Goal: Task Accomplishment & Management: Manage account settings

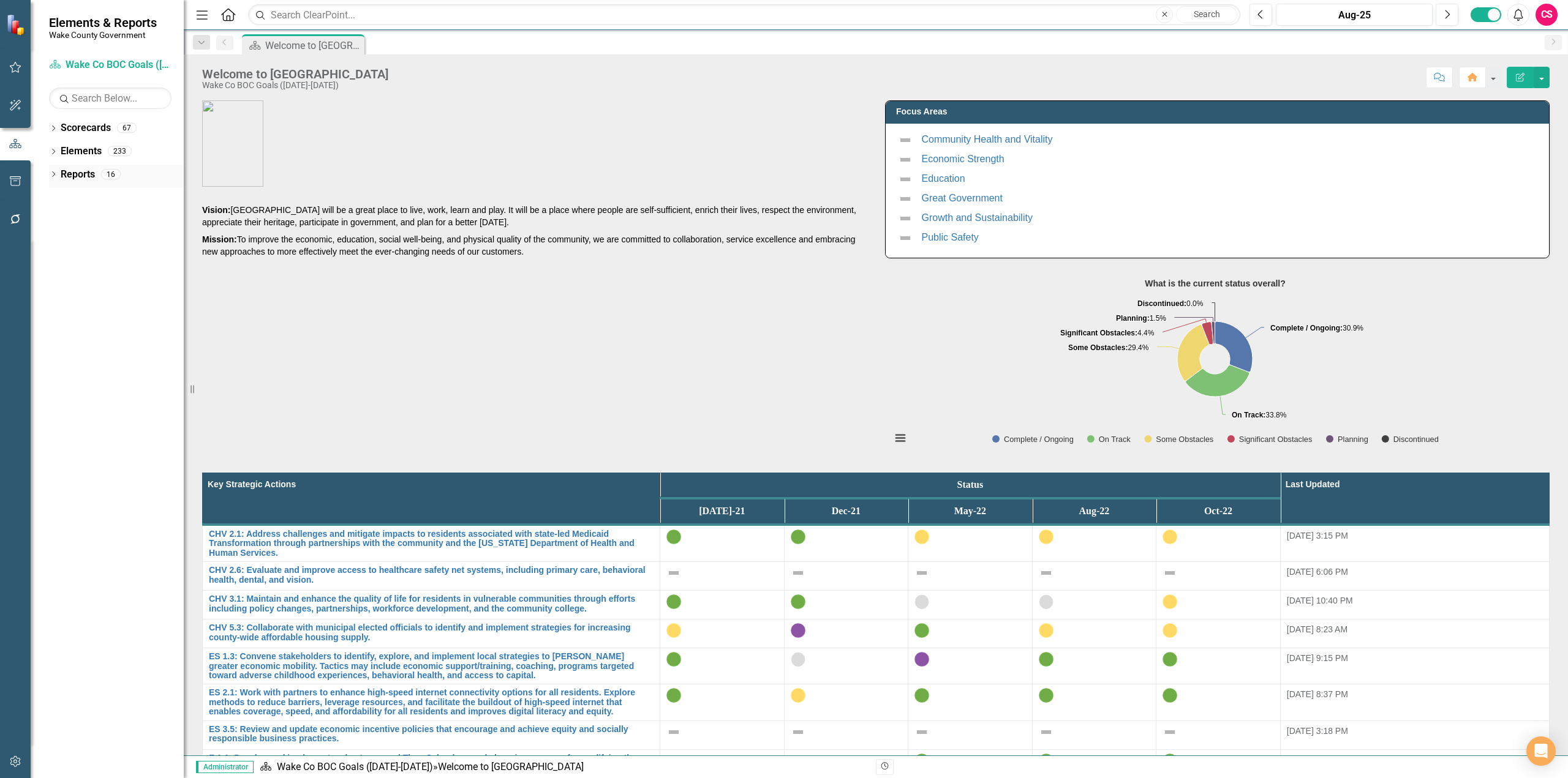
click at [67, 169] on link "Reports" at bounding box center [78, 175] width 34 height 14
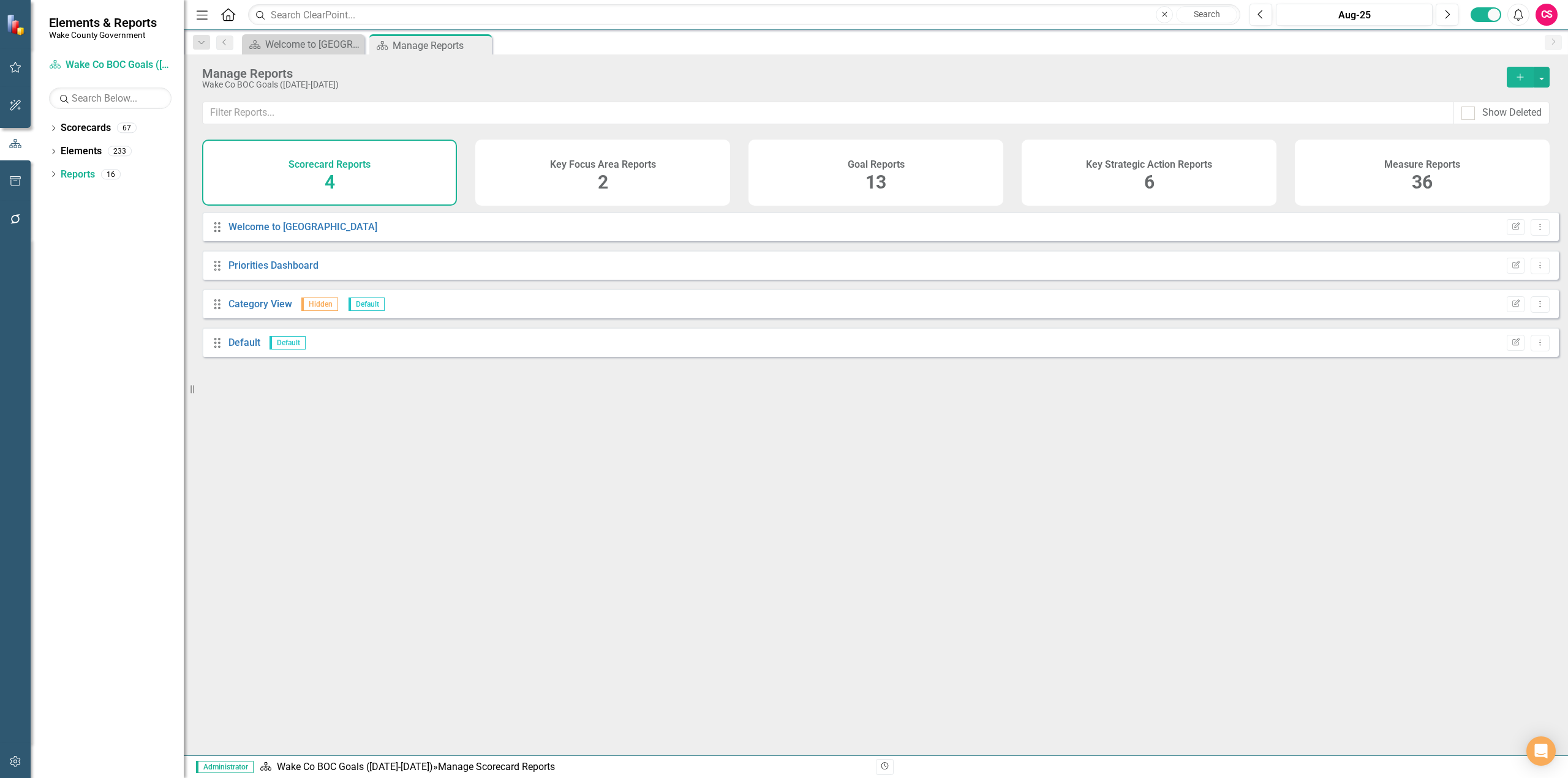
drag, startPoint x: 844, startPoint y: 171, endPoint x: 804, endPoint y: 191, distance: 44.7
click at [844, 173] on div "Goal Reports 13" at bounding box center [875, 172] width 255 height 66
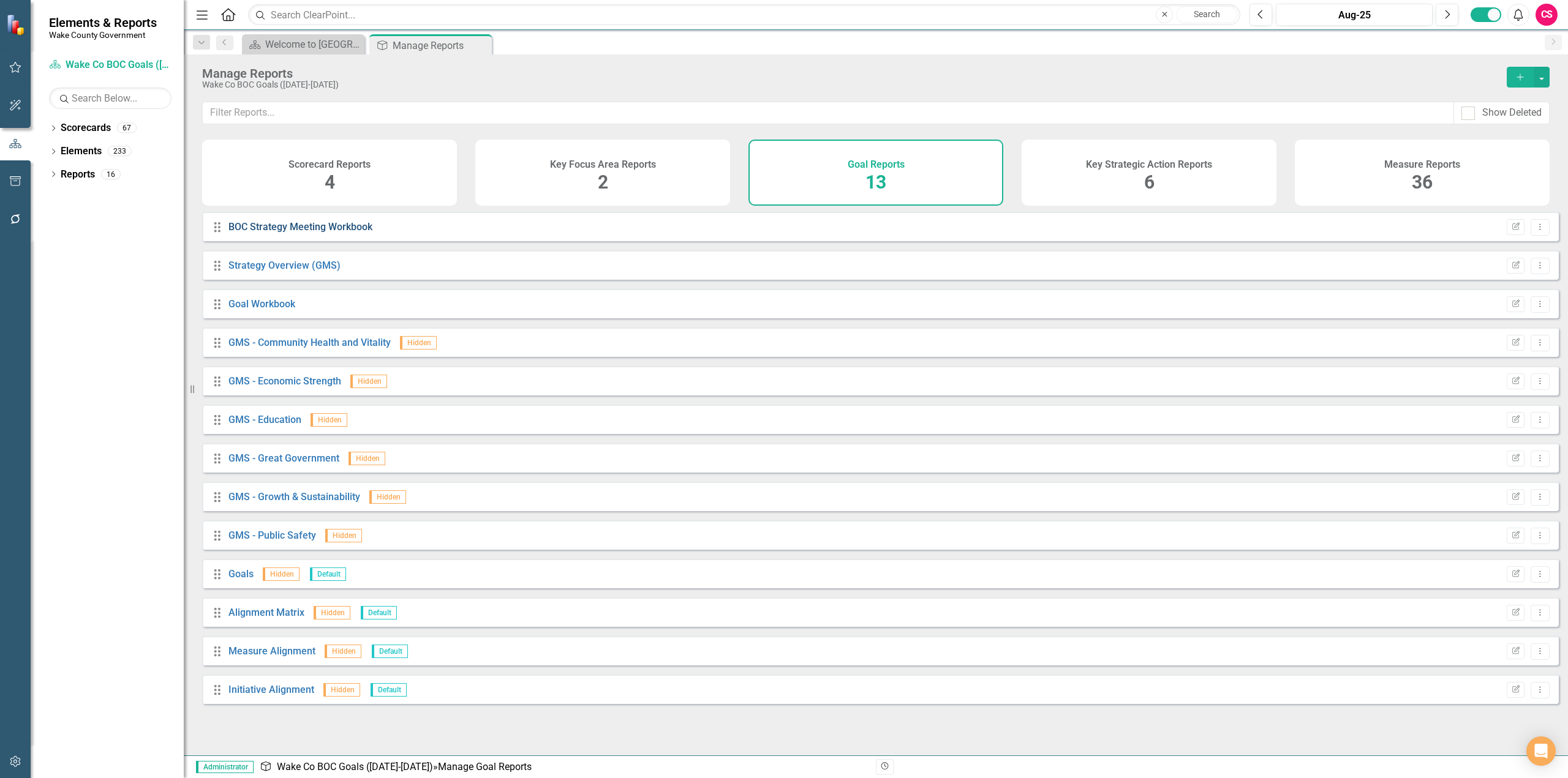
click at [305, 233] on link "BOC Strategy Meeting Workbook" at bounding box center [300, 227] width 144 height 12
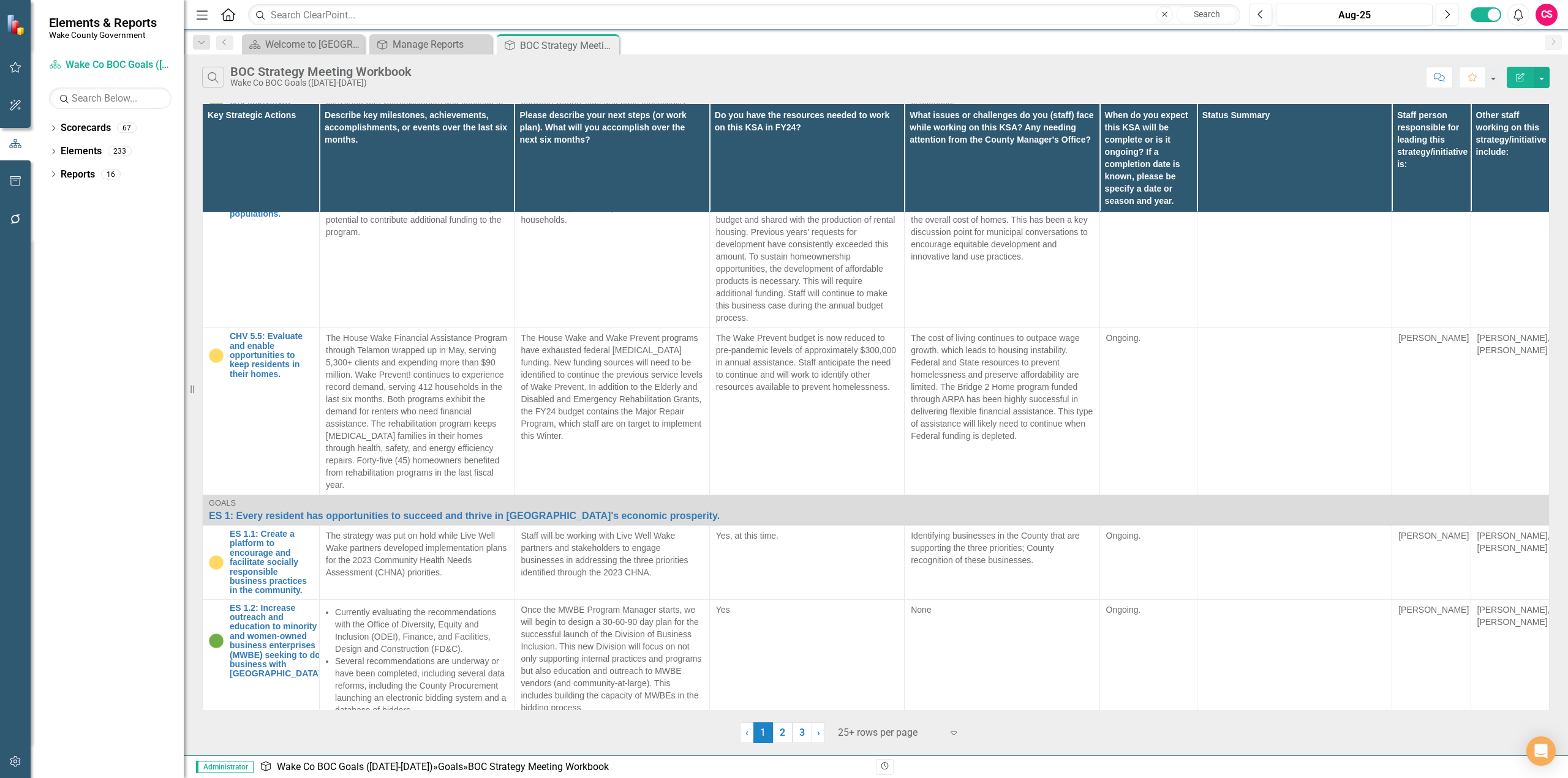
scroll to position [6062, 0]
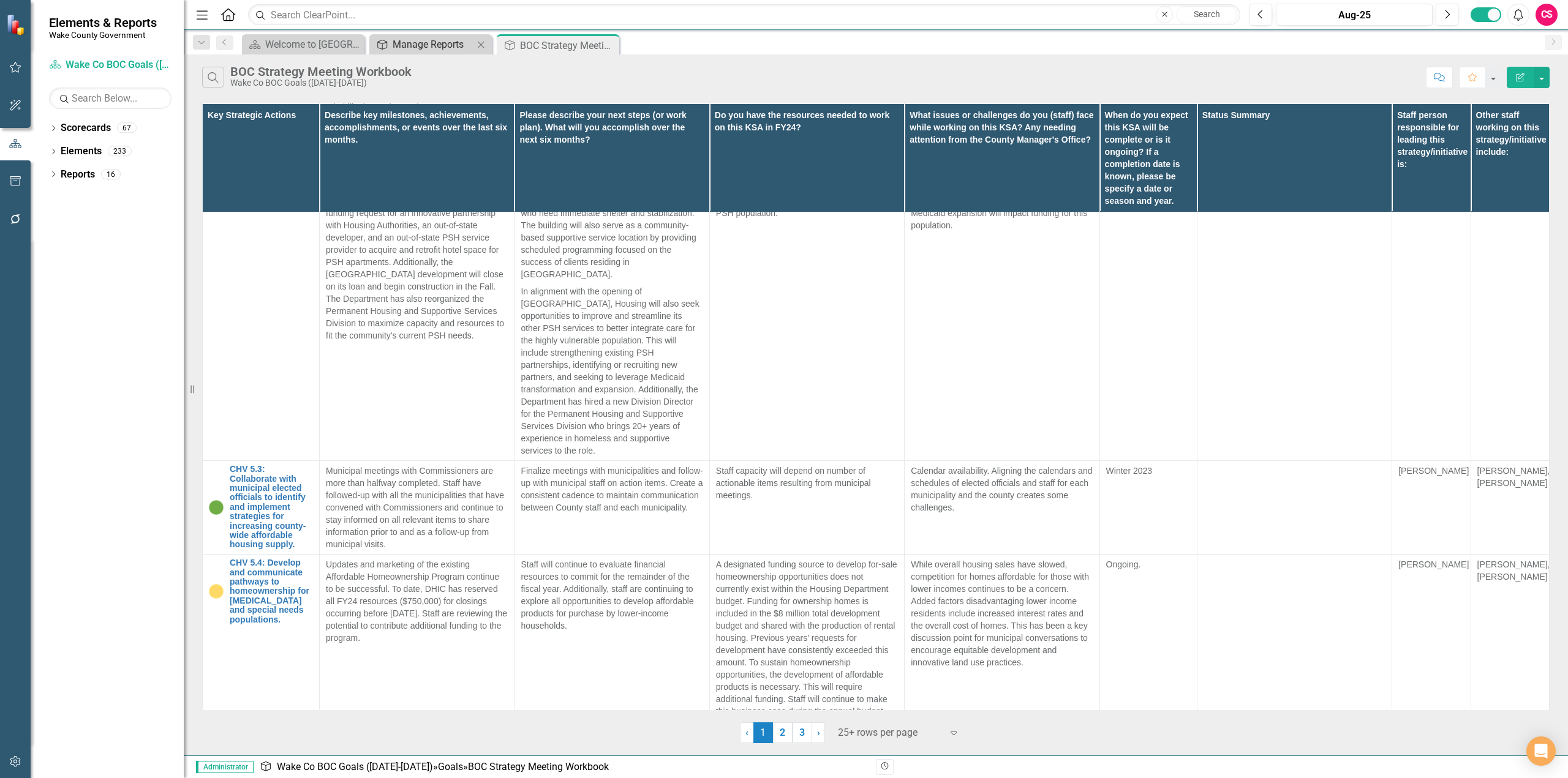
click at [424, 51] on div "Manage Reports" at bounding box center [433, 44] width 81 height 16
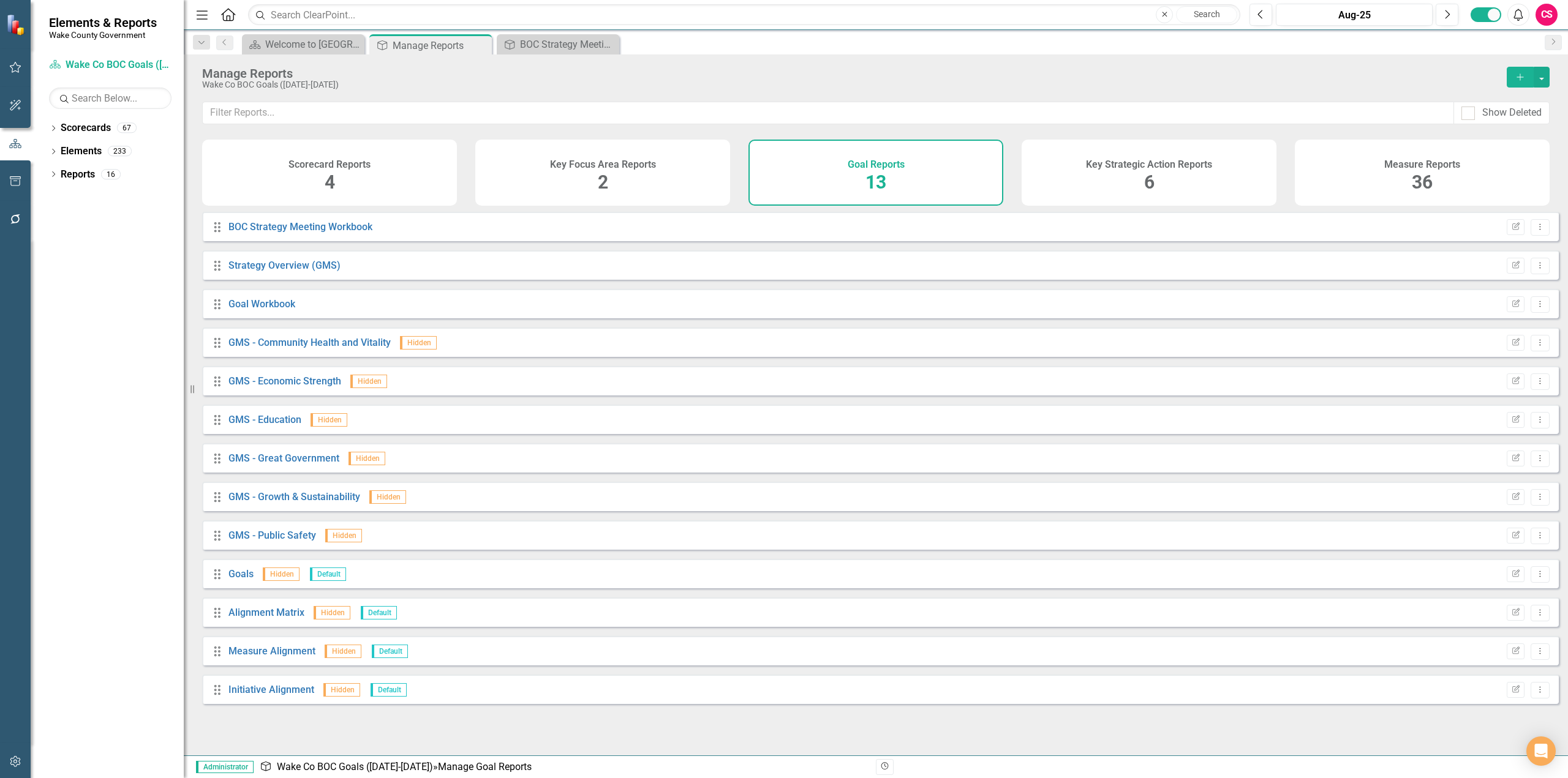
click at [1069, 172] on div "Key Strategic Action Reports 6" at bounding box center [1148, 172] width 255 height 66
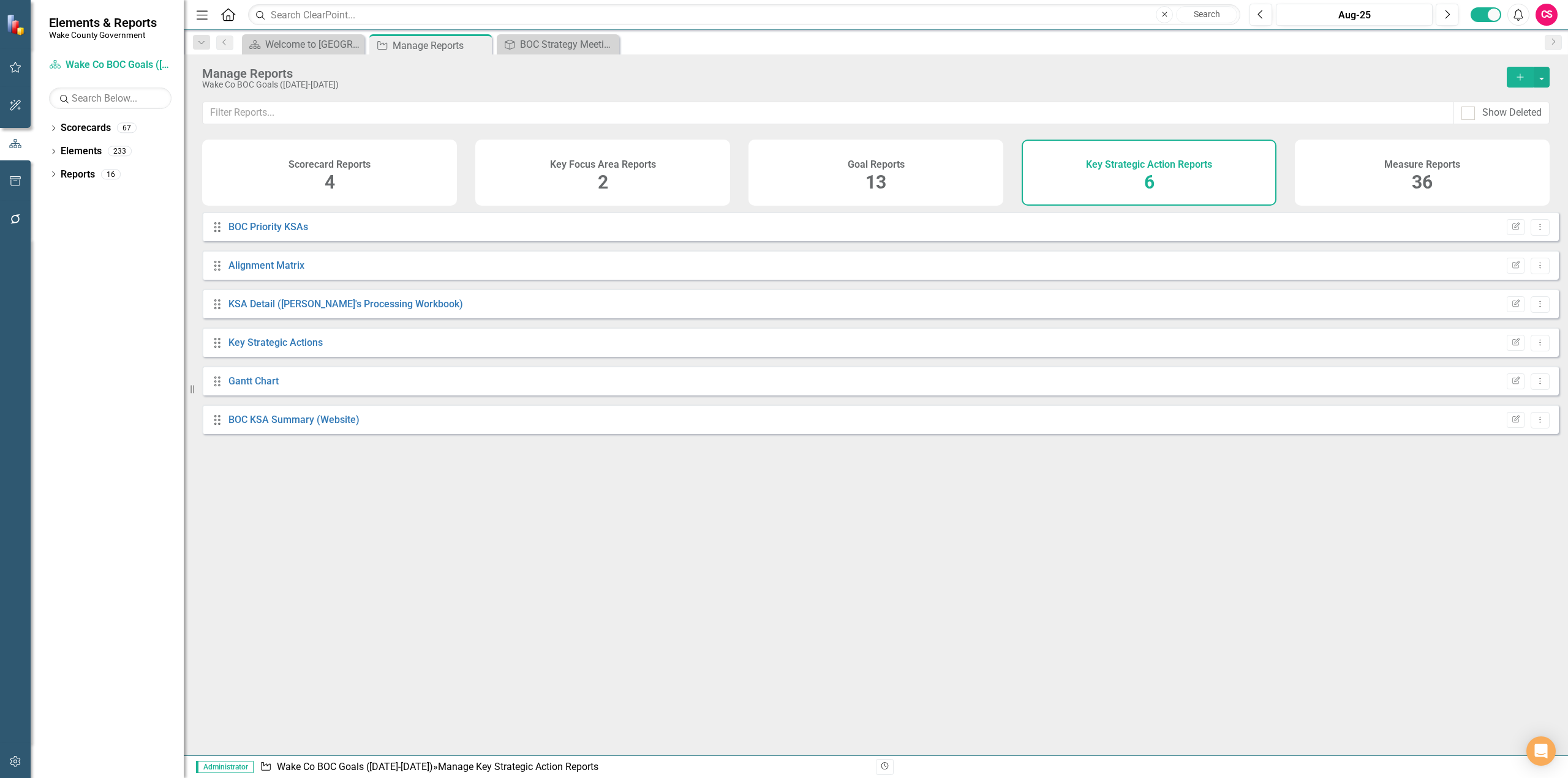
click at [1360, 184] on div "Measure Reports 36" at bounding box center [1421, 172] width 255 height 66
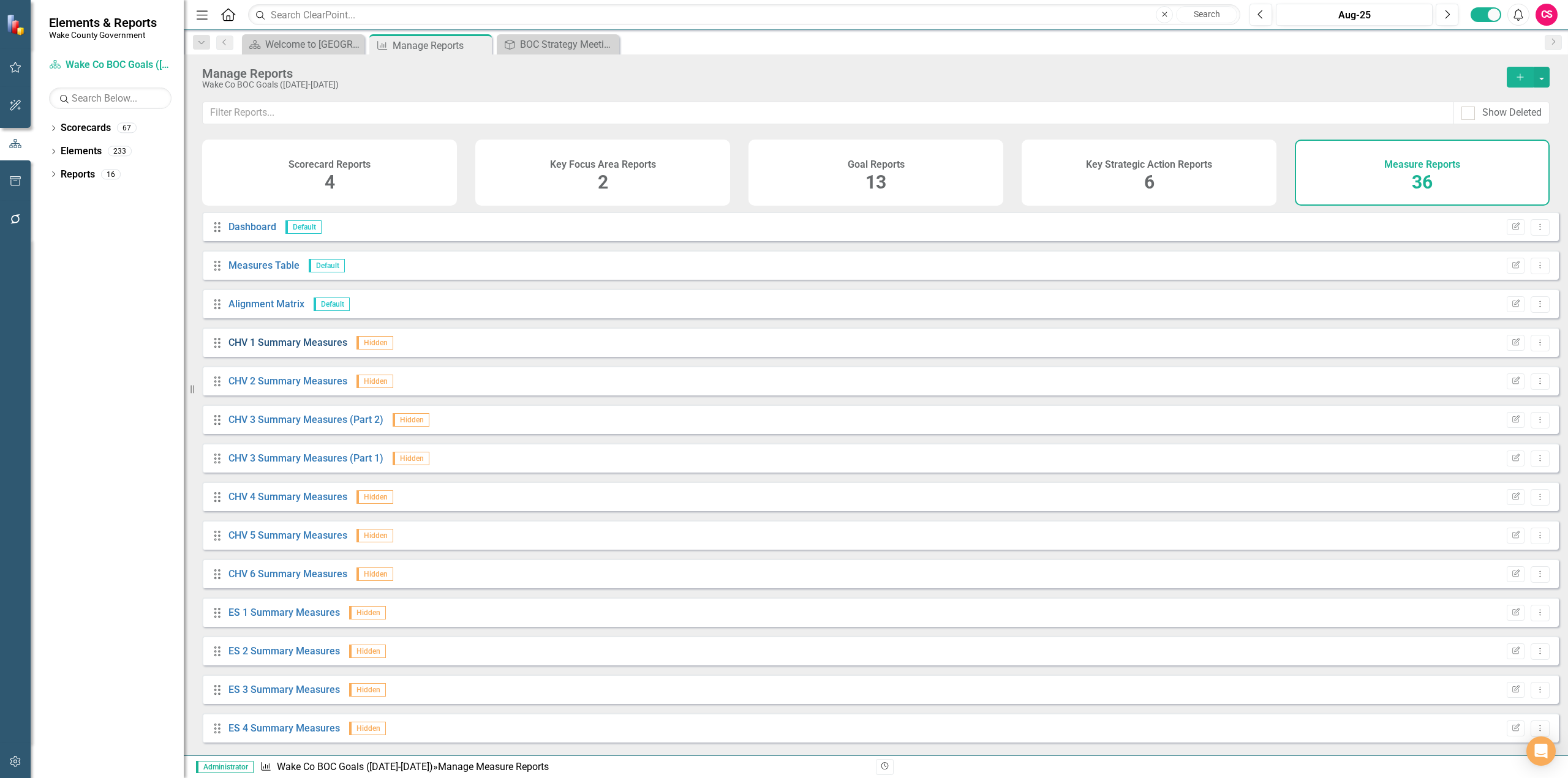
click at [283, 348] on link "CHV 1 Summary Measures" at bounding box center [287, 342] width 119 height 12
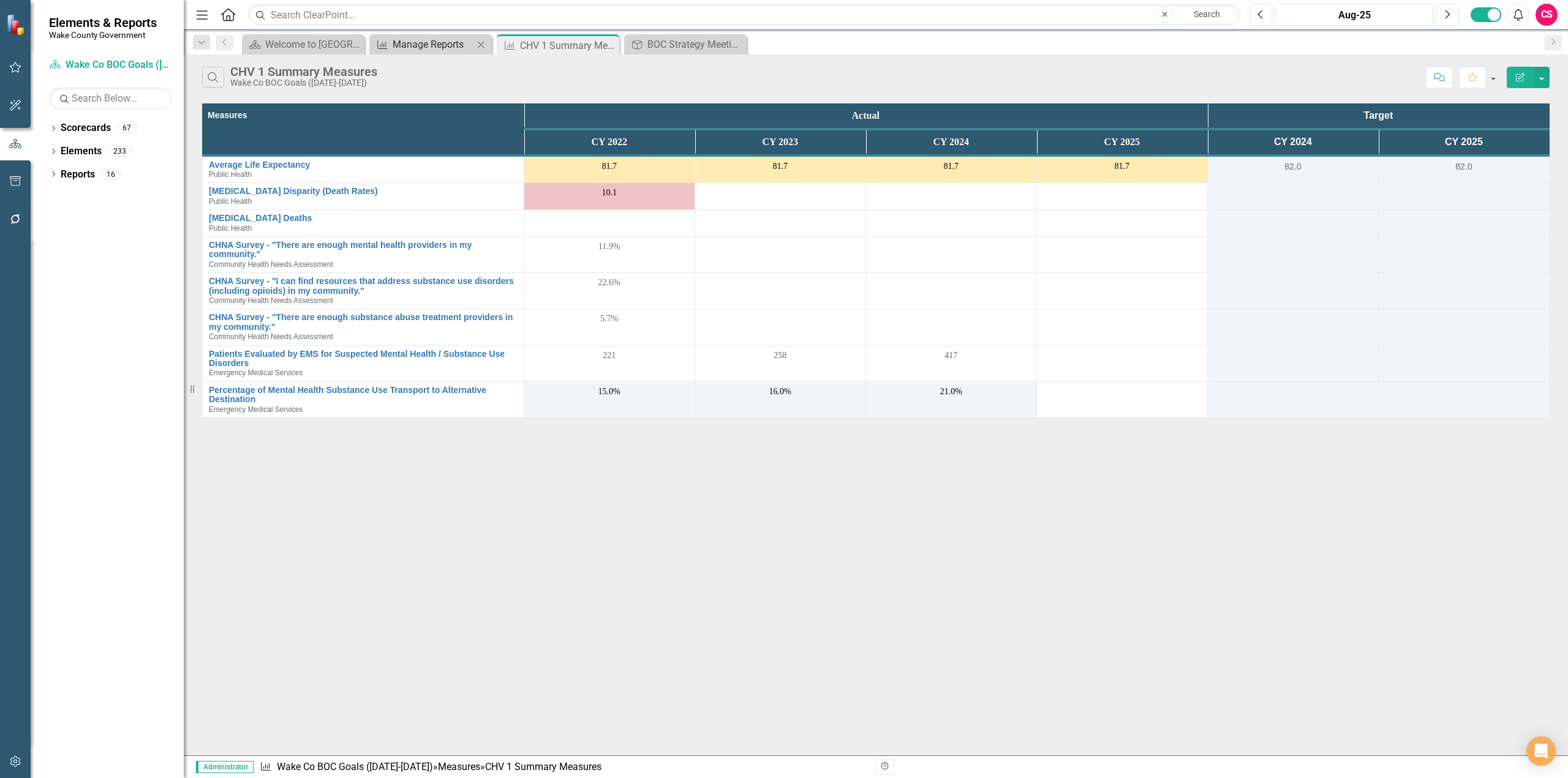
click at [434, 46] on div "Manage Reports" at bounding box center [433, 44] width 81 height 16
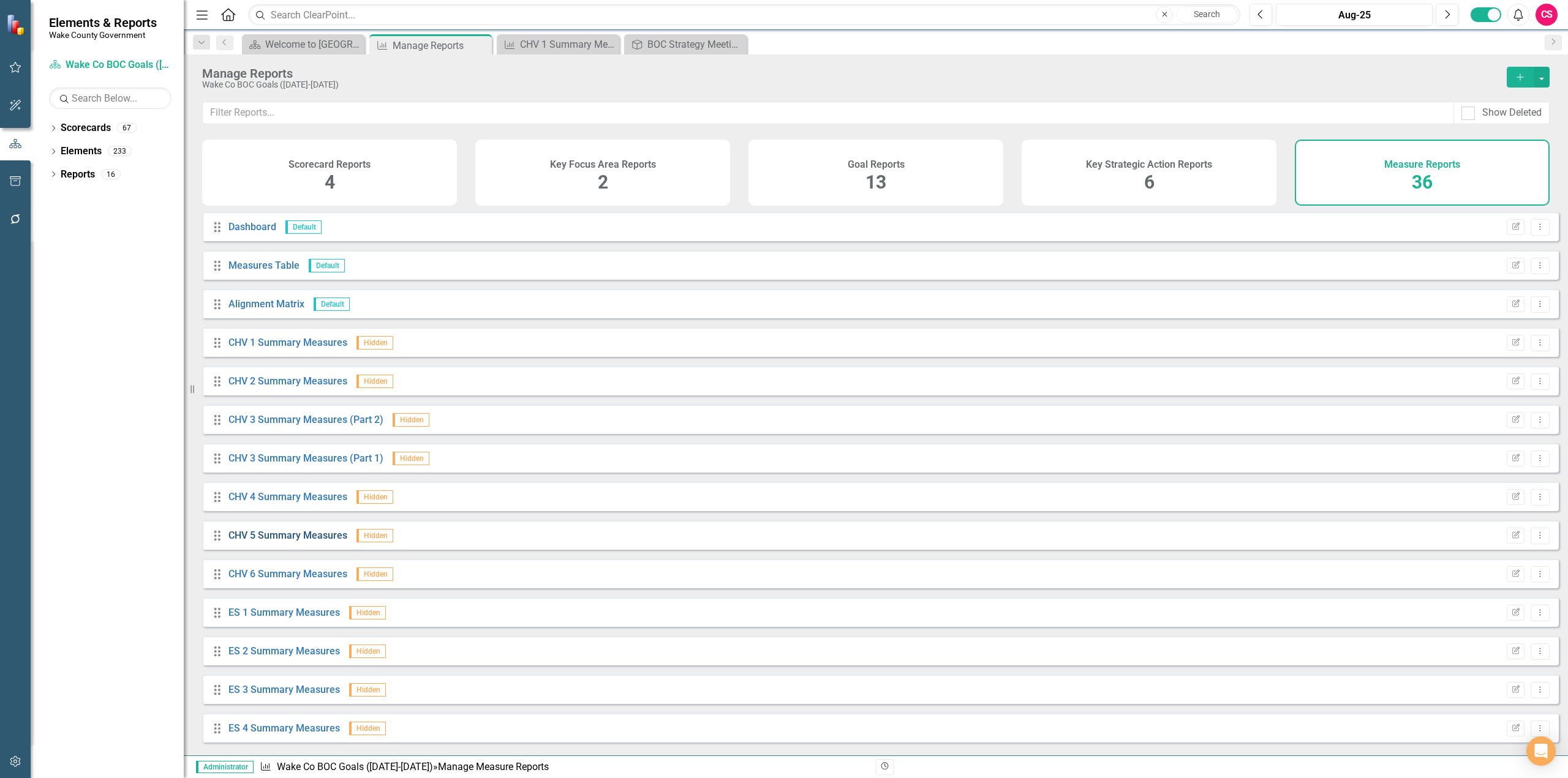
click at [311, 541] on link "CHV 5 Summary Measures" at bounding box center [287, 535] width 119 height 12
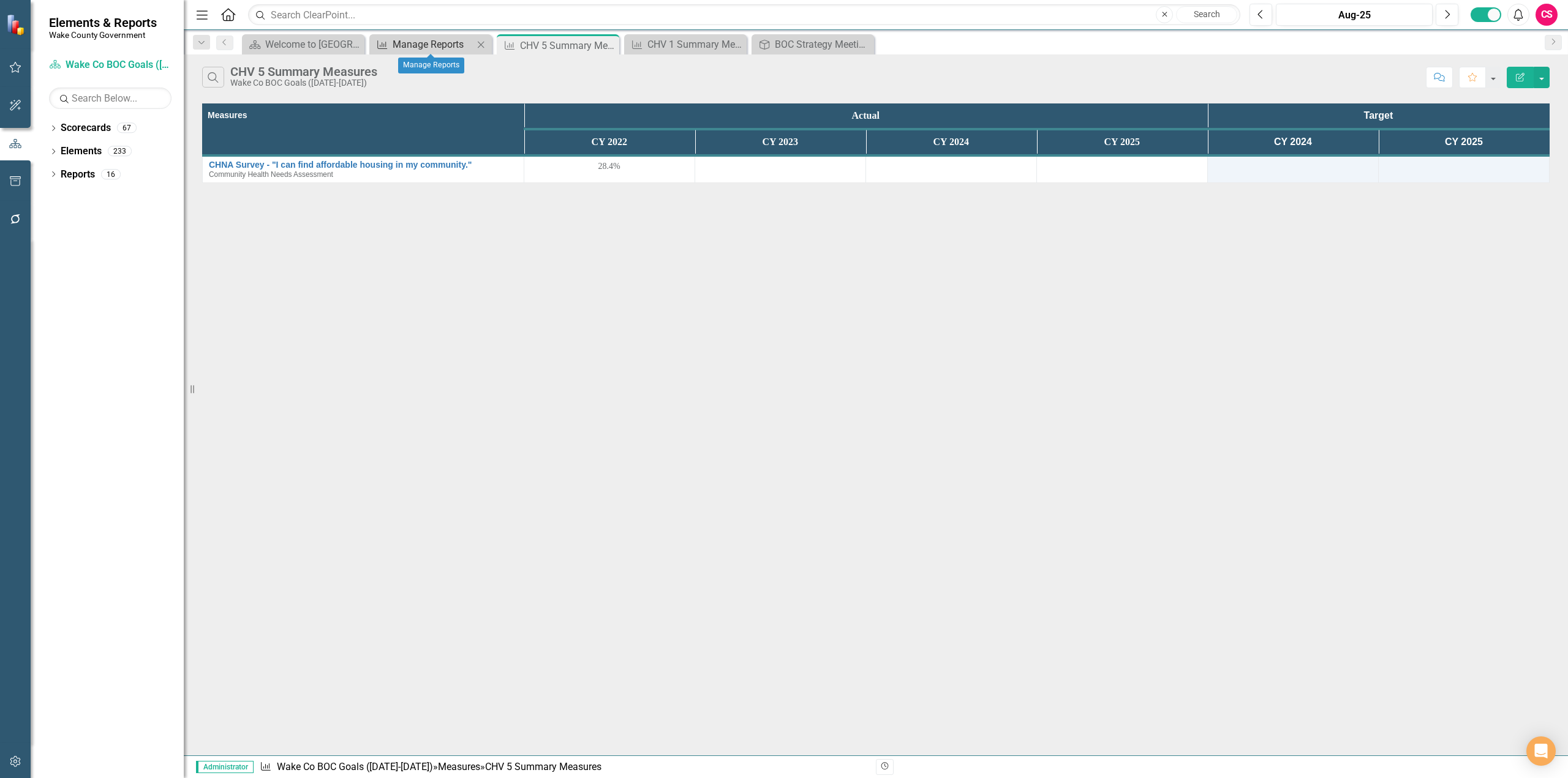
click at [441, 45] on div "Manage Reports" at bounding box center [433, 44] width 81 height 16
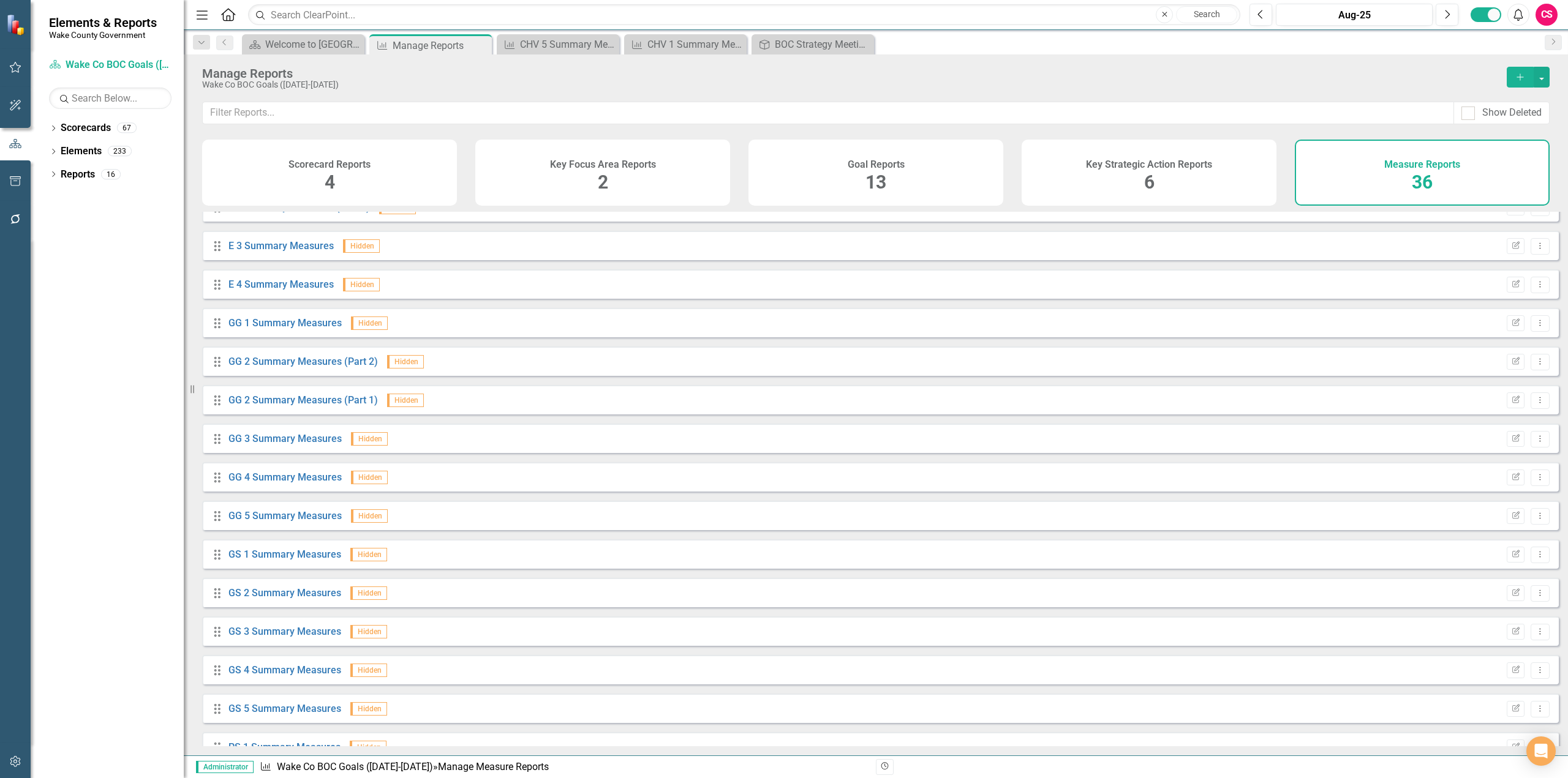
scroll to position [735, 0]
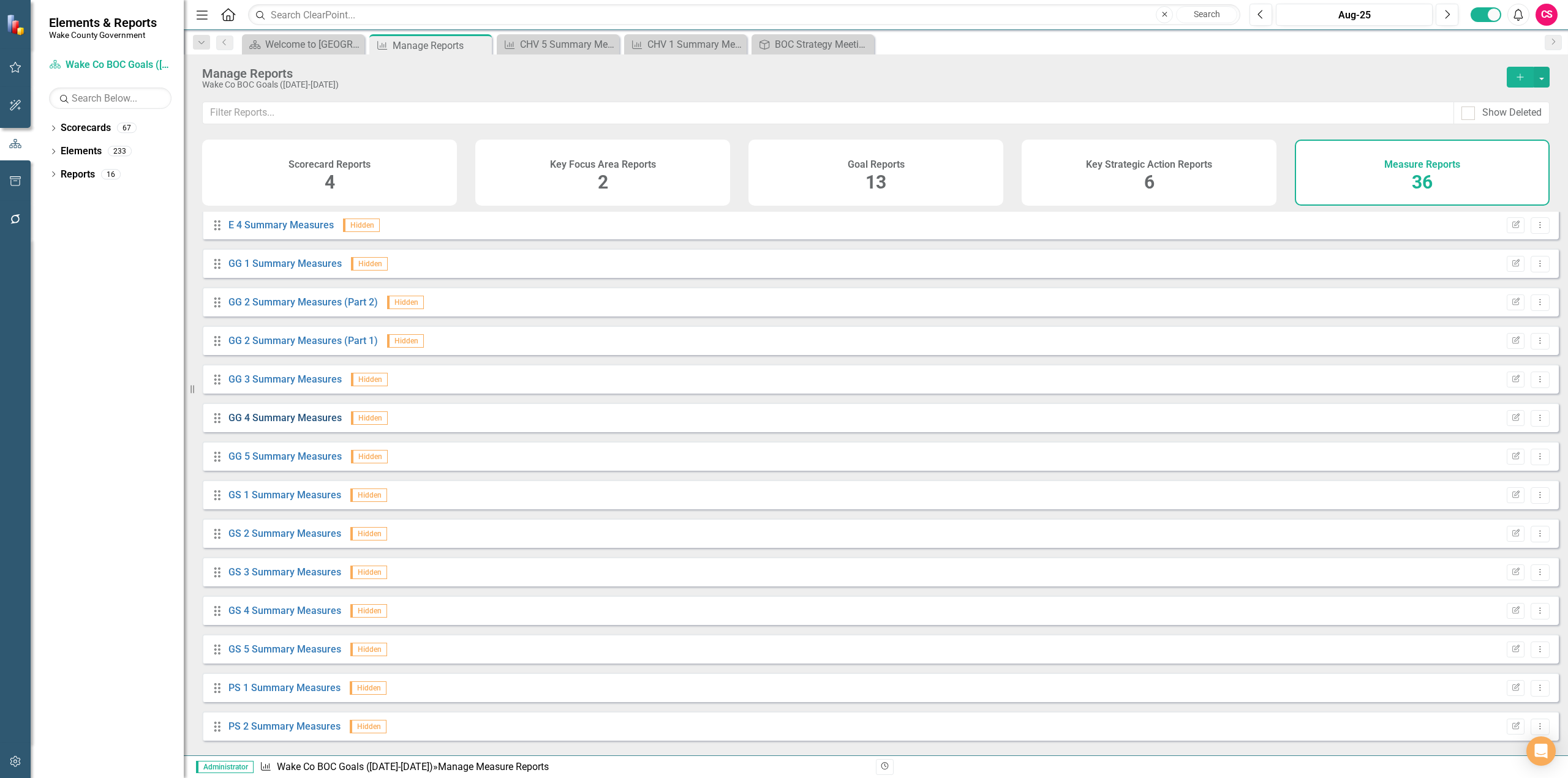
click at [287, 424] on link "GG 4 Summary Measures" at bounding box center [284, 418] width 113 height 12
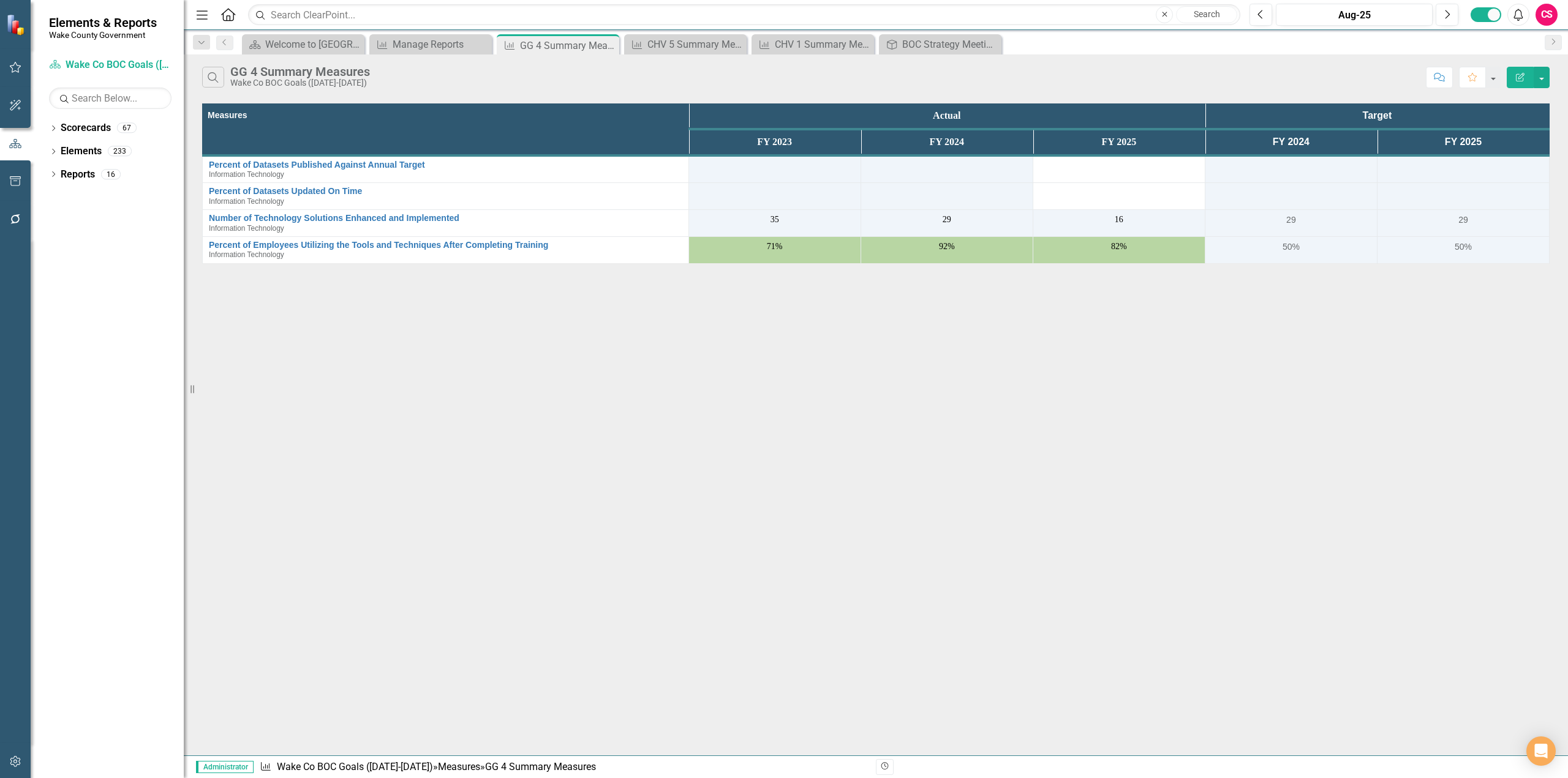
click at [1520, 73] on icon "Edit Report" at bounding box center [1519, 77] width 11 height 9
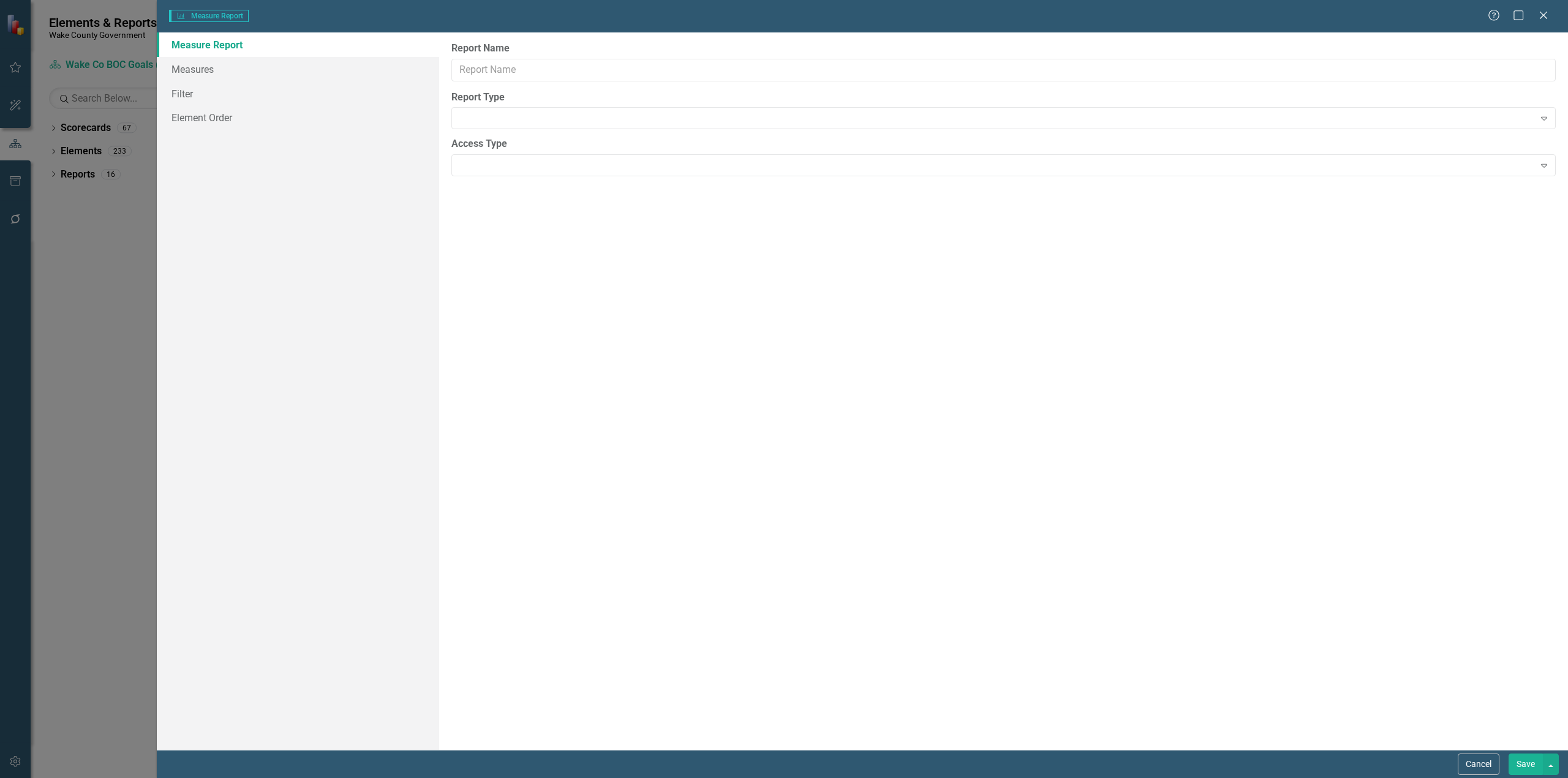
type input "GG 4 Summary Measures"
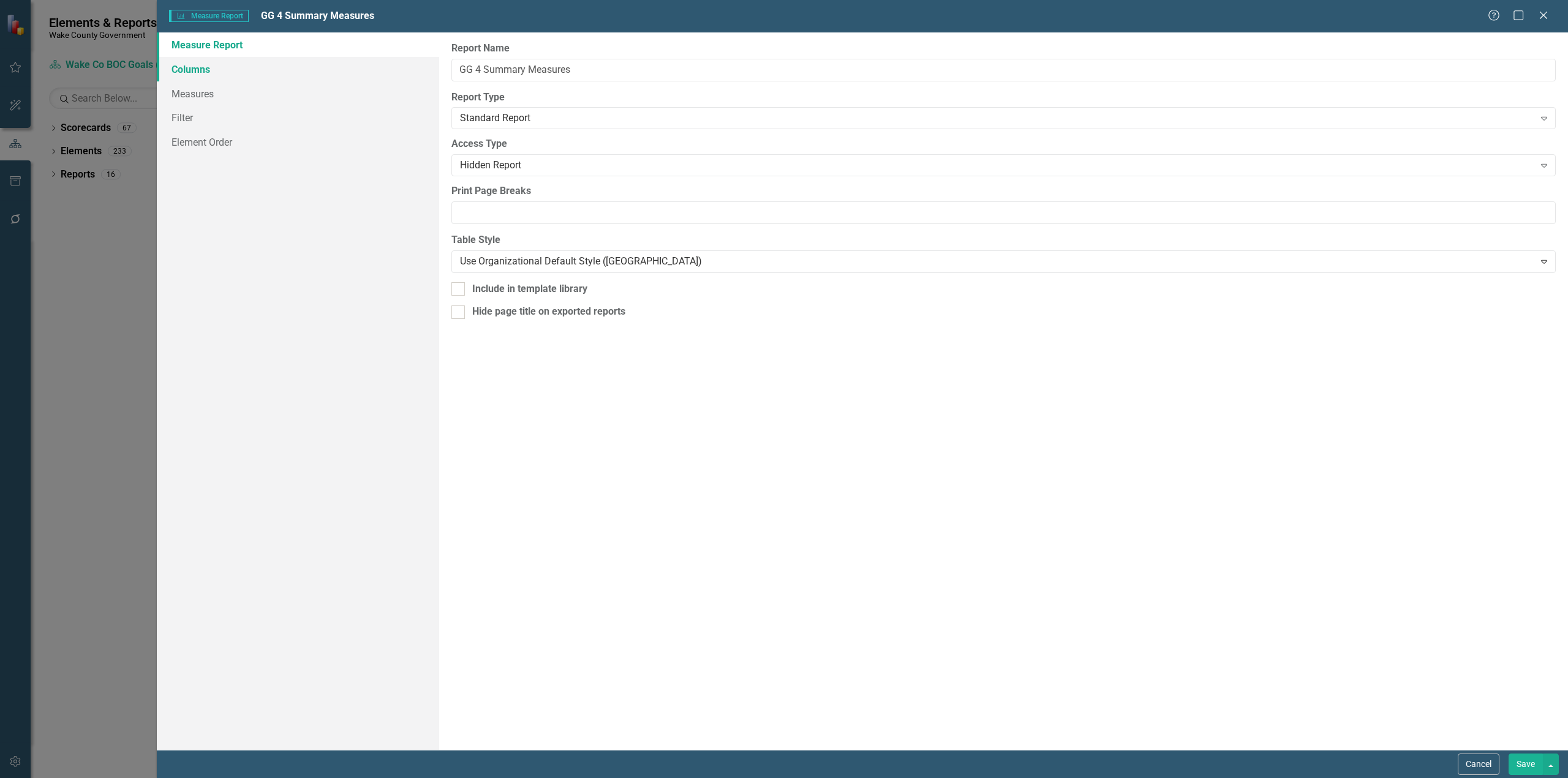
click at [247, 74] on link "Columns" at bounding box center [297, 69] width 282 height 25
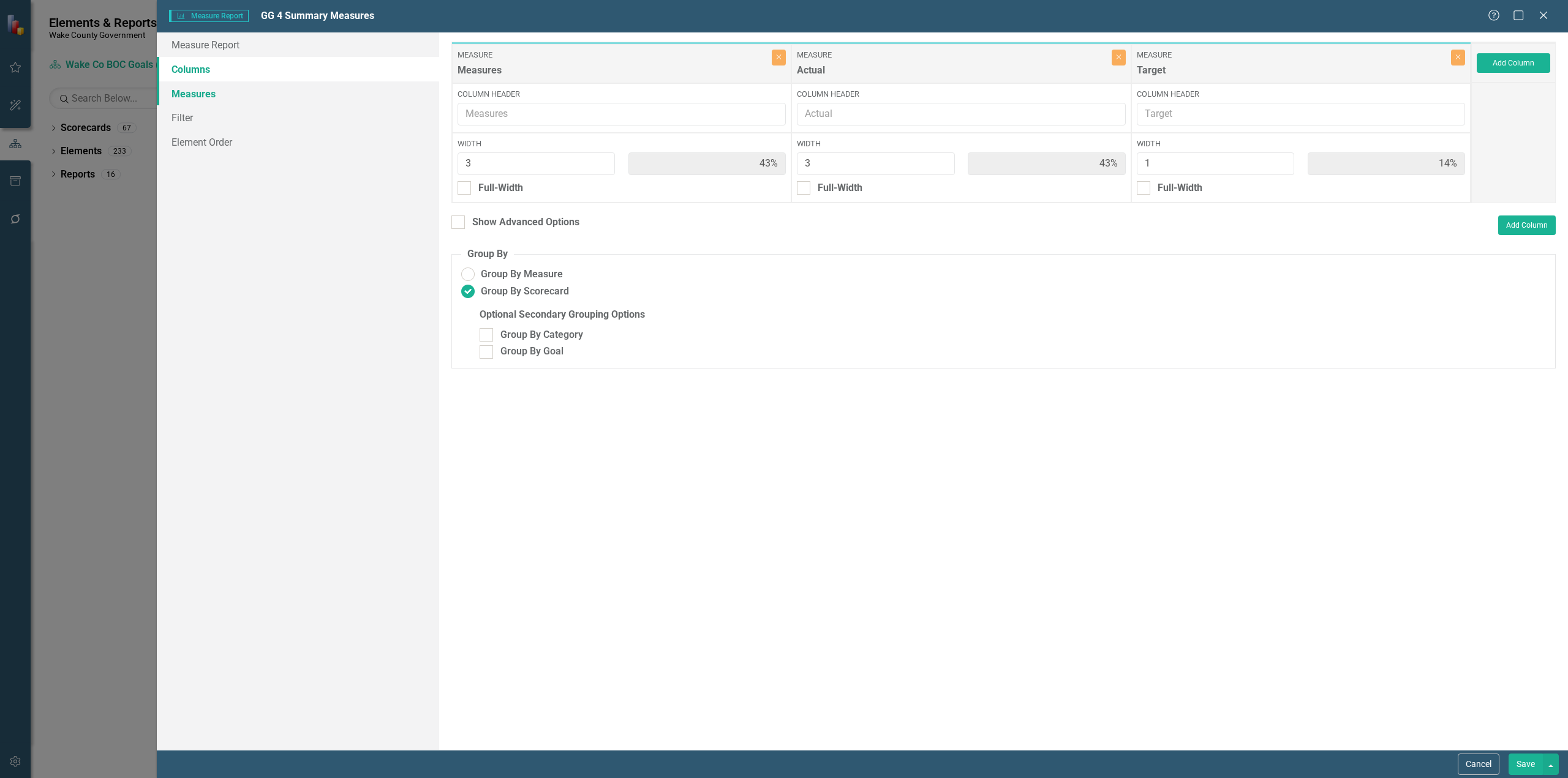
click at [246, 90] on link "Measures" at bounding box center [297, 93] width 282 height 25
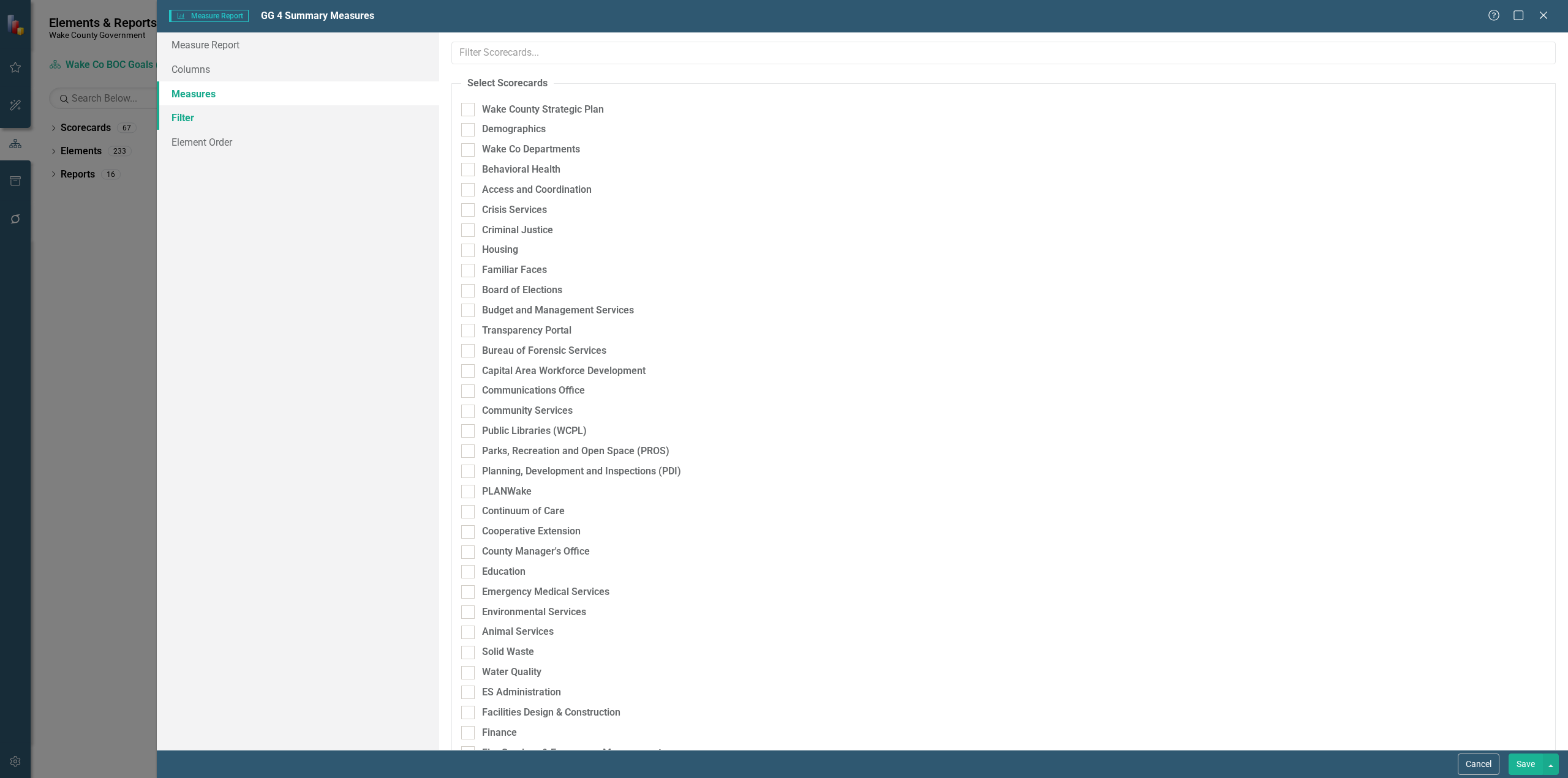
click at [249, 115] on link "Filter" at bounding box center [297, 117] width 282 height 25
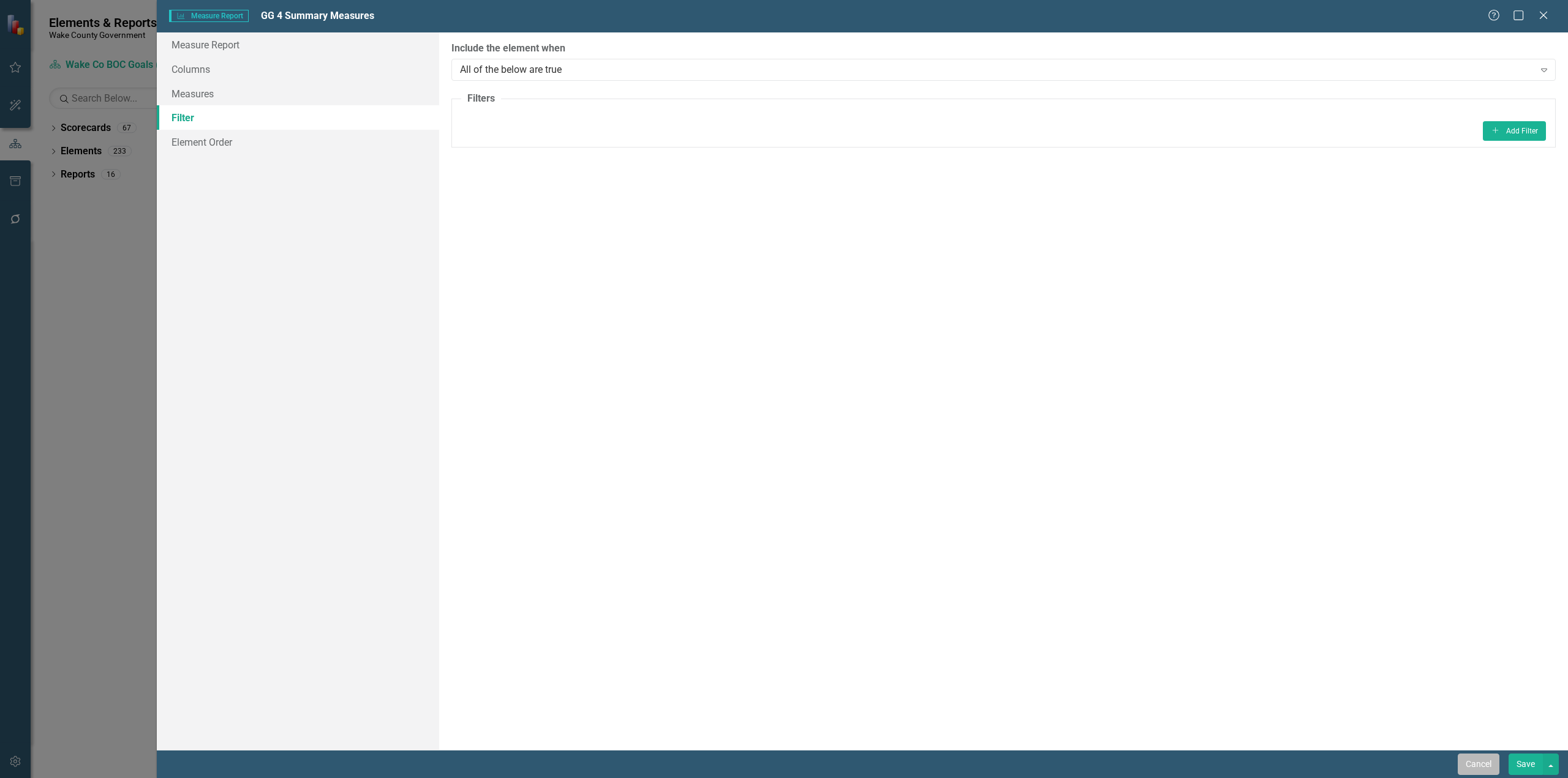
click at [1468, 768] on button "Cancel" at bounding box center [1478, 764] width 41 height 22
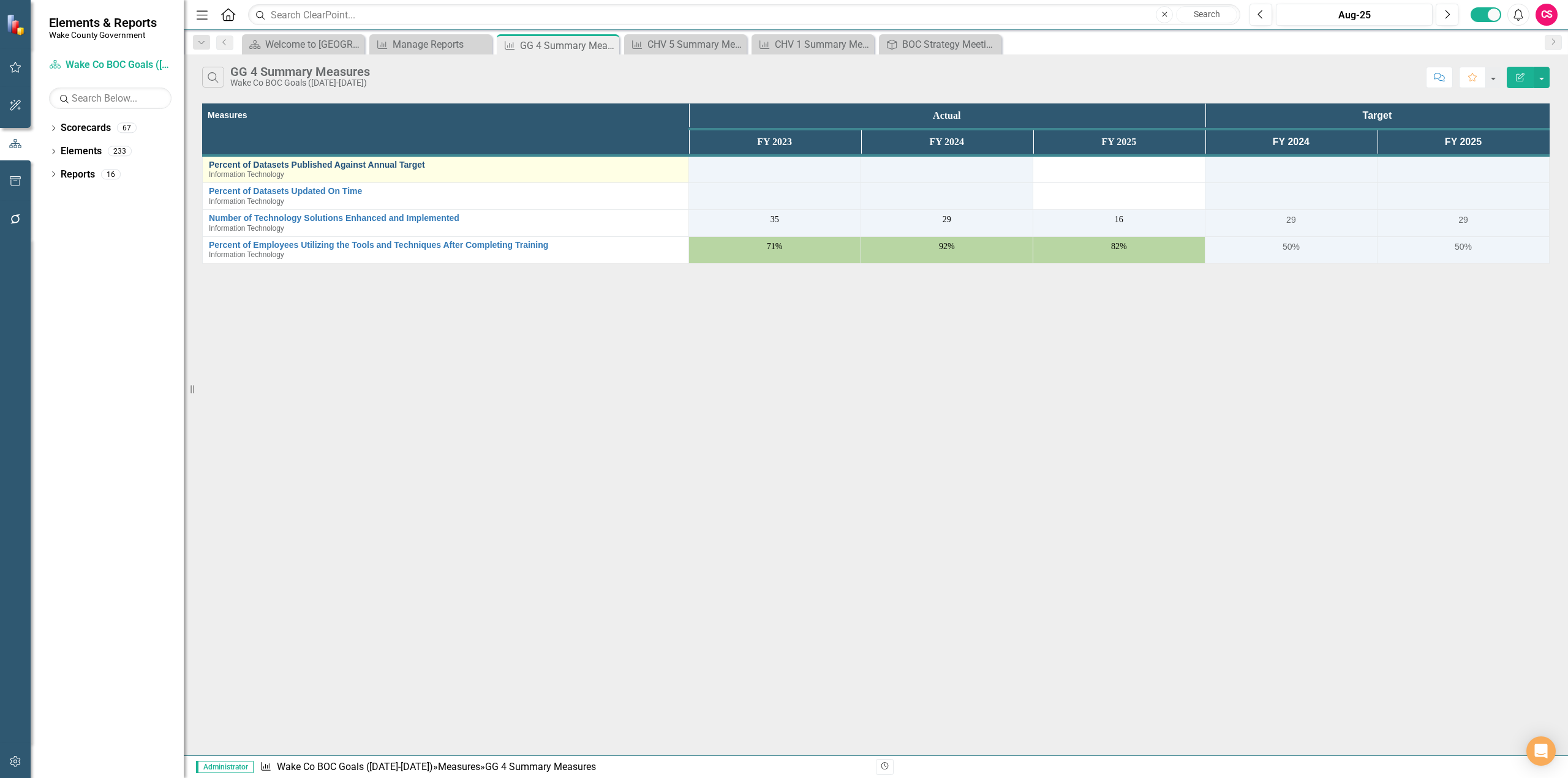
click at [239, 164] on link "Percent of Datasets Published Against Annual Target" at bounding box center [445, 164] width 473 height 9
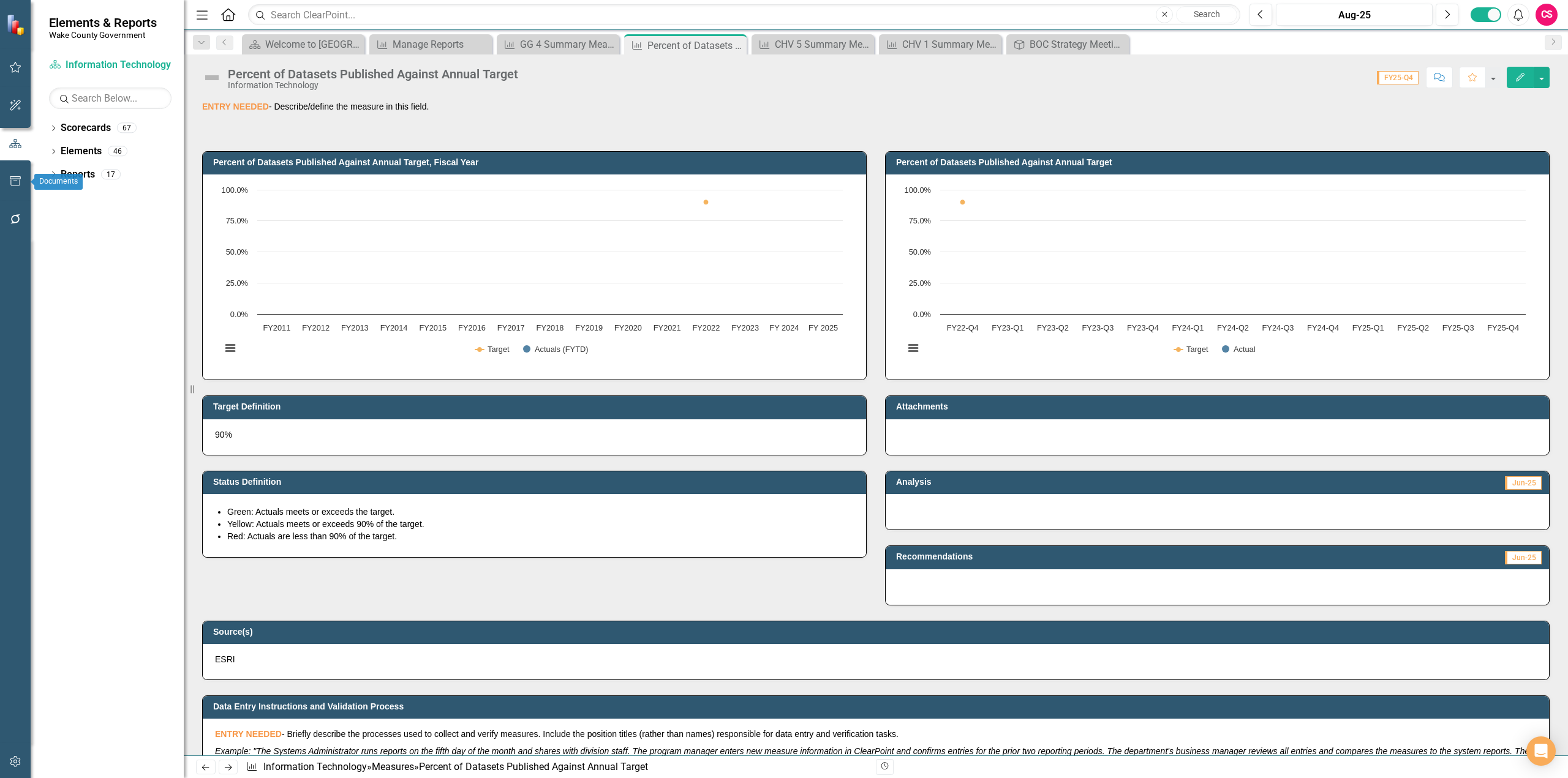
click at [13, 183] on icon "button" at bounding box center [15, 181] width 13 height 10
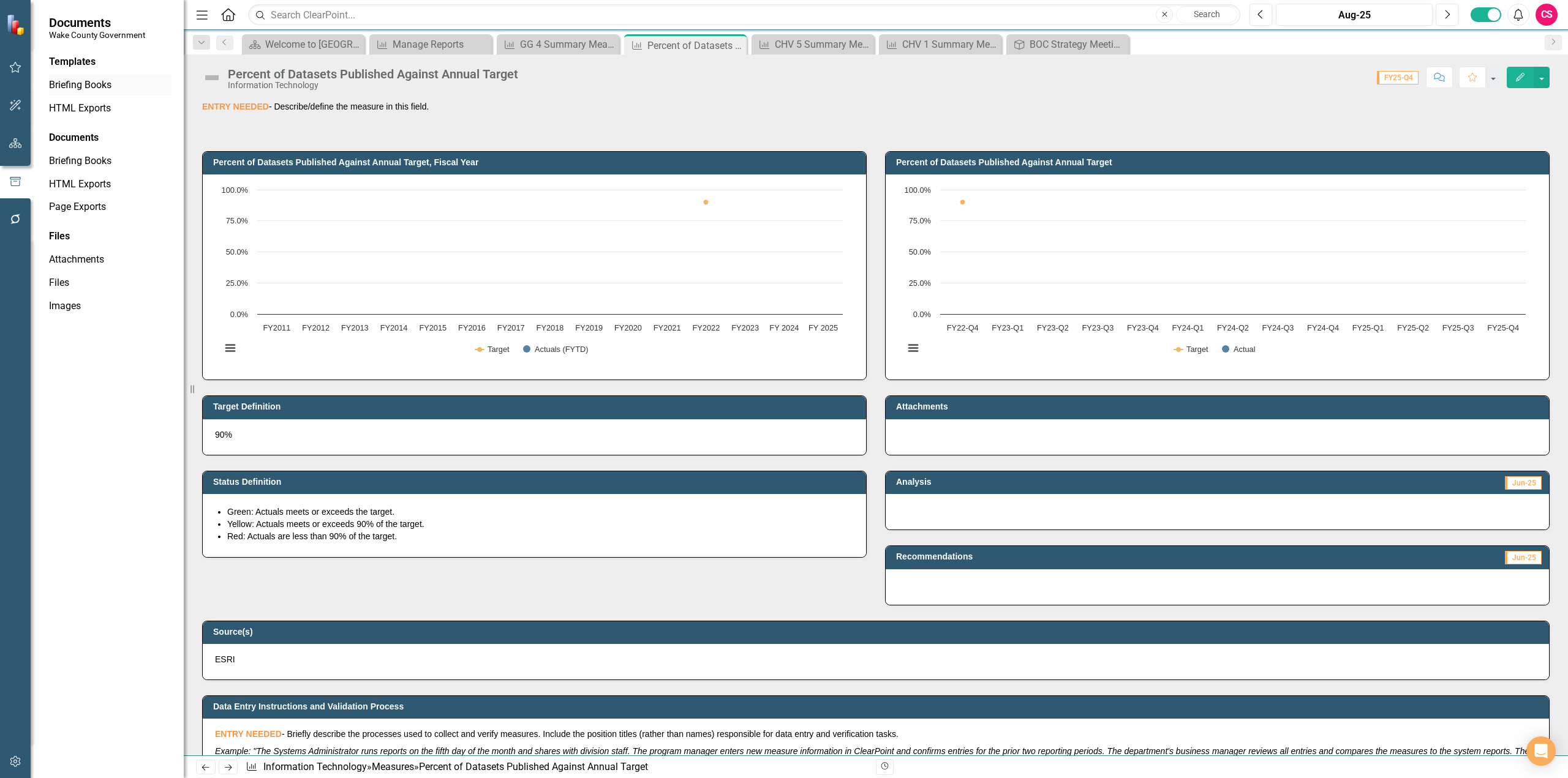
click at [80, 89] on link "Briefing Books" at bounding box center [110, 86] width 123 height 14
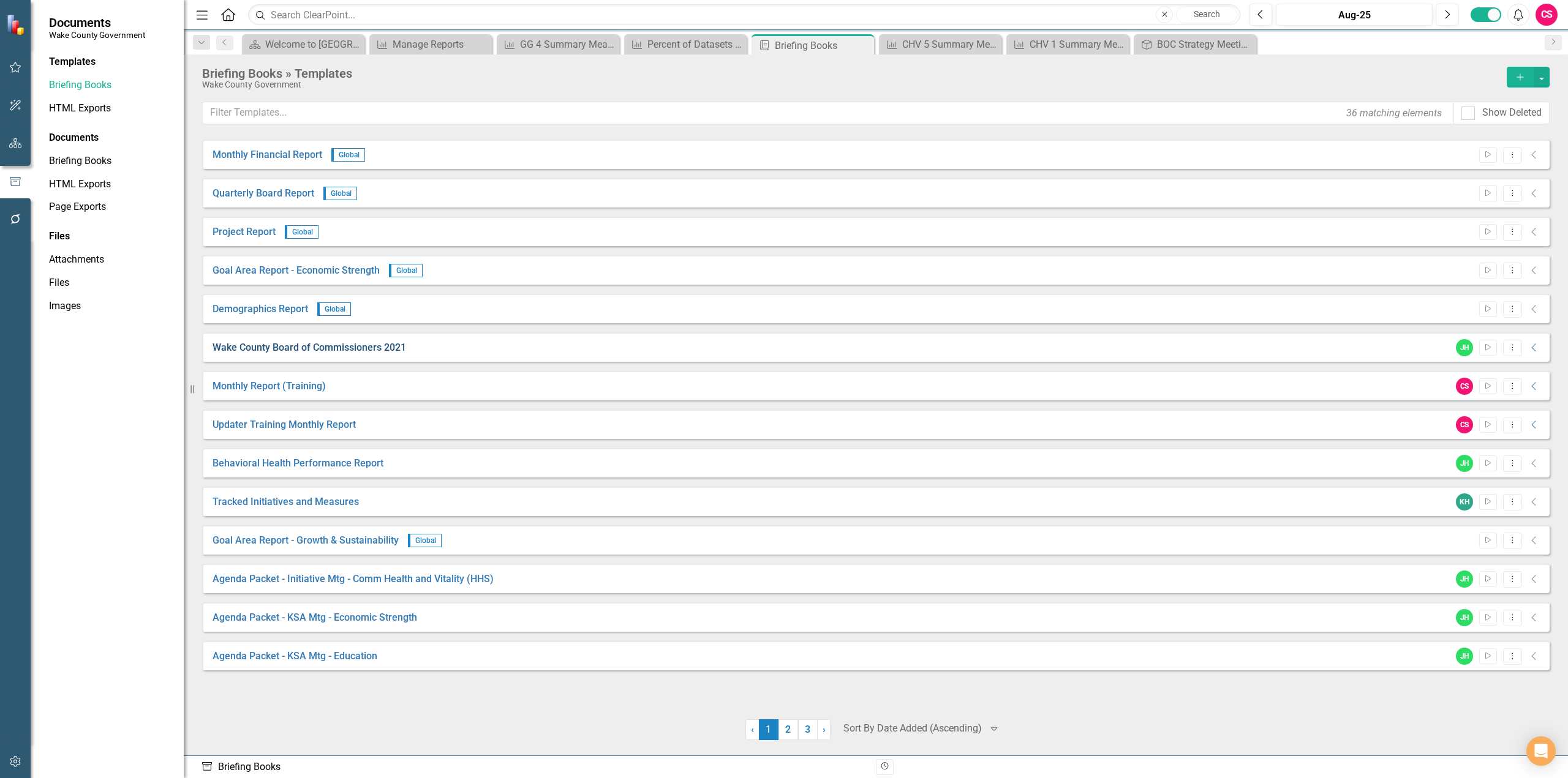
click at [269, 348] on link "Wake County Board of Commissioners 2021" at bounding box center [309, 348] width 194 height 14
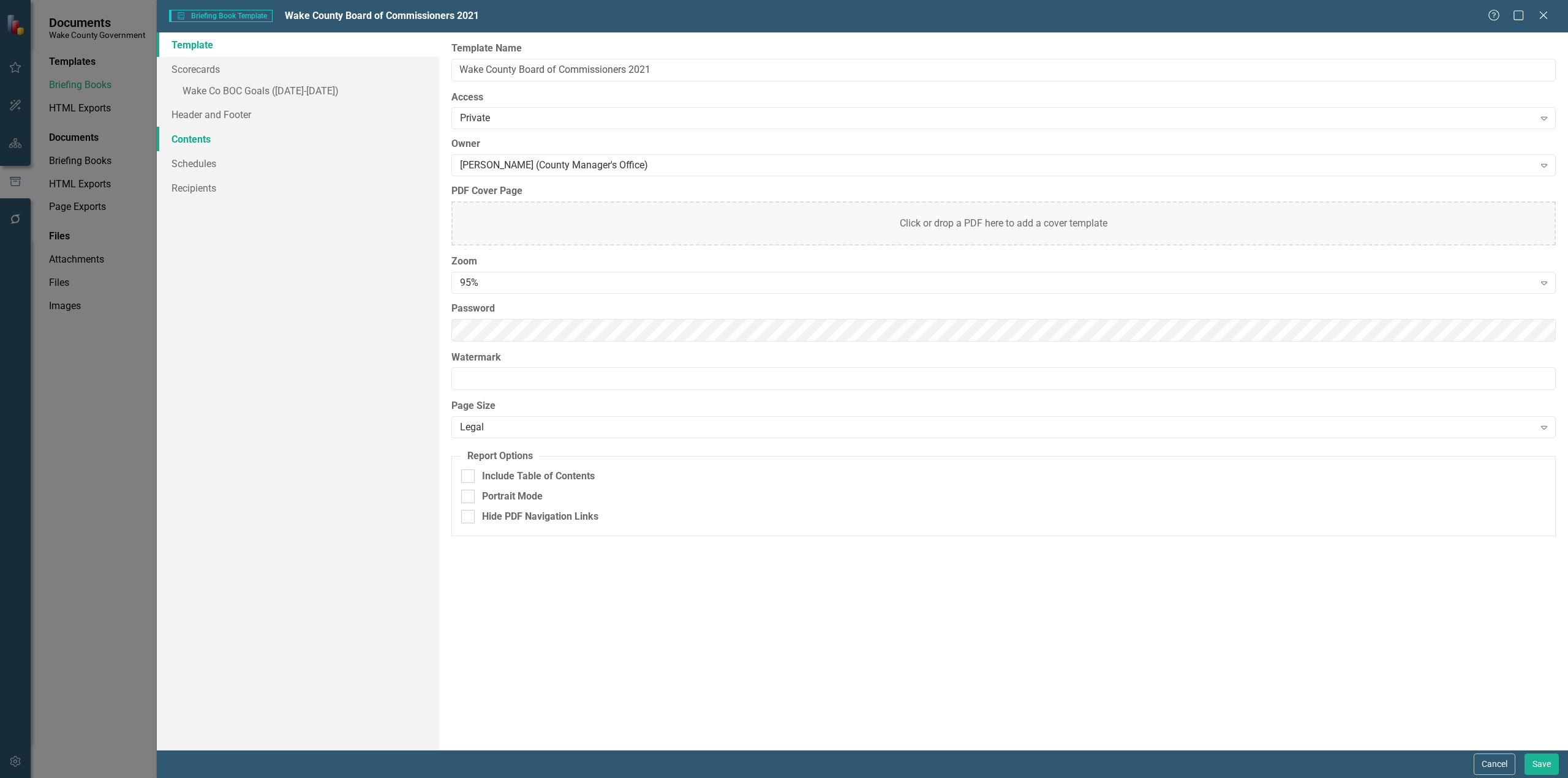
click at [216, 141] on link "Contents" at bounding box center [297, 139] width 282 height 25
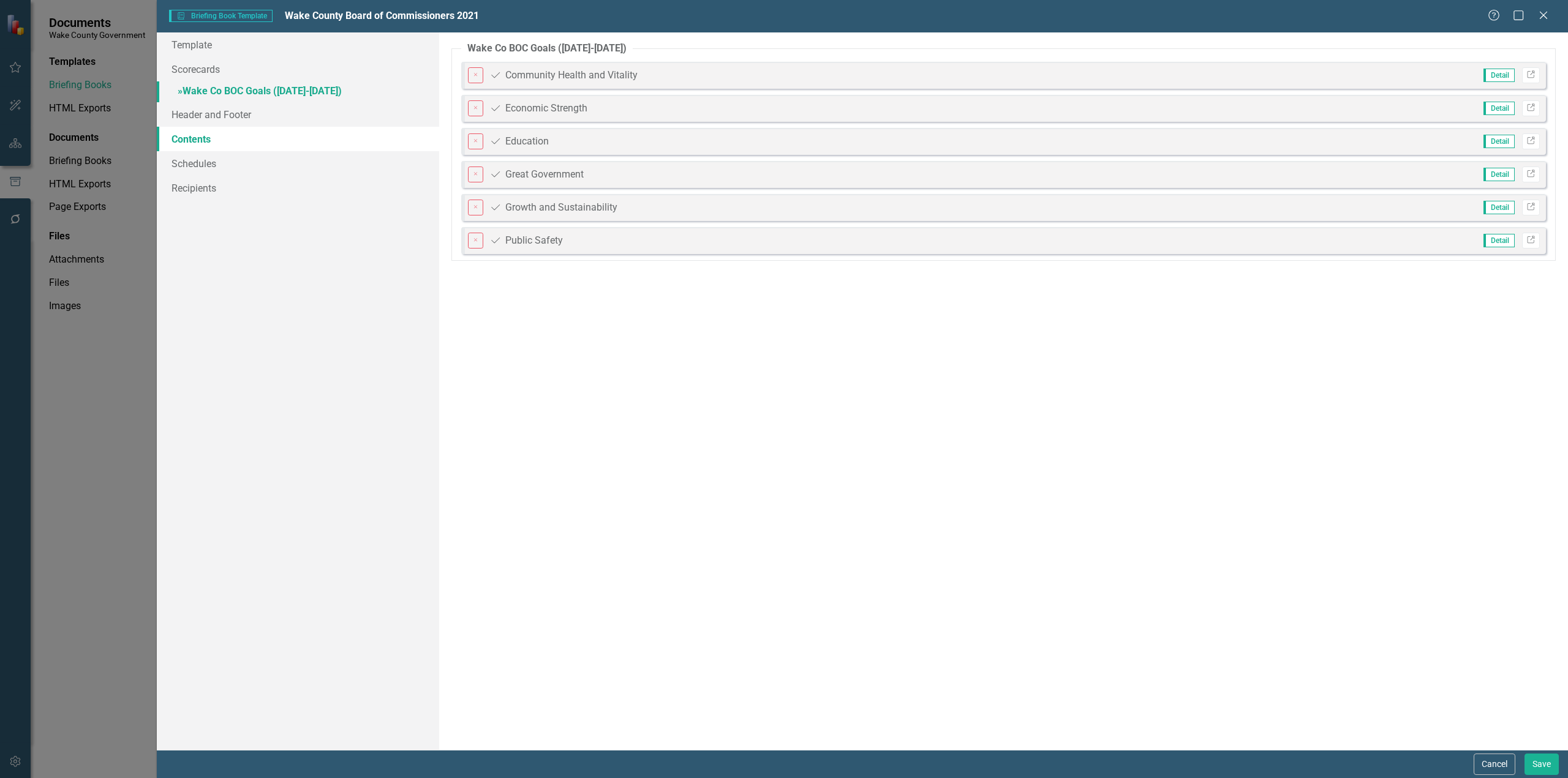
click at [224, 92] on link "» Wake Co BOC Goals (2022-2023)" at bounding box center [297, 92] width 282 height 22
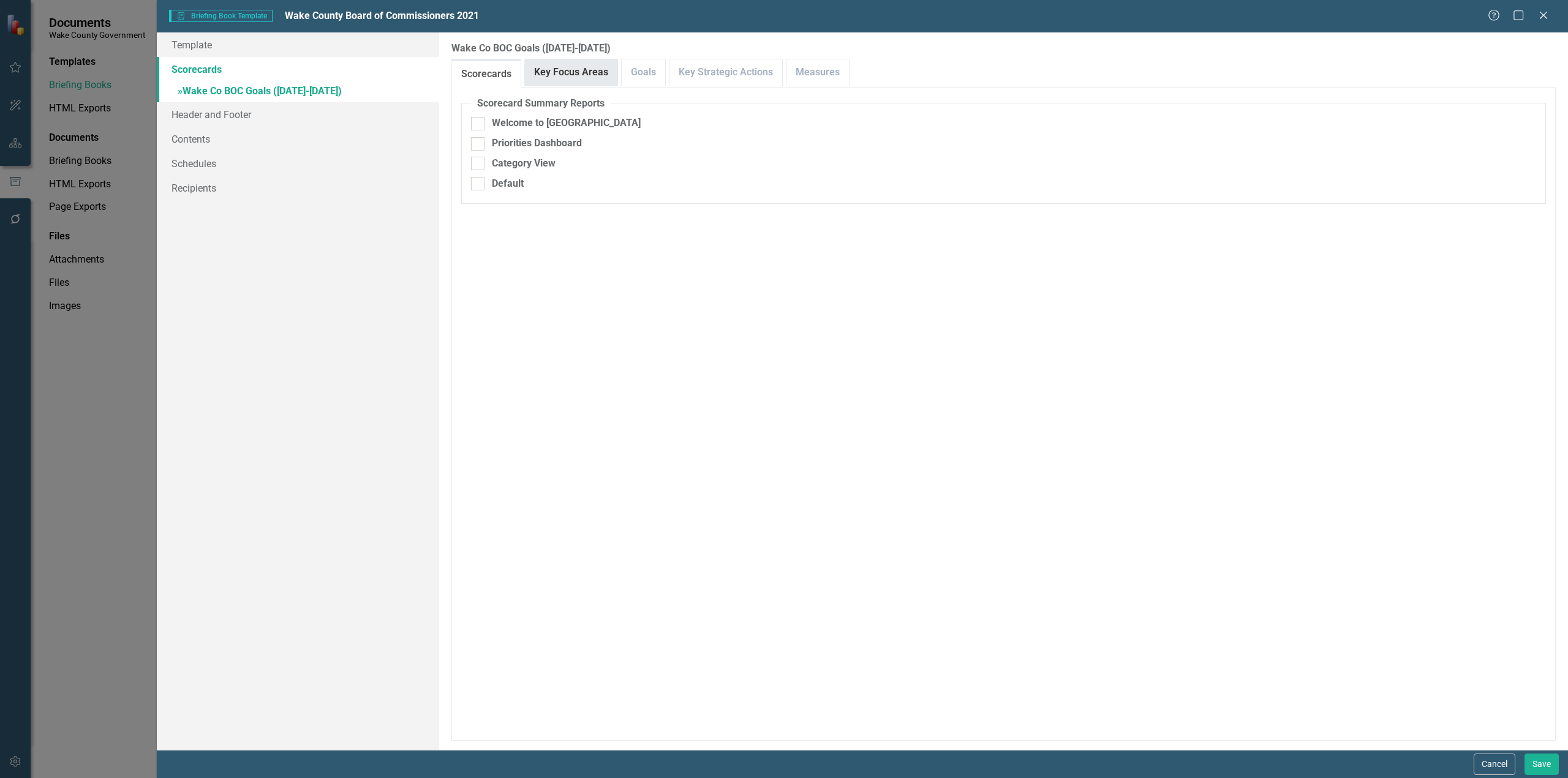
click at [561, 75] on link "Key Focus Areas" at bounding box center [571, 72] width 92 height 27
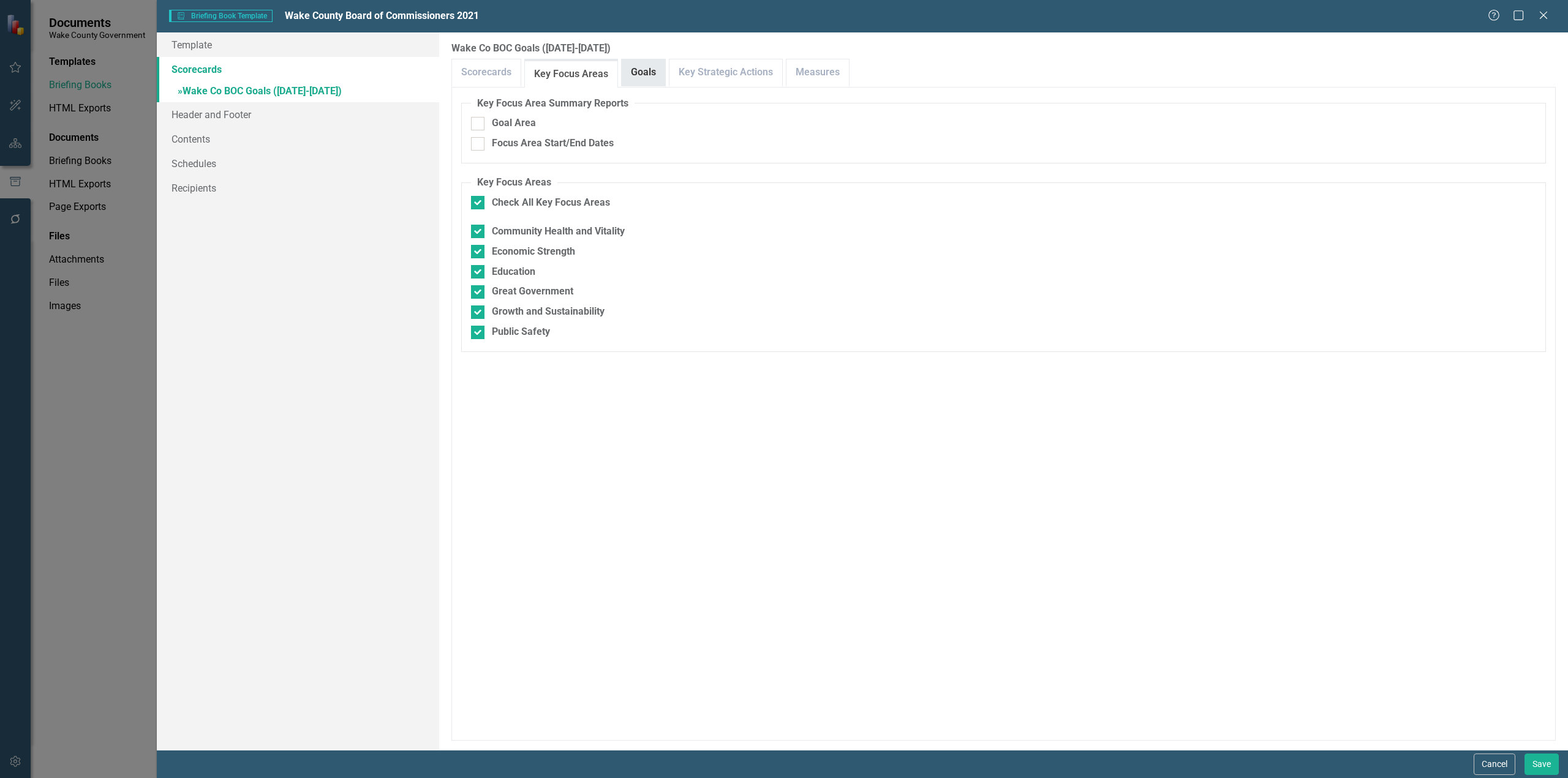
click at [647, 79] on link "Goals" at bounding box center [643, 72] width 43 height 27
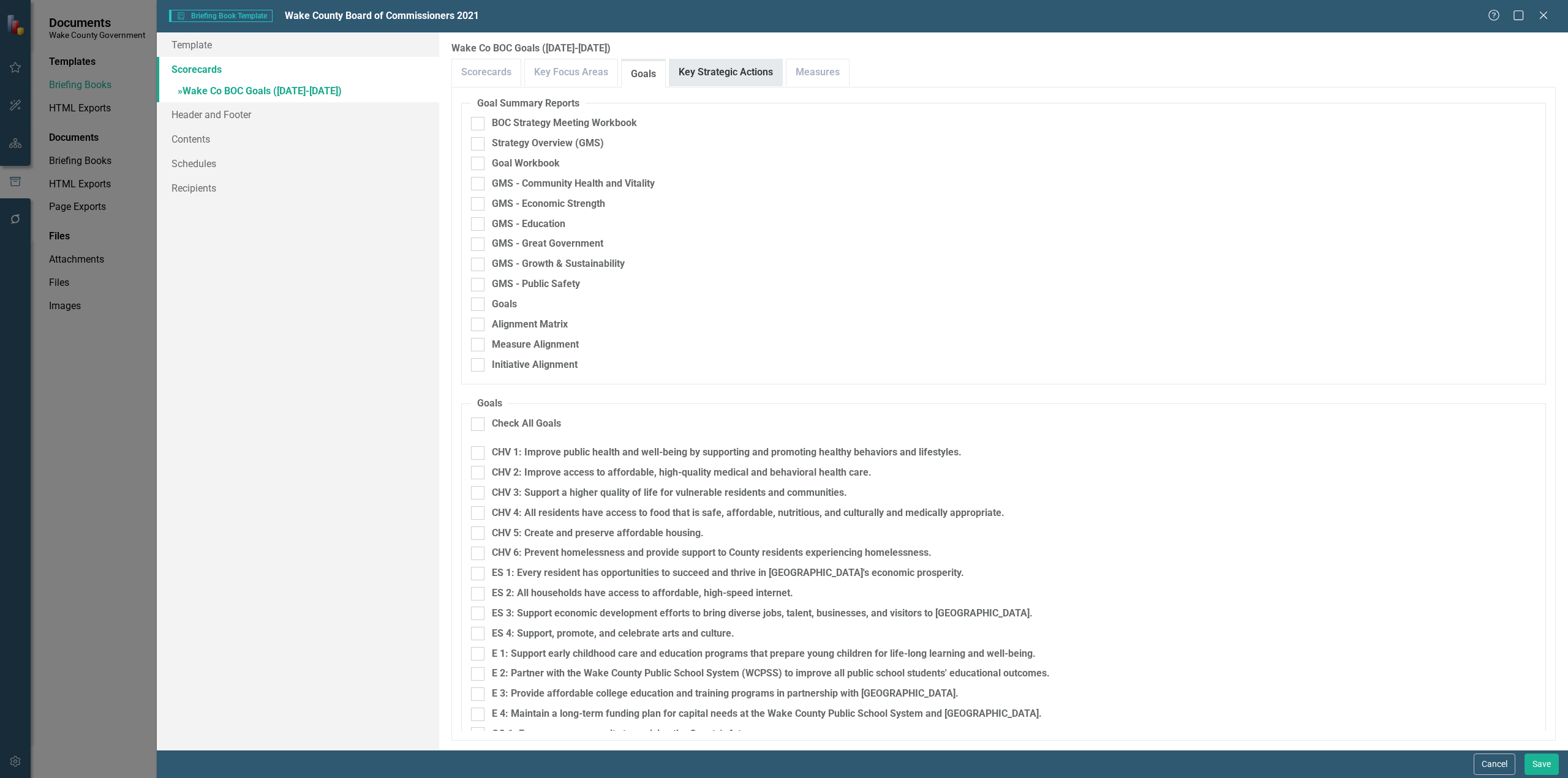
click at [708, 76] on link "Key Strategic Actions" at bounding box center [725, 72] width 113 height 27
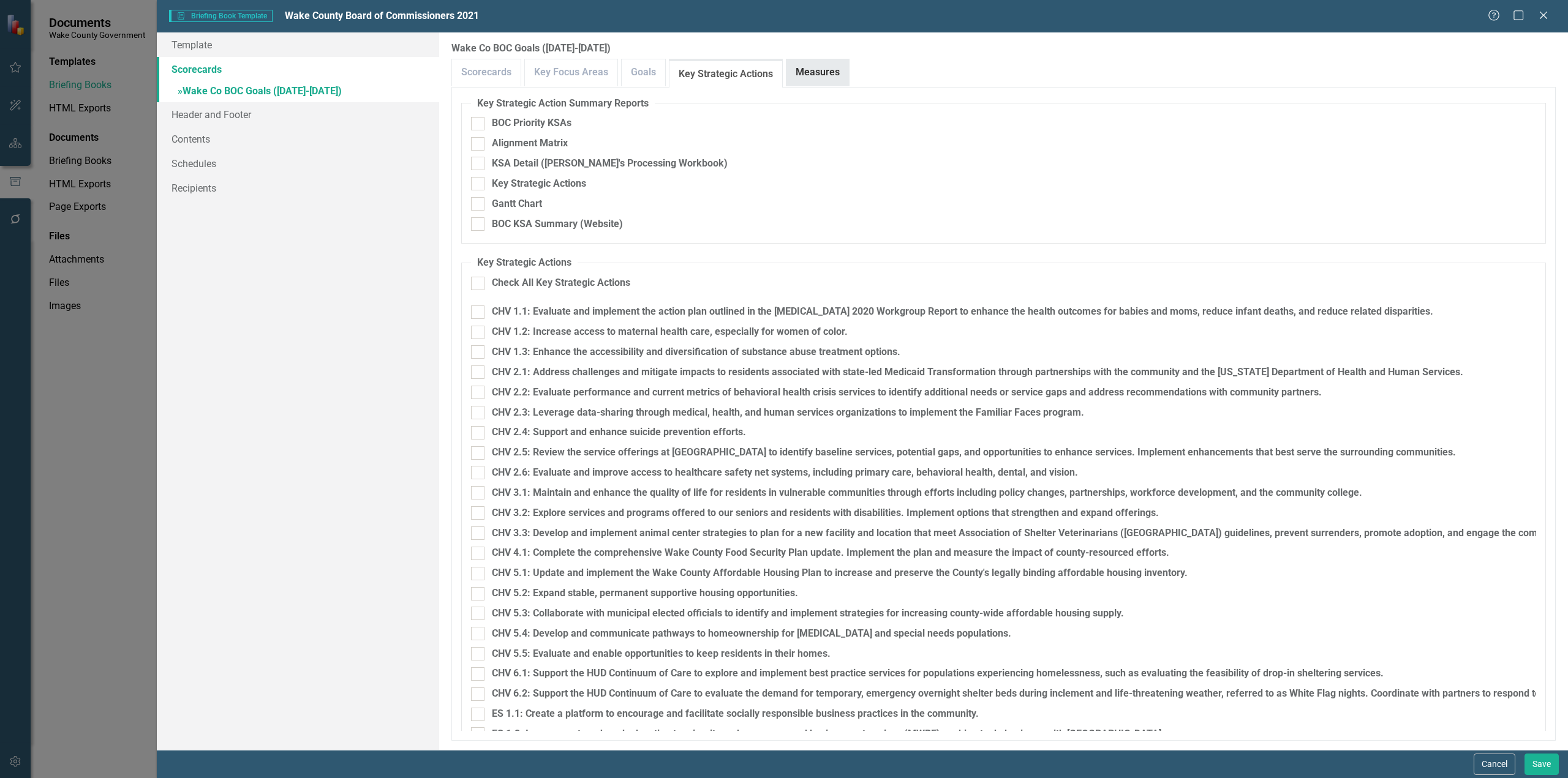
click at [811, 75] on link "Measures" at bounding box center [816, 72] width 62 height 27
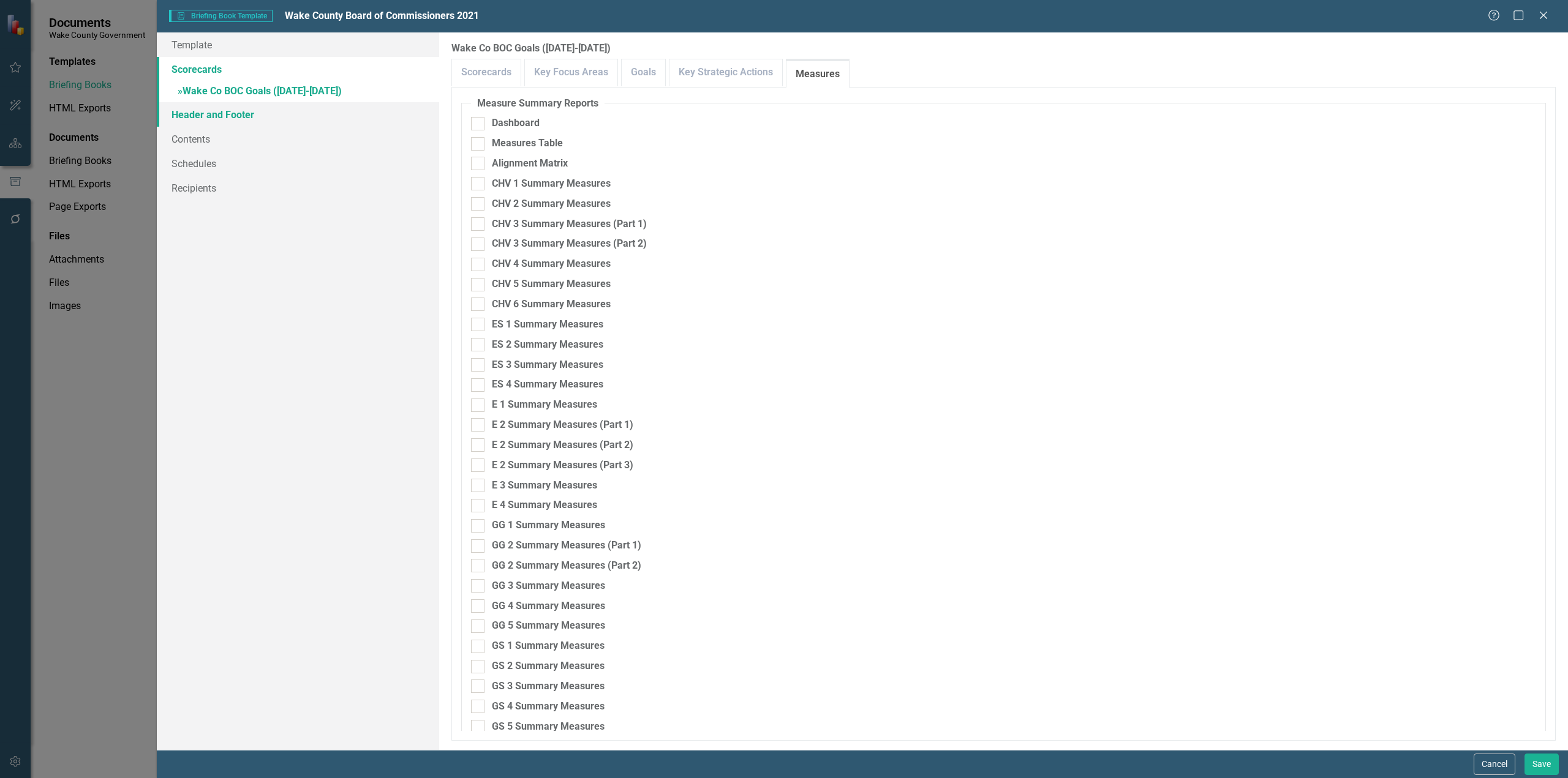
click at [226, 110] on link "Header and Footer" at bounding box center [297, 114] width 282 height 25
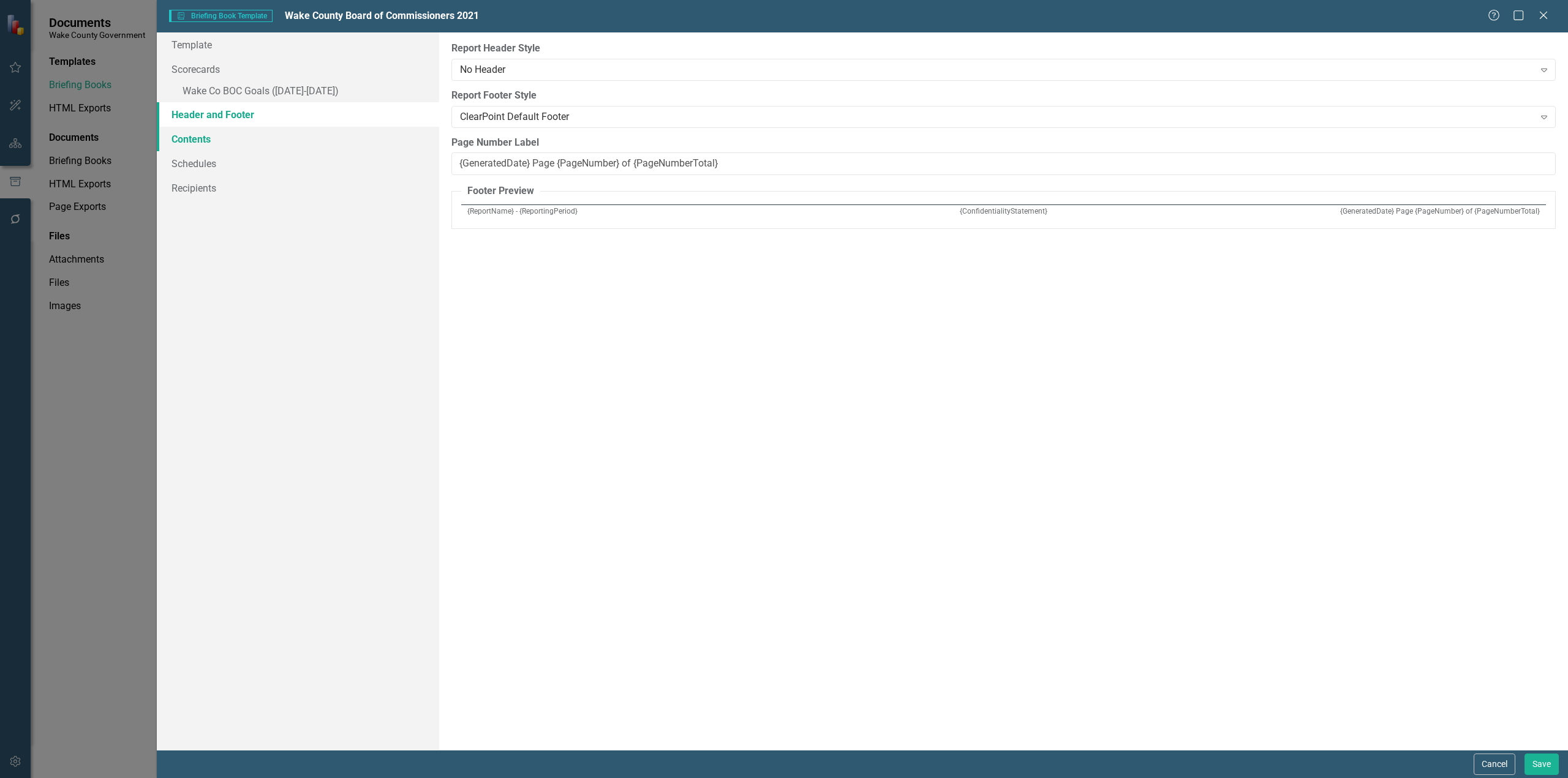
click at [219, 139] on link "Contents" at bounding box center [297, 139] width 282 height 25
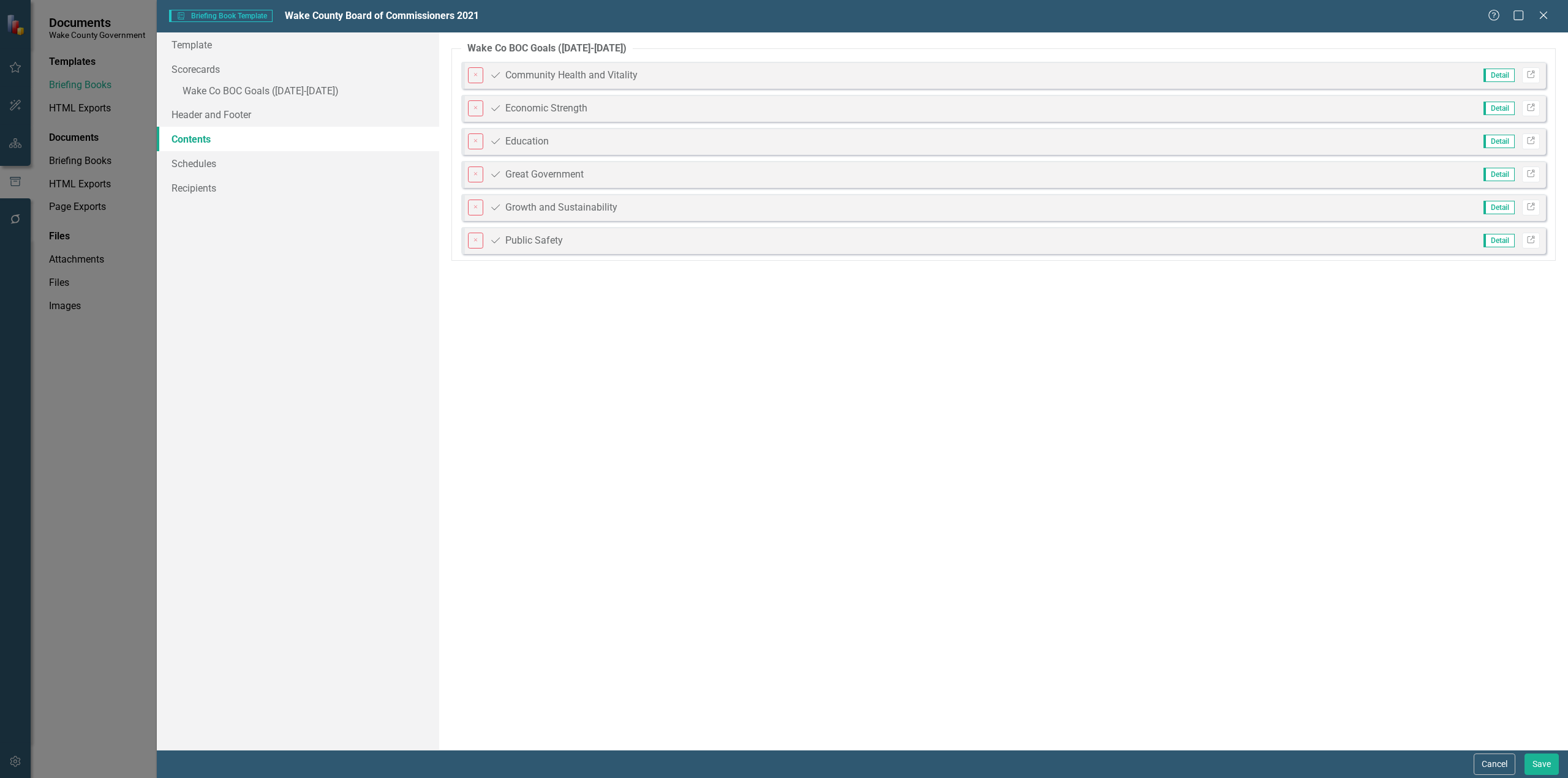
click at [1498, 143] on span "Detail" at bounding box center [1499, 142] width 31 height 14
click at [1499, 760] on button "Cancel" at bounding box center [1494, 764] width 41 height 22
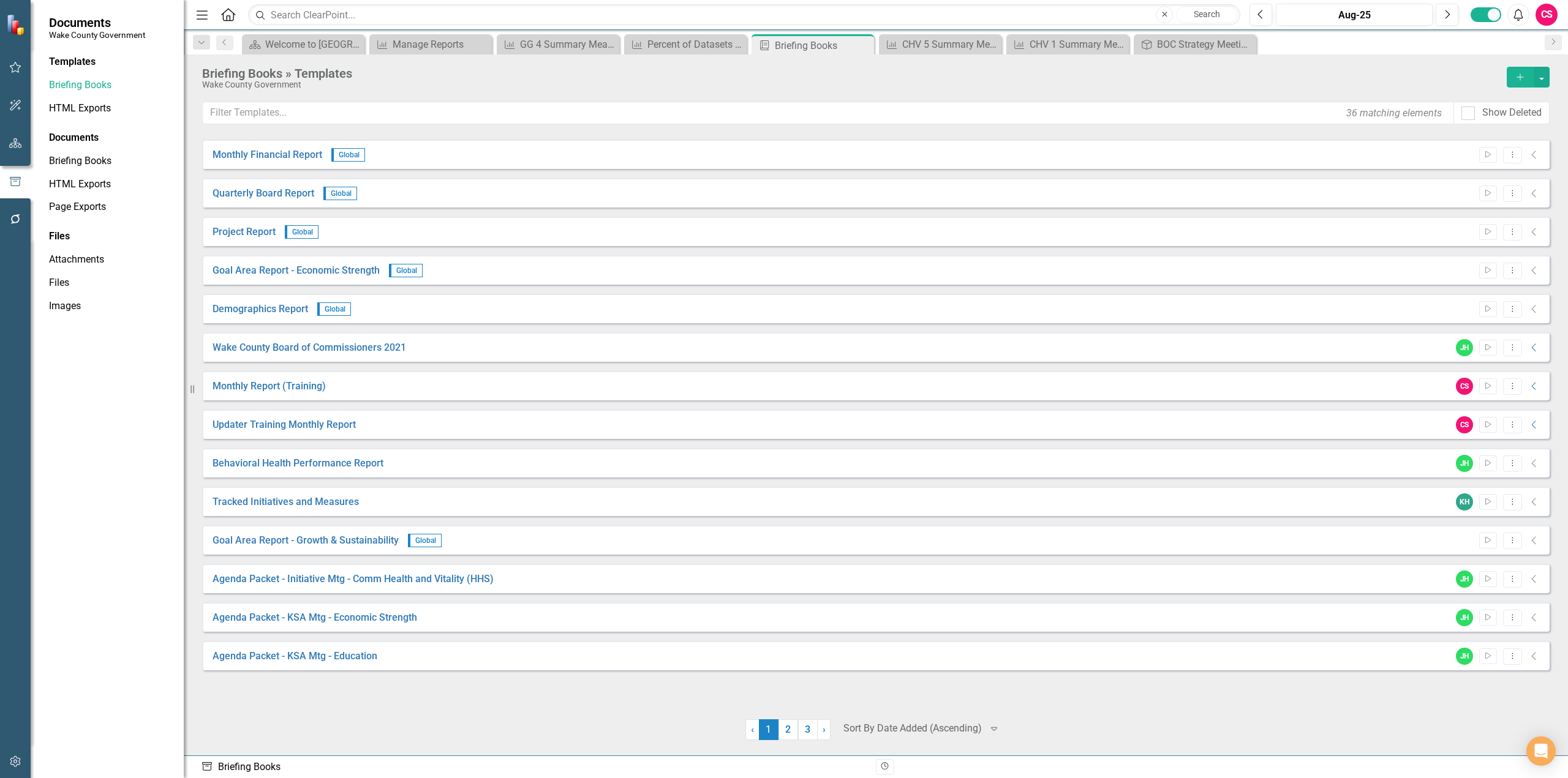
click at [15, 153] on button "button" at bounding box center [16, 144] width 28 height 26
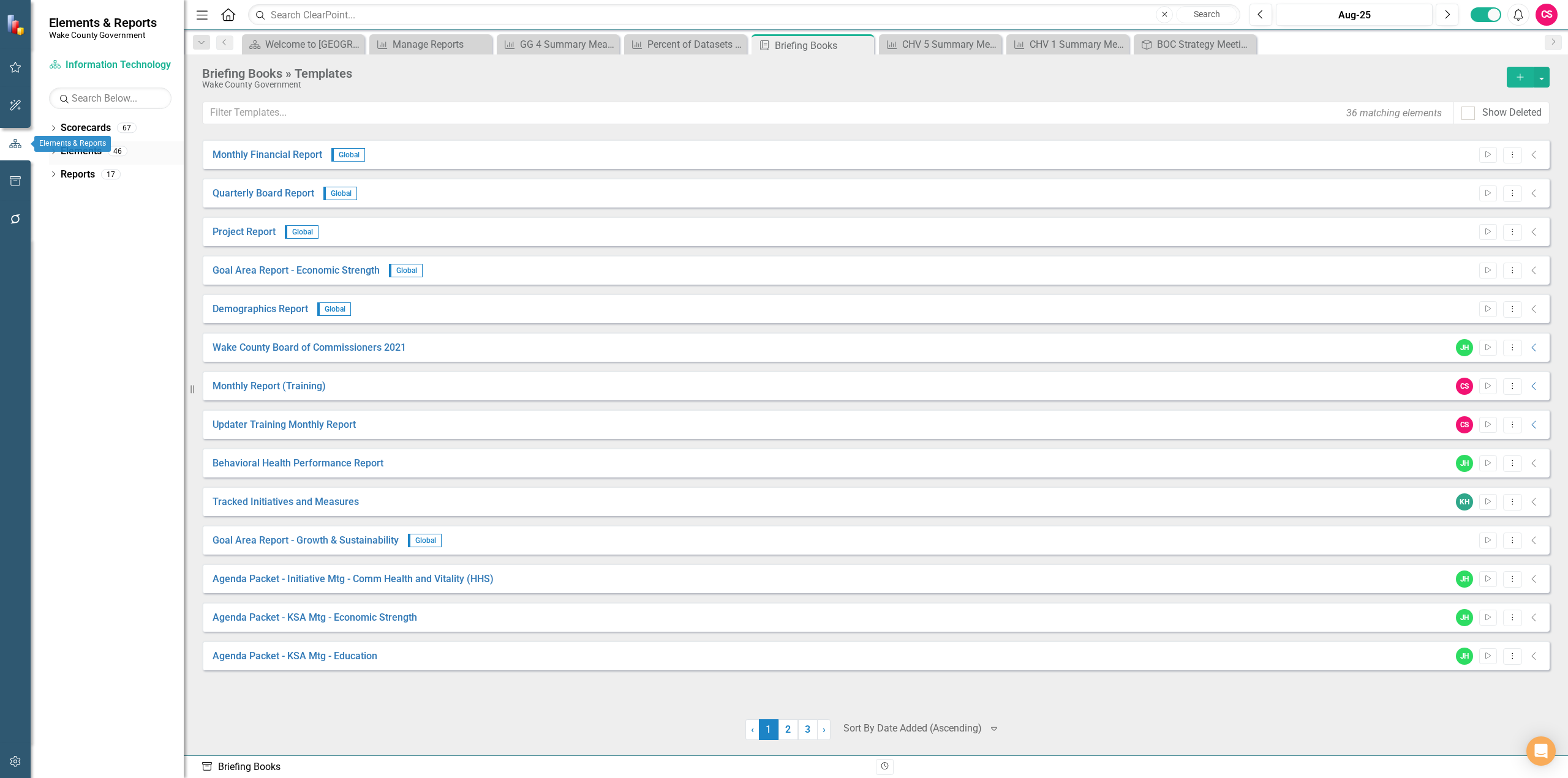
click at [78, 150] on link "Elements" at bounding box center [82, 151] width 41 height 14
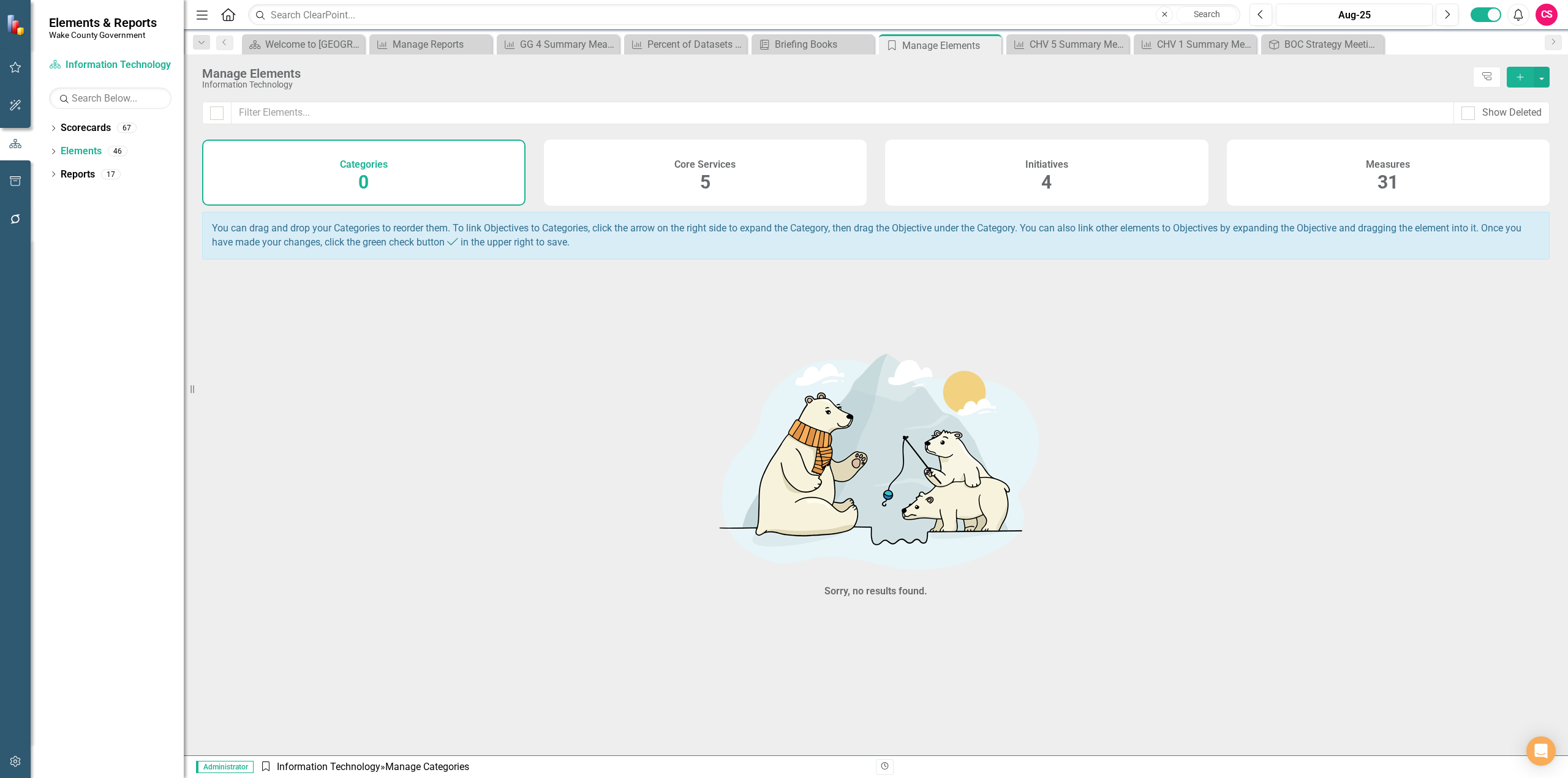
click at [1282, 178] on div "Measures 31" at bounding box center [1388, 172] width 324 height 66
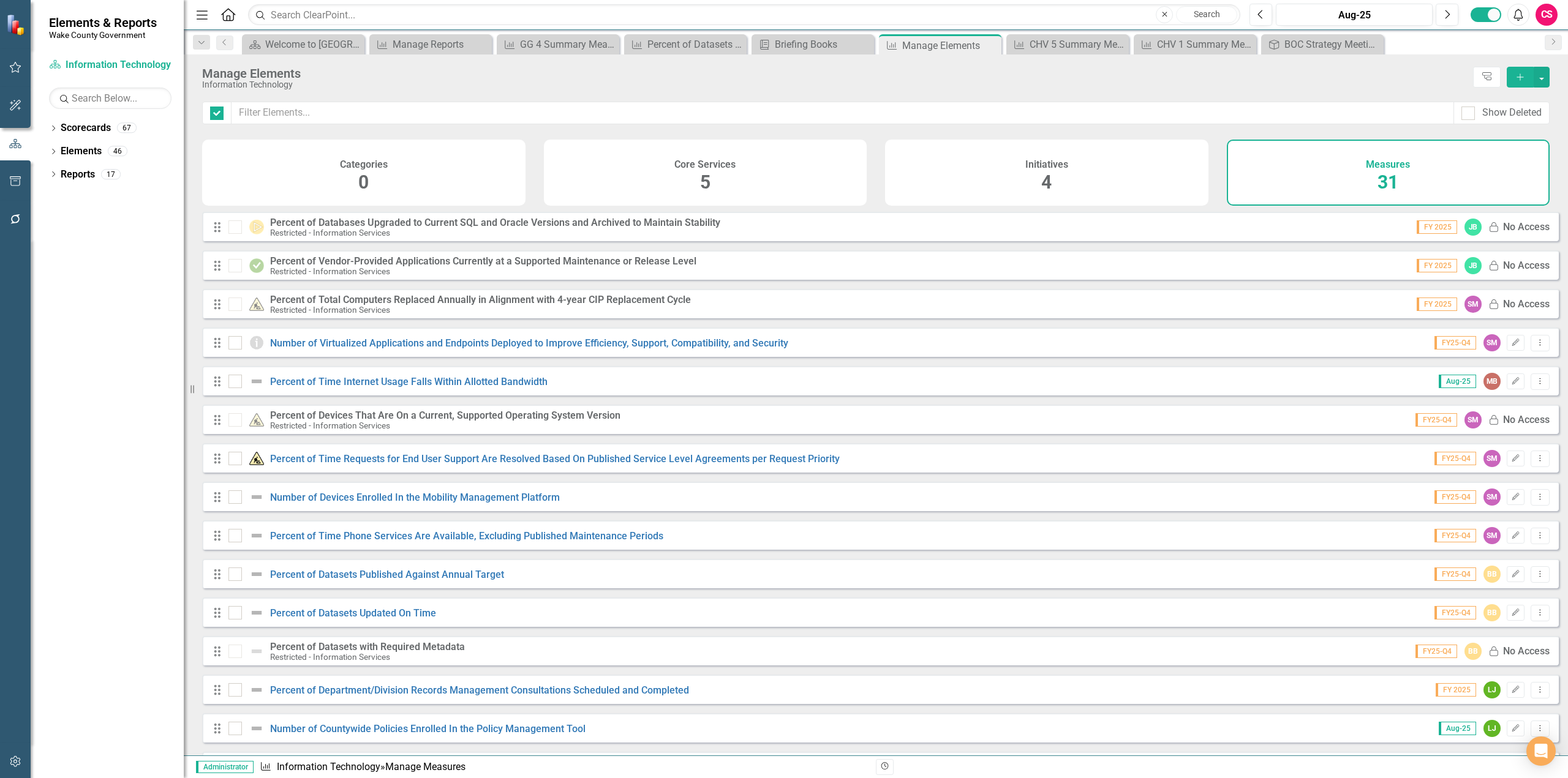
checkbox input "false"
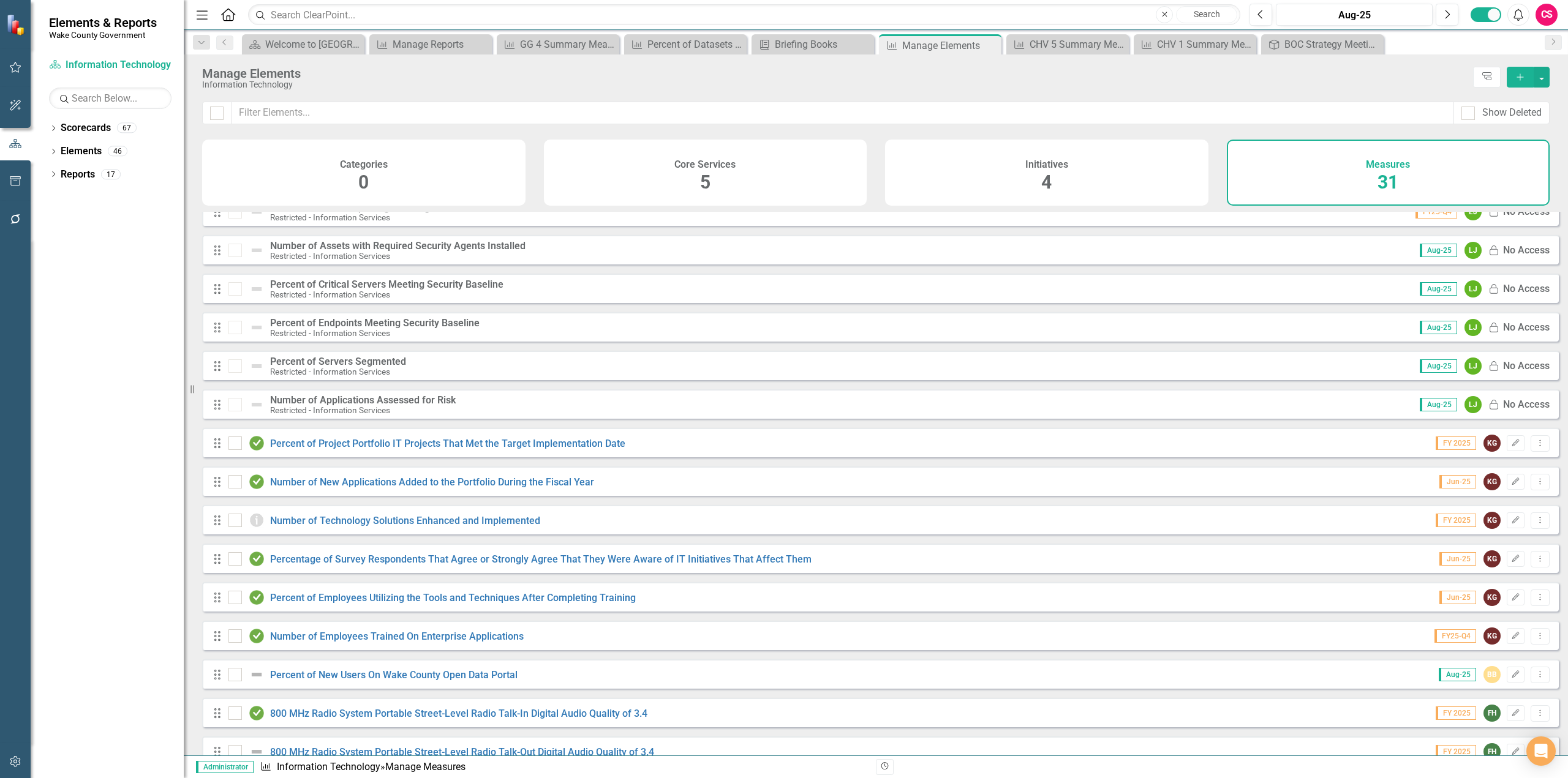
scroll to position [661, 0]
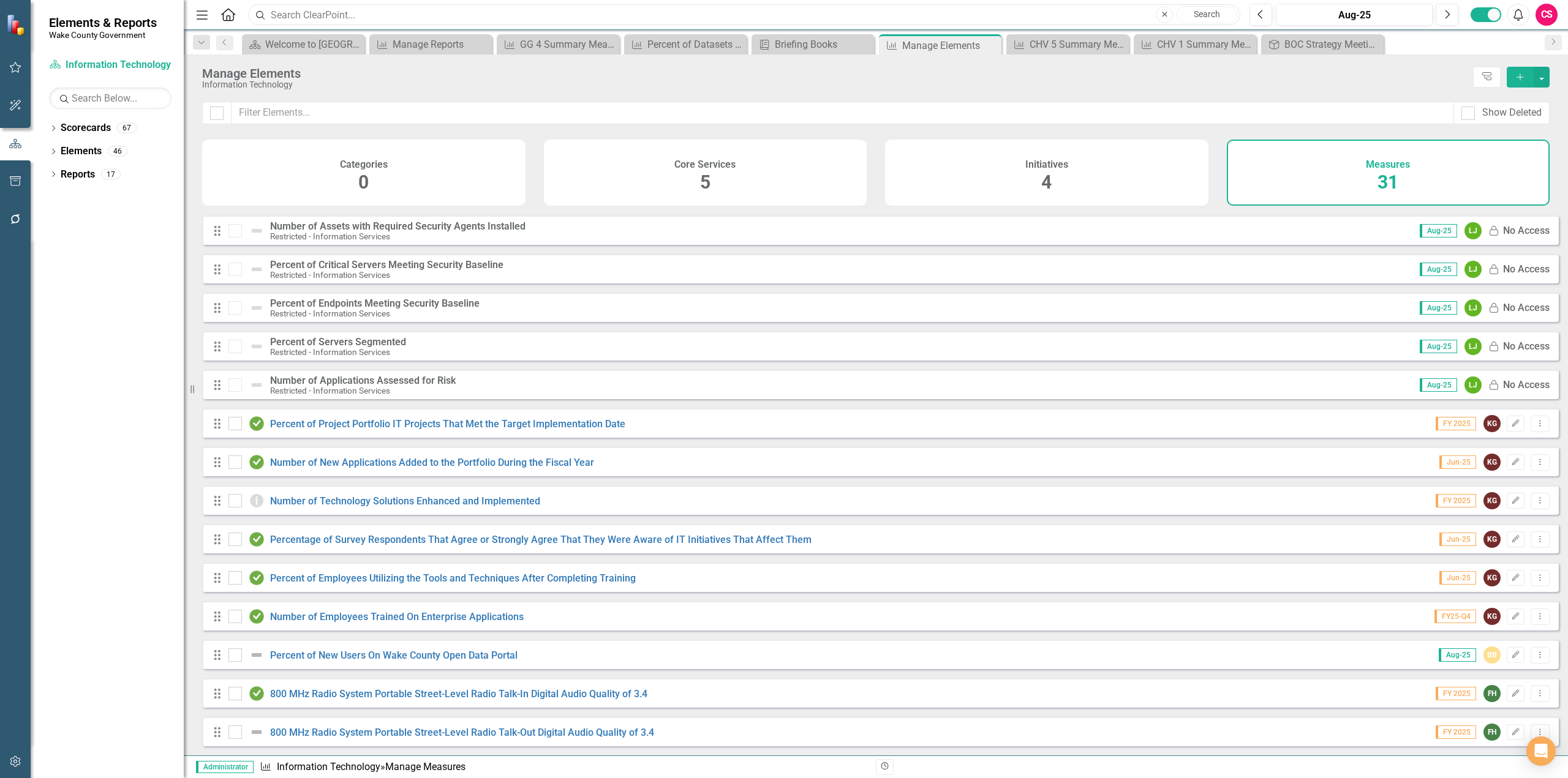
click at [536, 11] on input "text" at bounding box center [744, 15] width 992 height 22
type input "3"
type input "p"
type input "8"
type input "3"
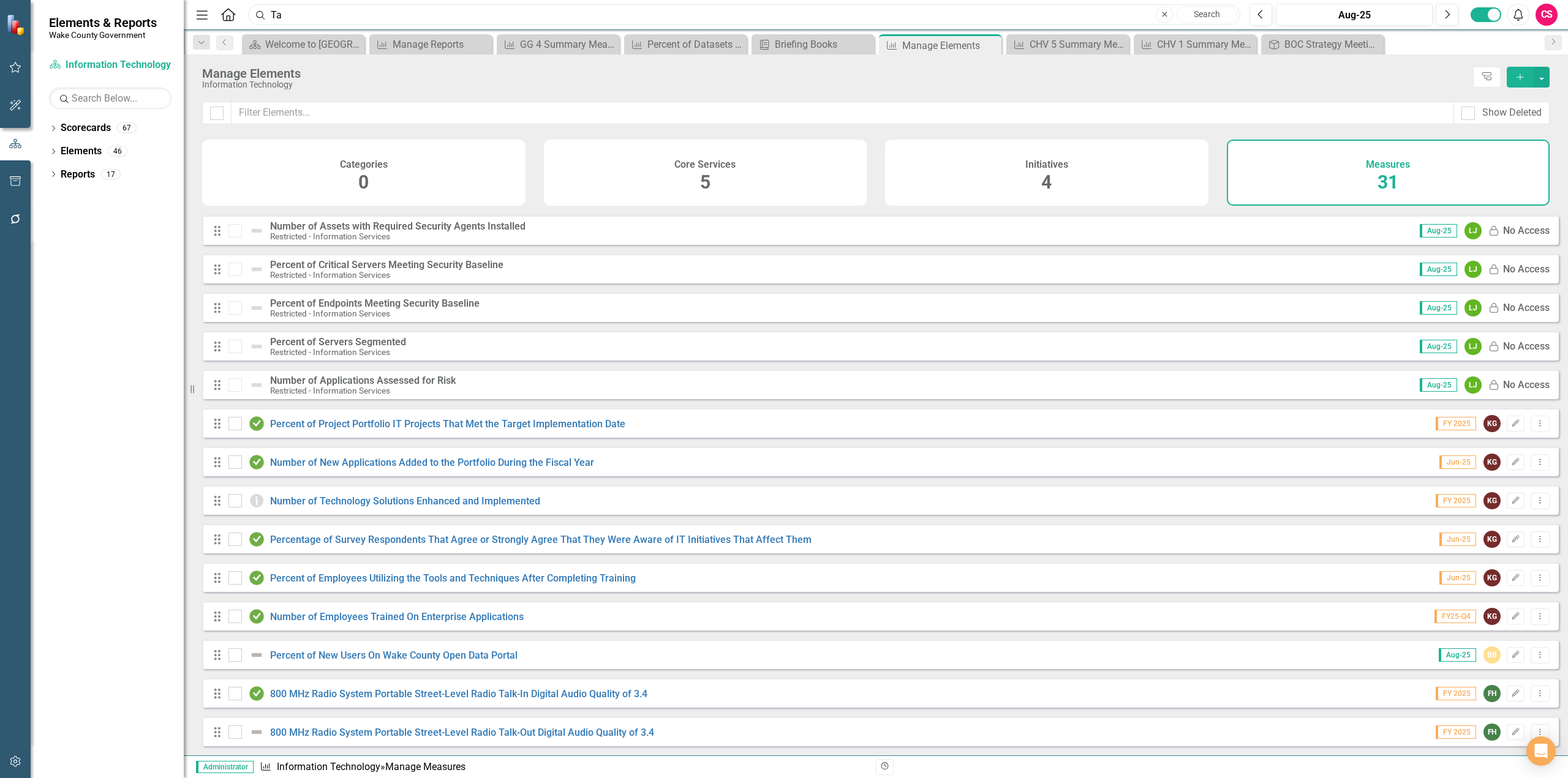
type input "T"
click at [369, 424] on link "Percent of Project Portfolio IT Projects That Met the Target Implementation Date" at bounding box center [448, 424] width 355 height 12
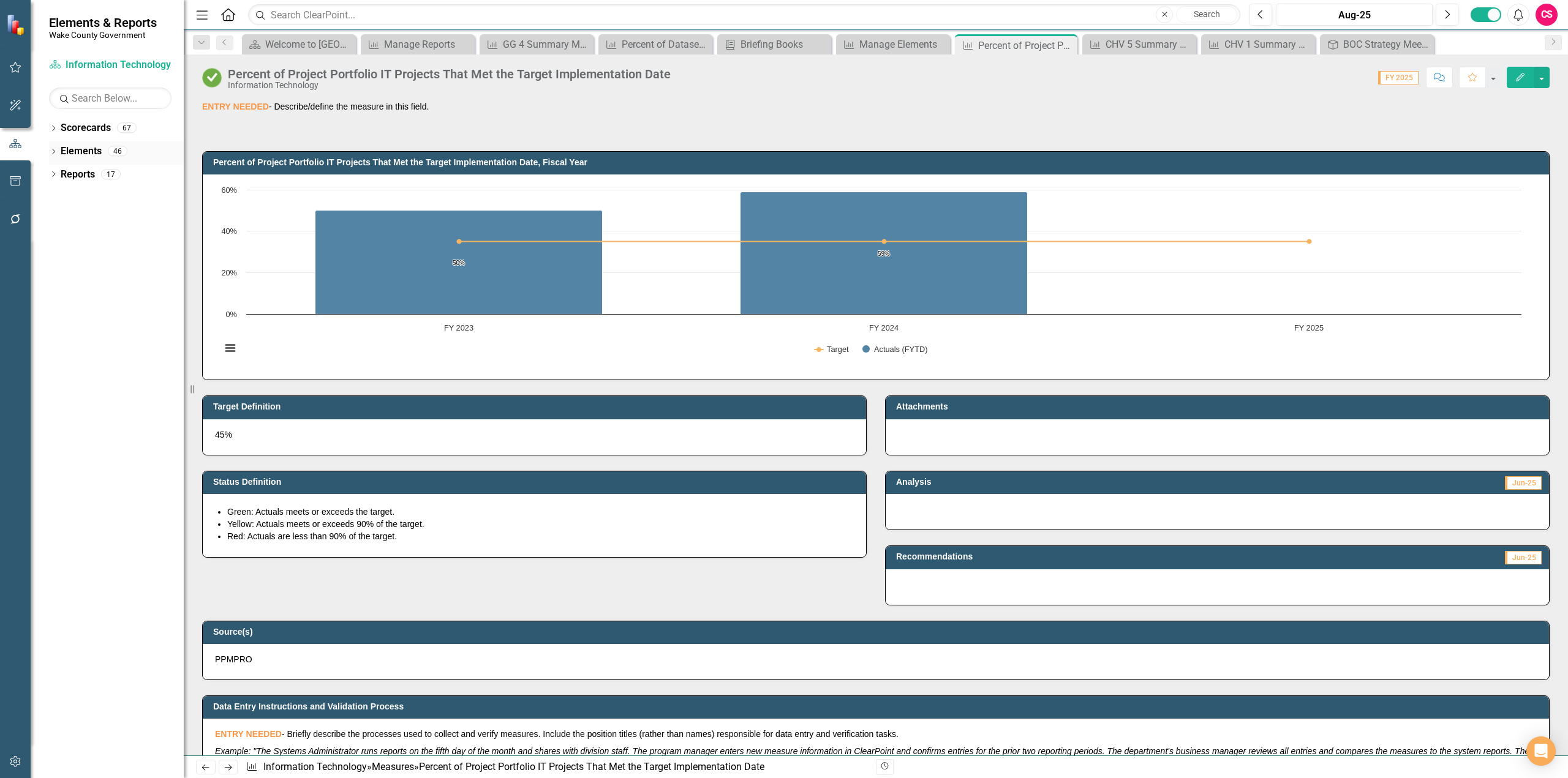
click at [78, 151] on link "Elements" at bounding box center [82, 151] width 41 height 14
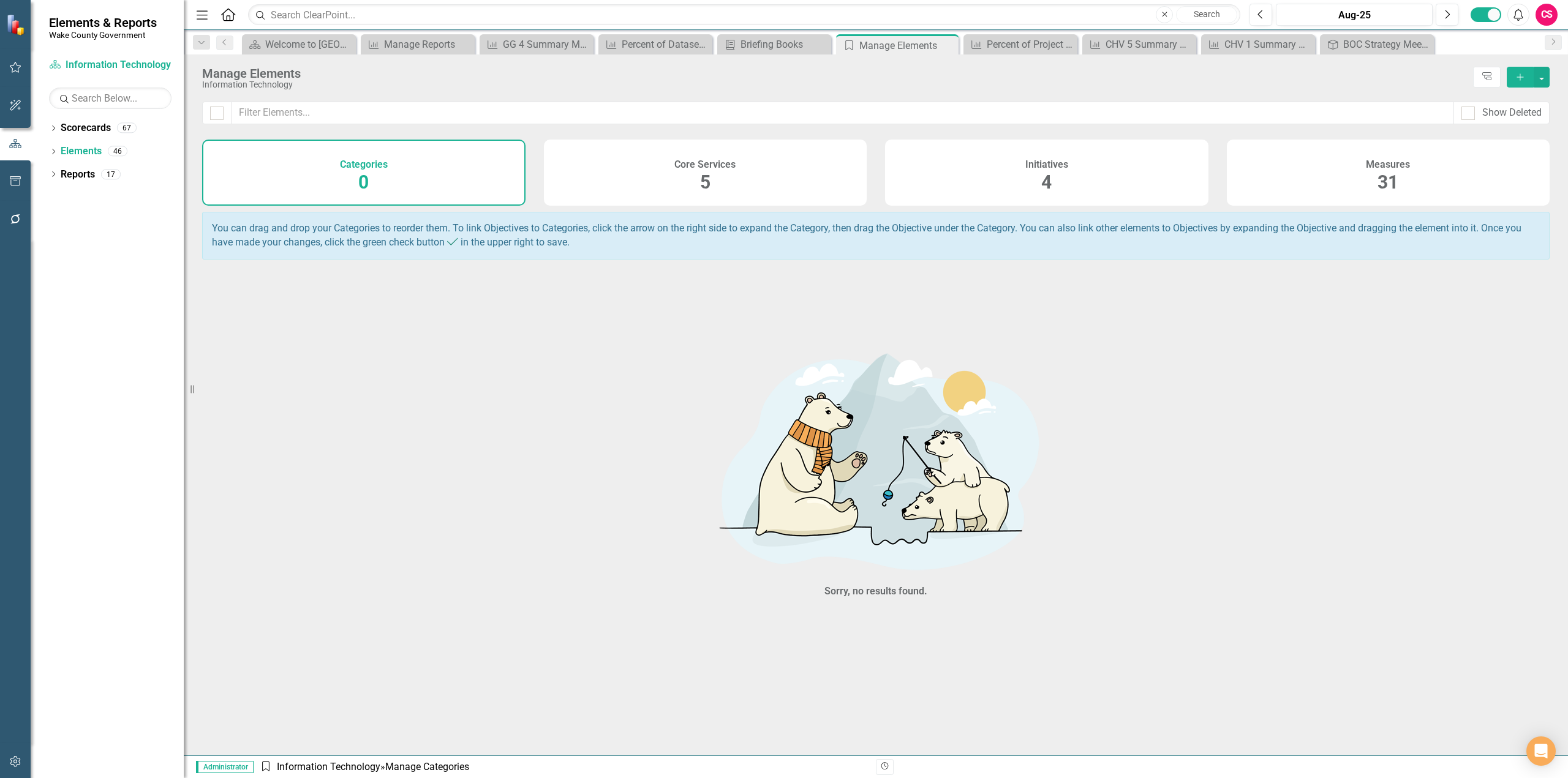
click at [646, 178] on div "Core Services 5" at bounding box center [705, 172] width 324 height 66
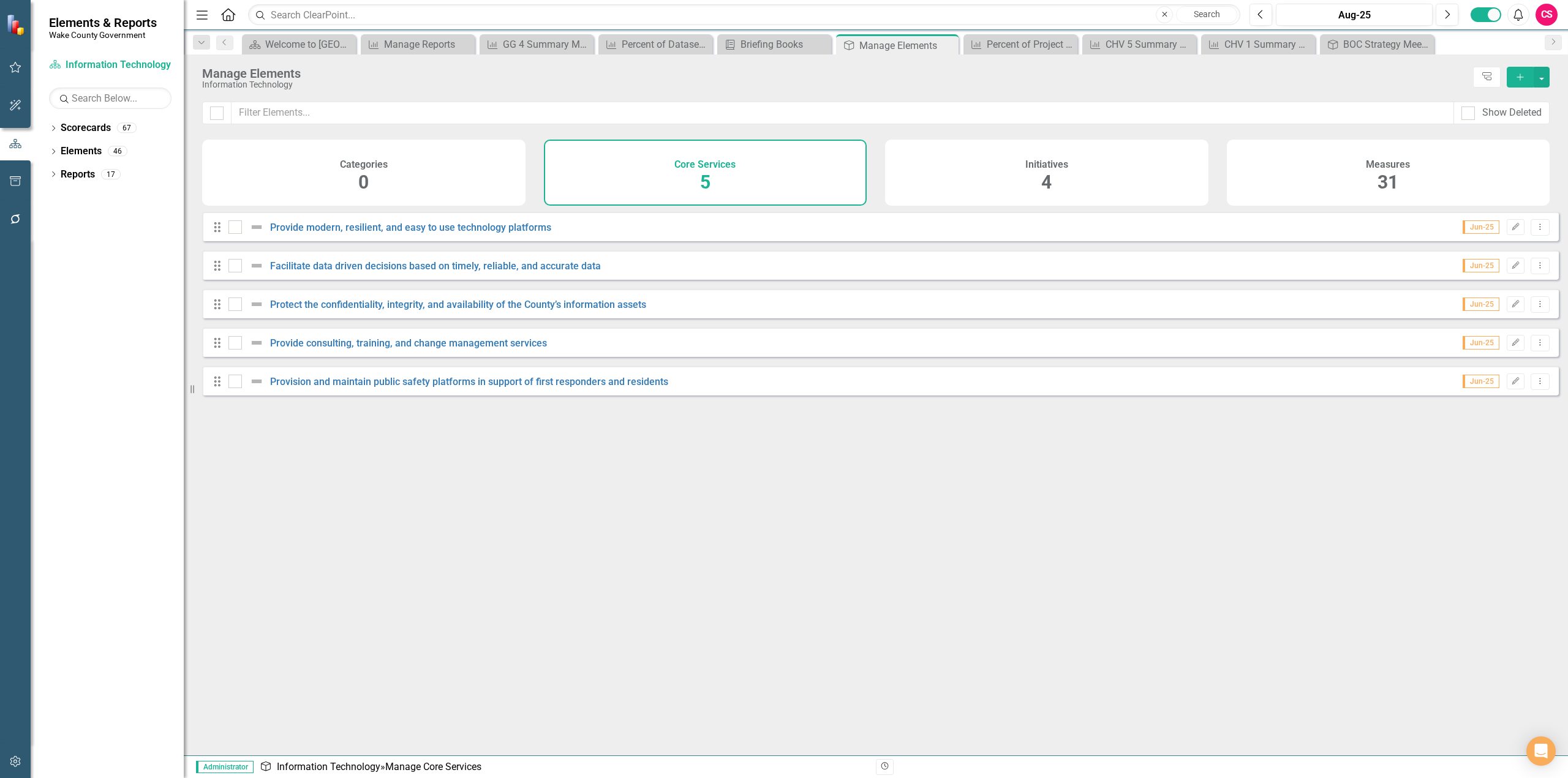
click at [929, 179] on div "Initiatives 4" at bounding box center [1047, 172] width 324 height 66
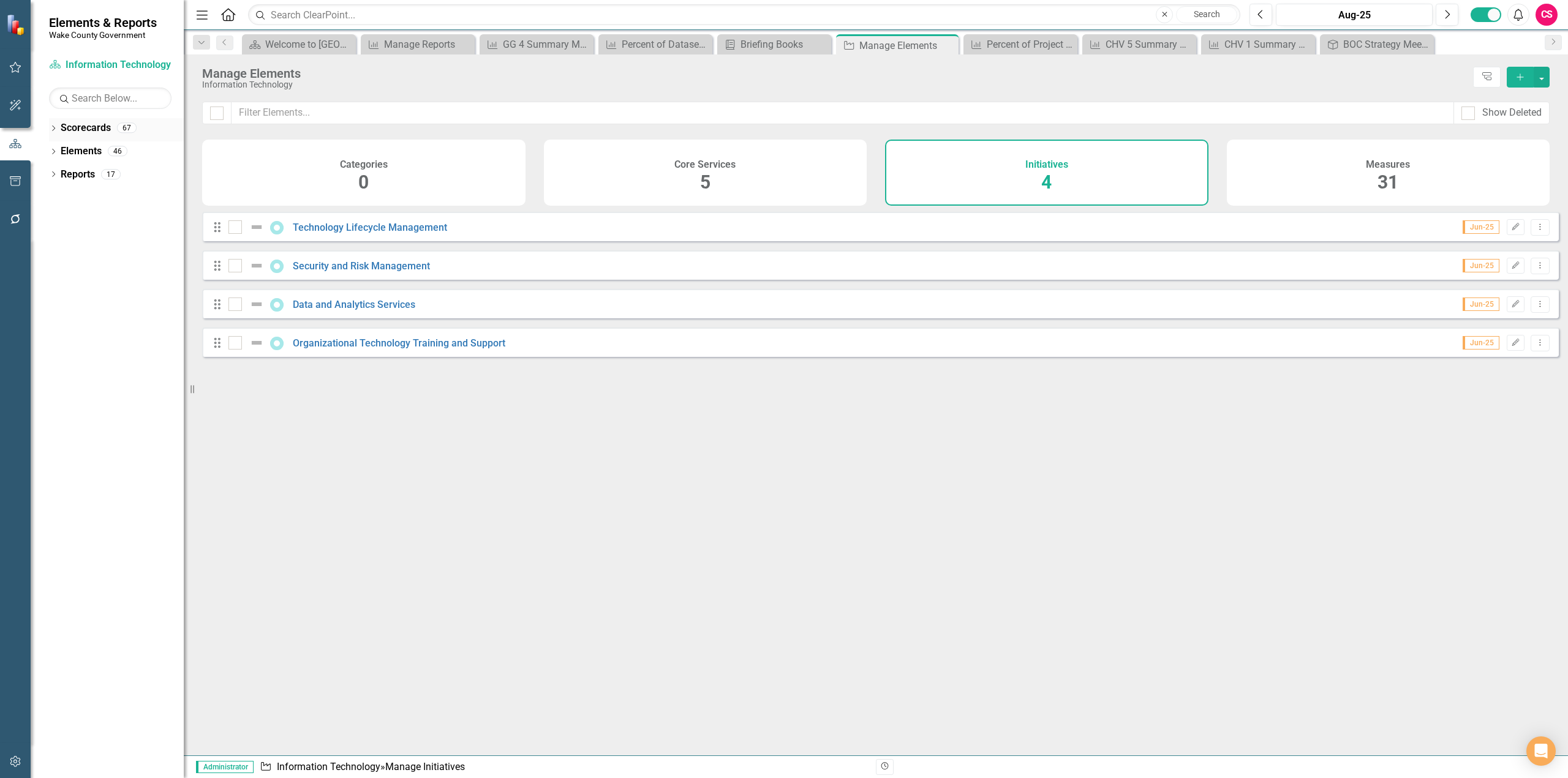
click at [90, 125] on link "Scorecards" at bounding box center [86, 128] width 50 height 14
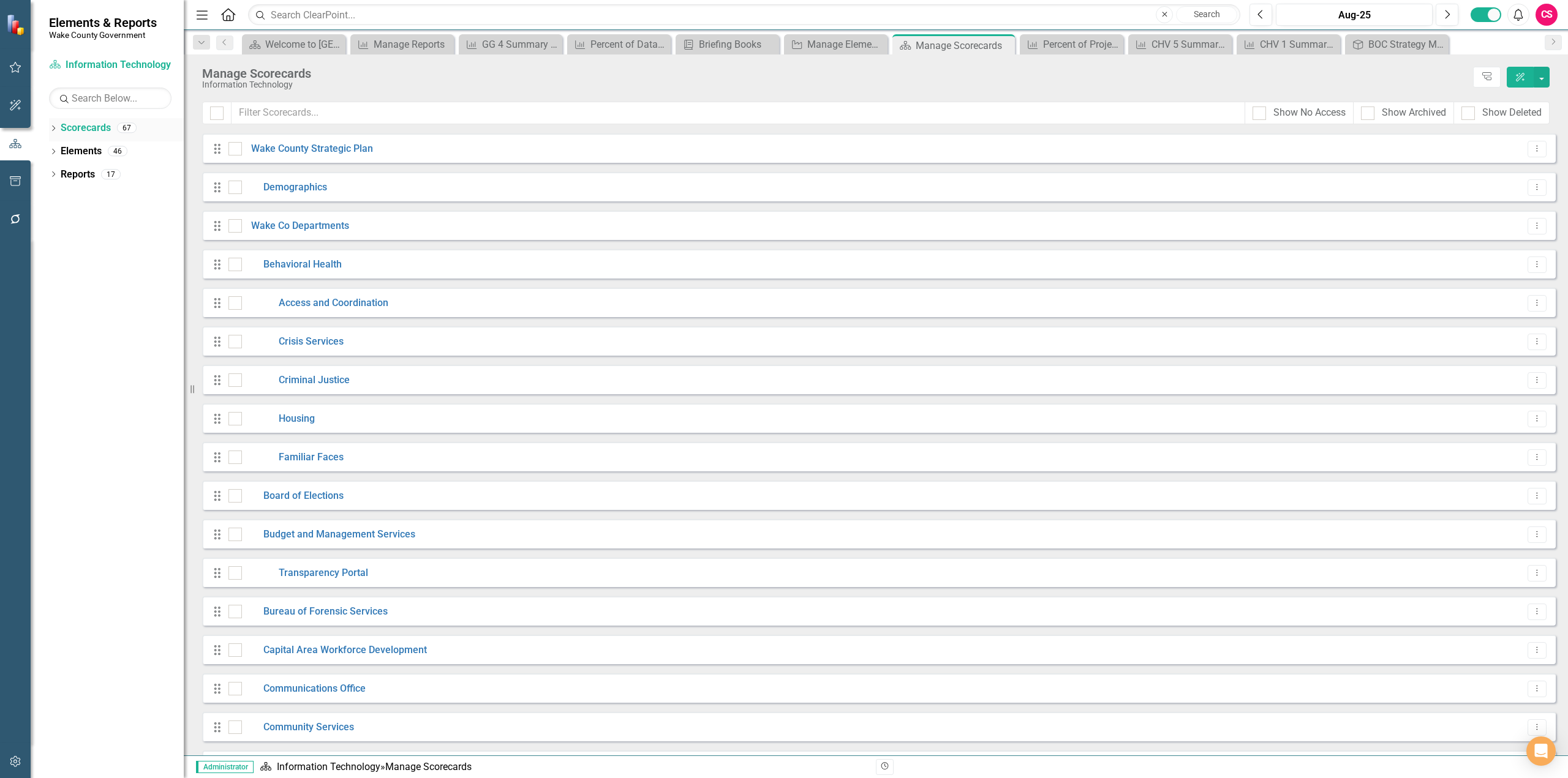
click at [59, 129] on div "Dropdown Scorecards 67" at bounding box center [116, 130] width 135 height 24
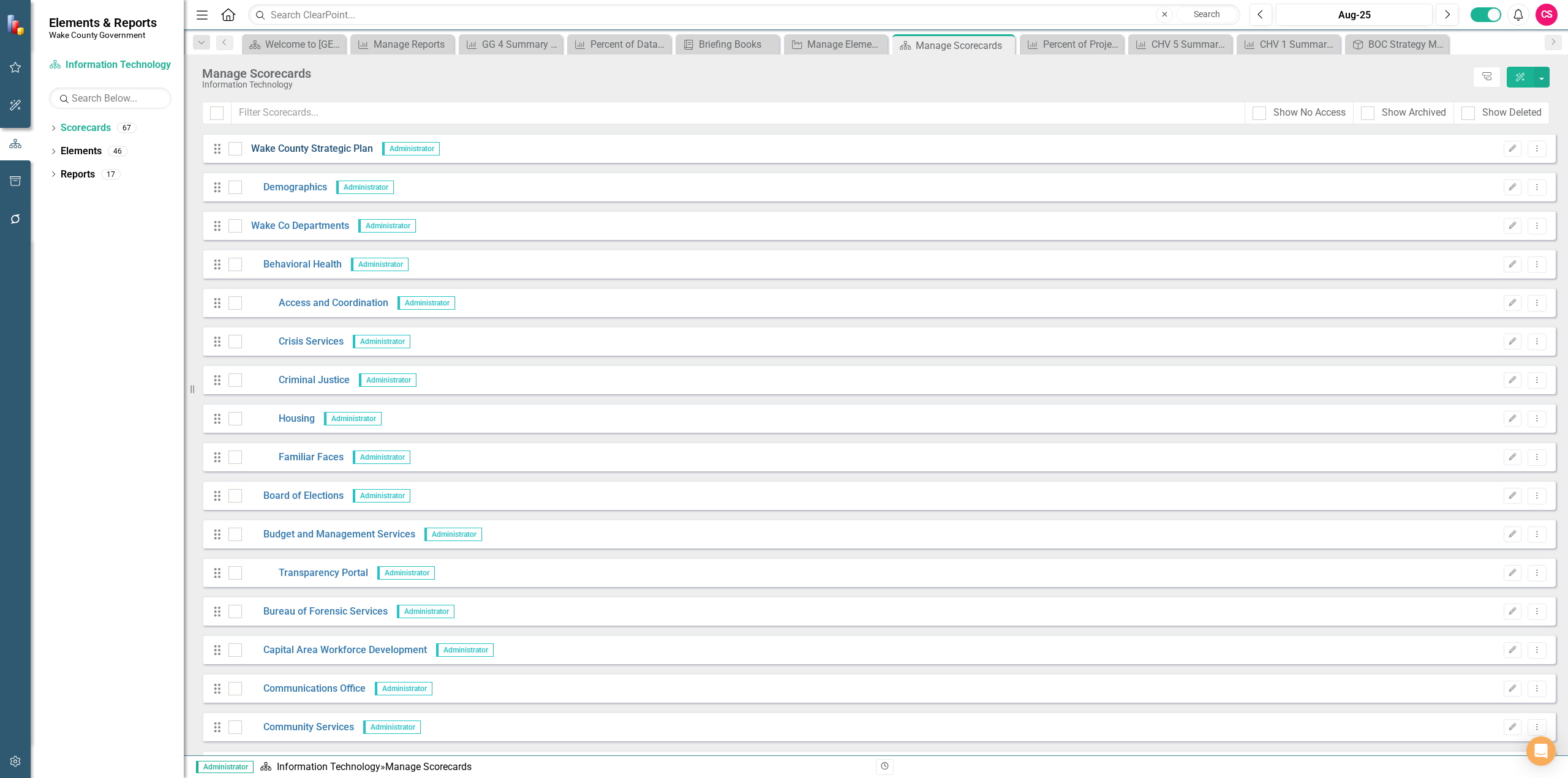
click at [294, 151] on link "Wake County Strategic Plan" at bounding box center [307, 149] width 131 height 14
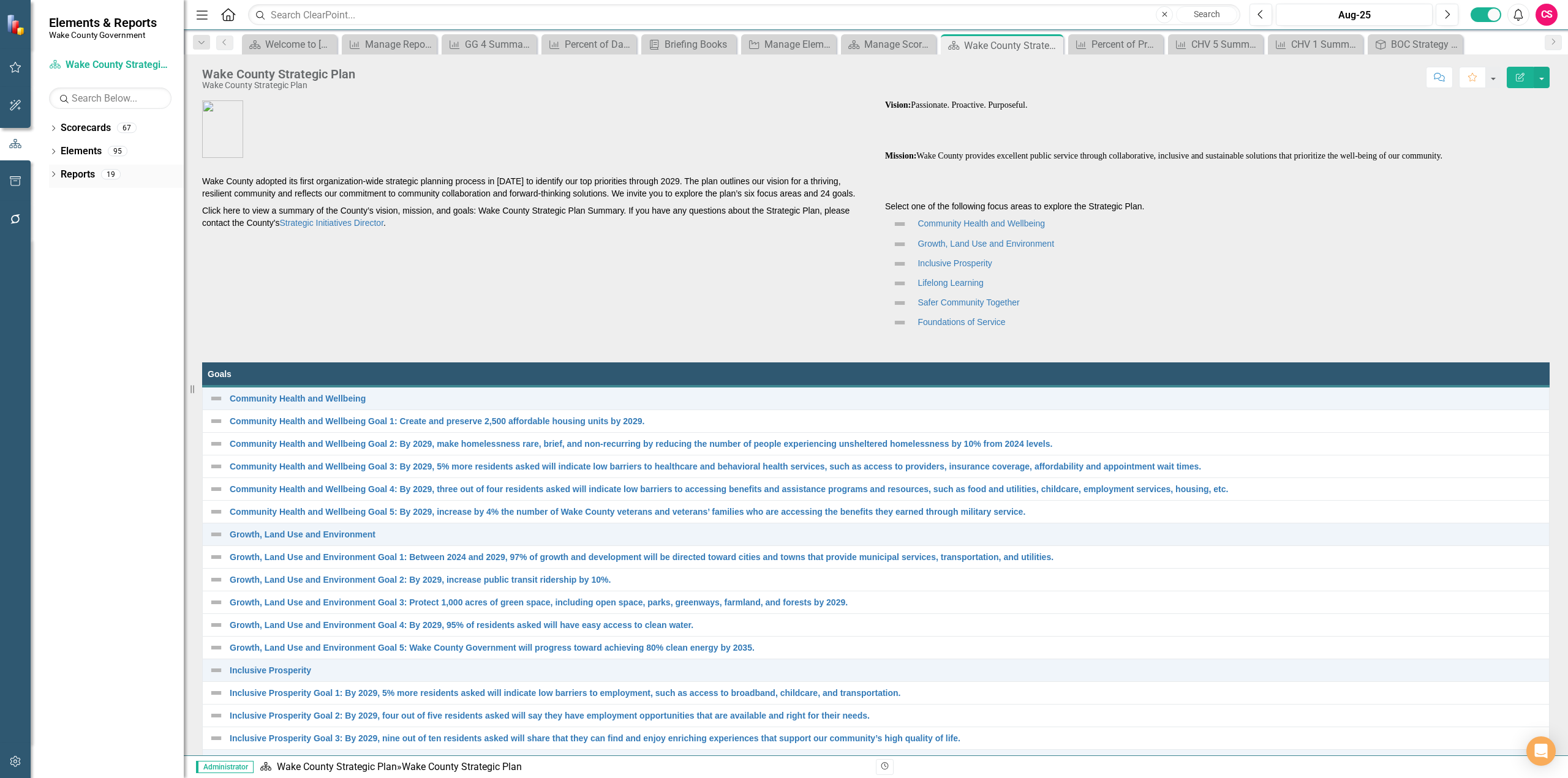
click at [87, 178] on link "Reports" at bounding box center [78, 175] width 34 height 14
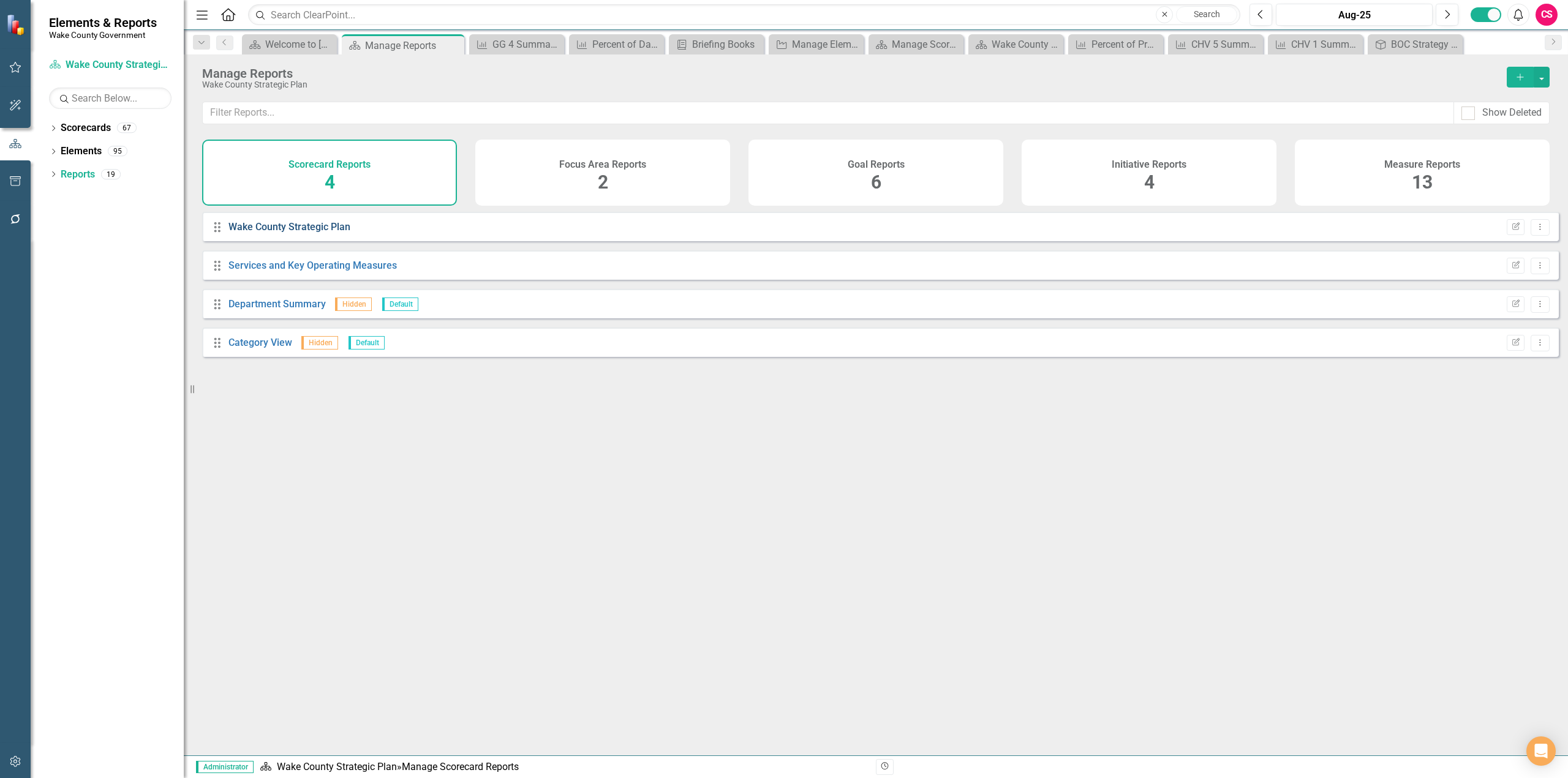
click at [328, 233] on link "Wake County Strategic Plan" at bounding box center [289, 227] width 122 height 12
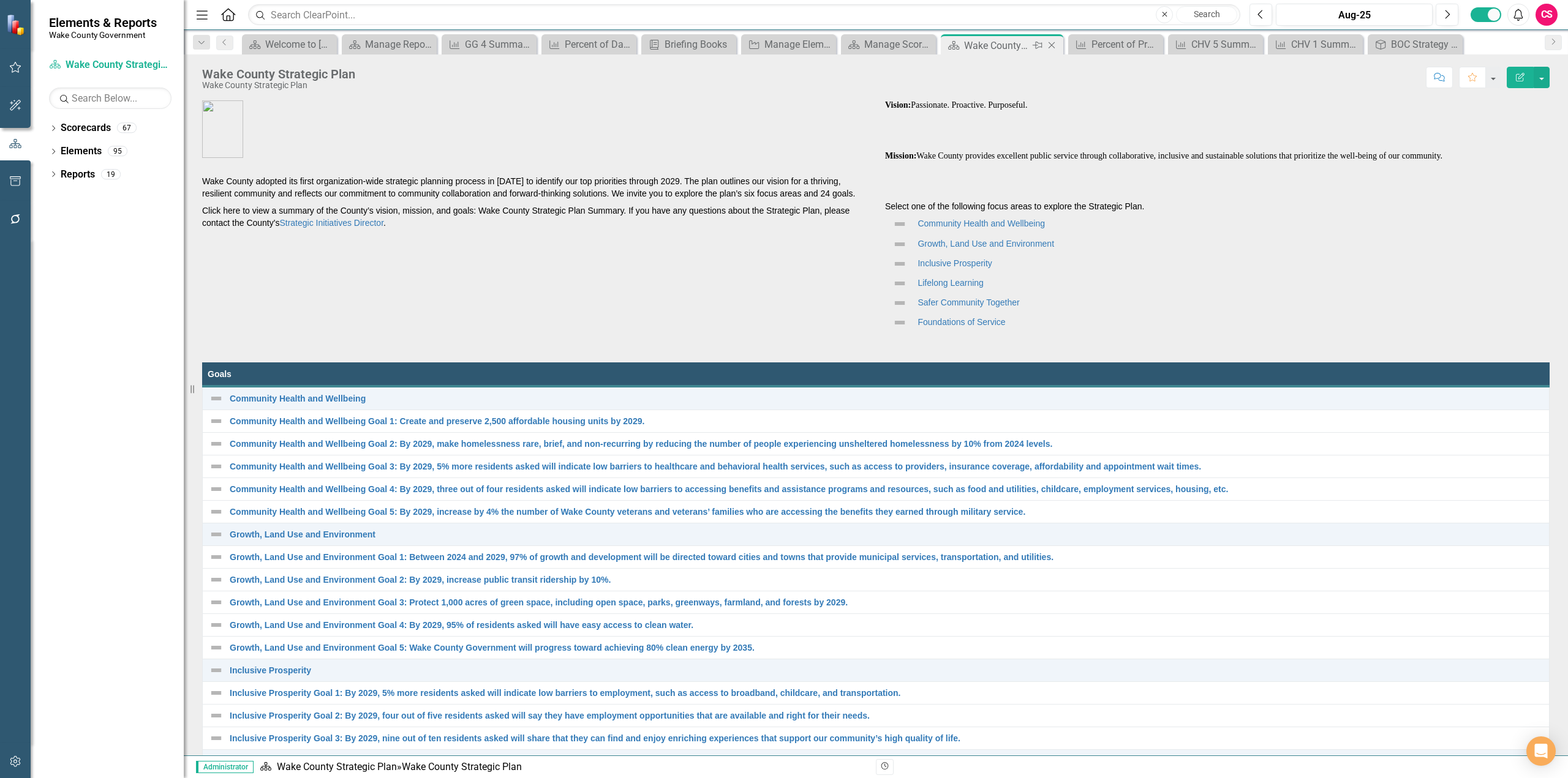
click at [1055, 43] on icon "Close" at bounding box center [1052, 45] width 12 height 10
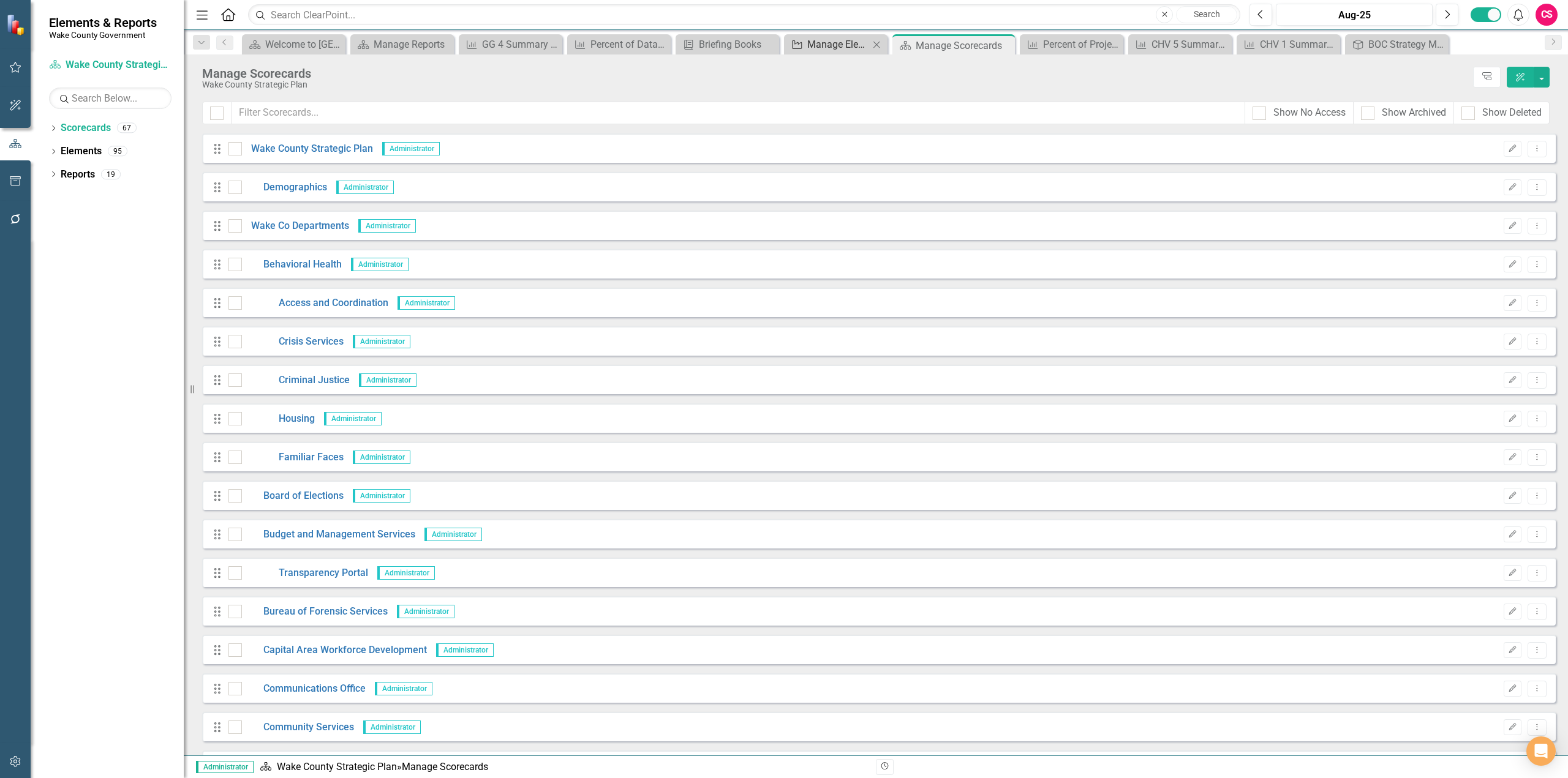
click at [843, 39] on div "Manage Elements" at bounding box center [837, 44] width 62 height 16
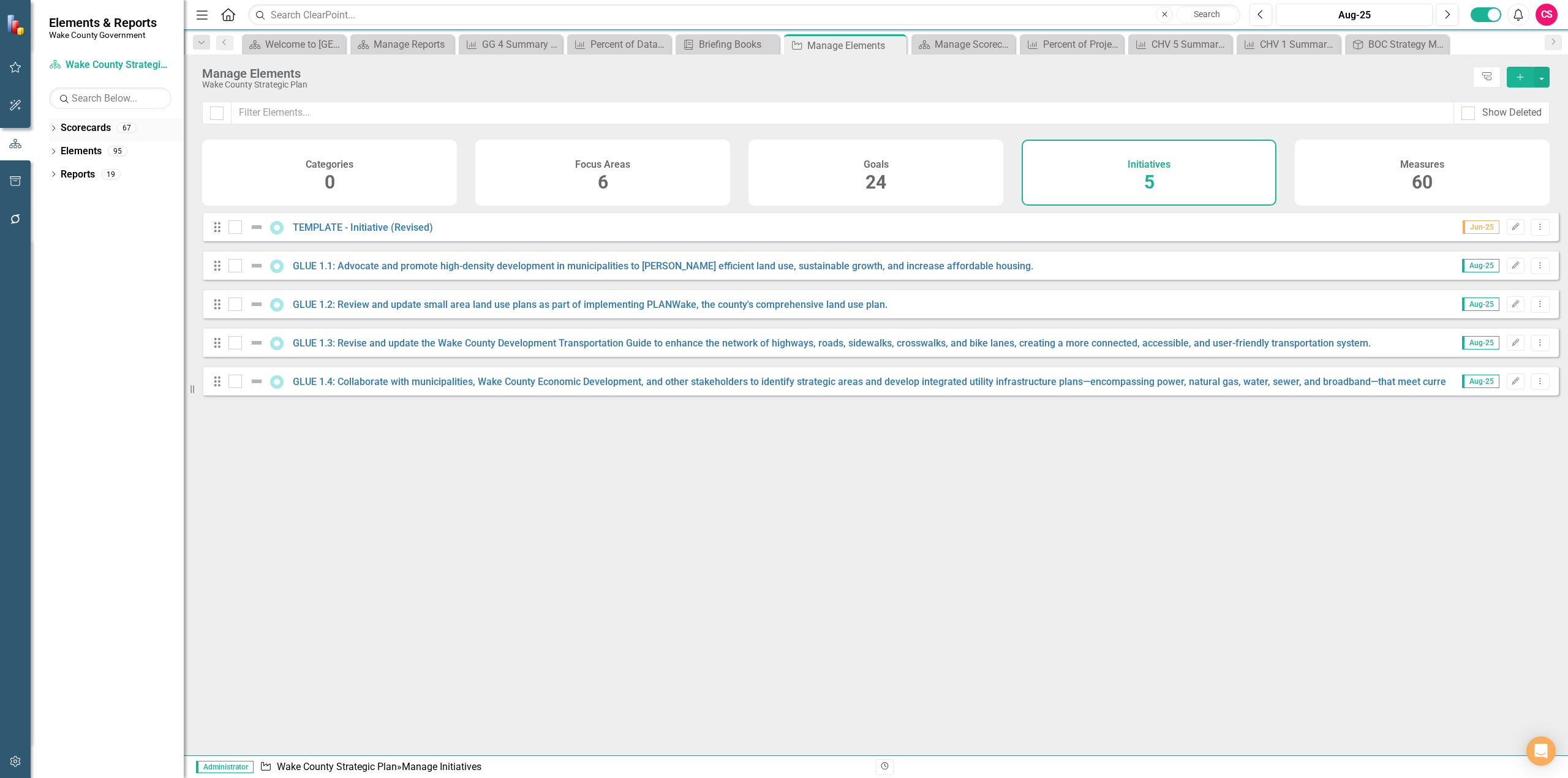
click at [67, 131] on link "Scorecards" at bounding box center [86, 128] width 50 height 14
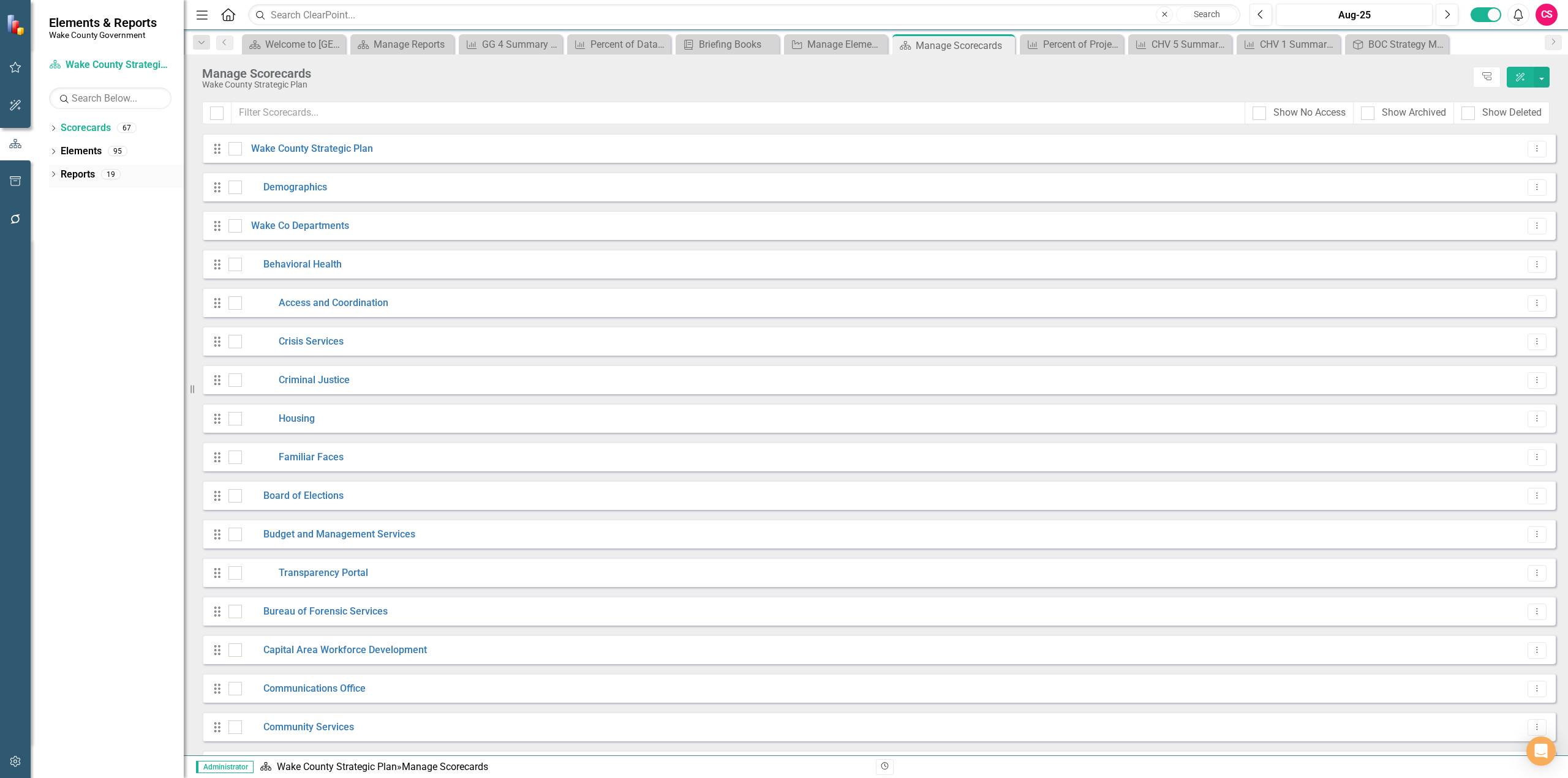
click at [78, 177] on link "Reports" at bounding box center [78, 175] width 34 height 14
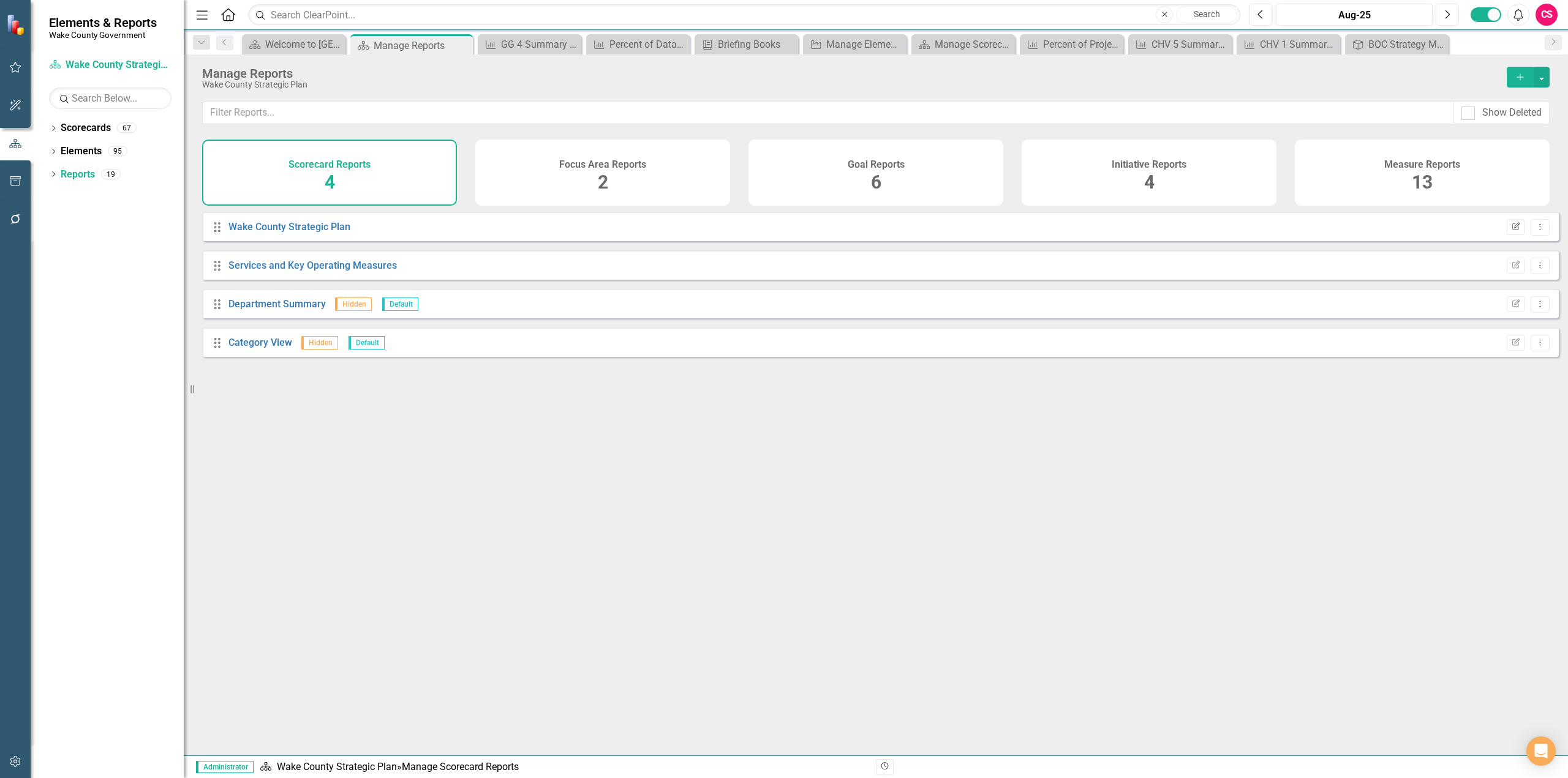
click at [1511, 231] on icon "Edit Report" at bounding box center [1515, 226] width 9 height 7
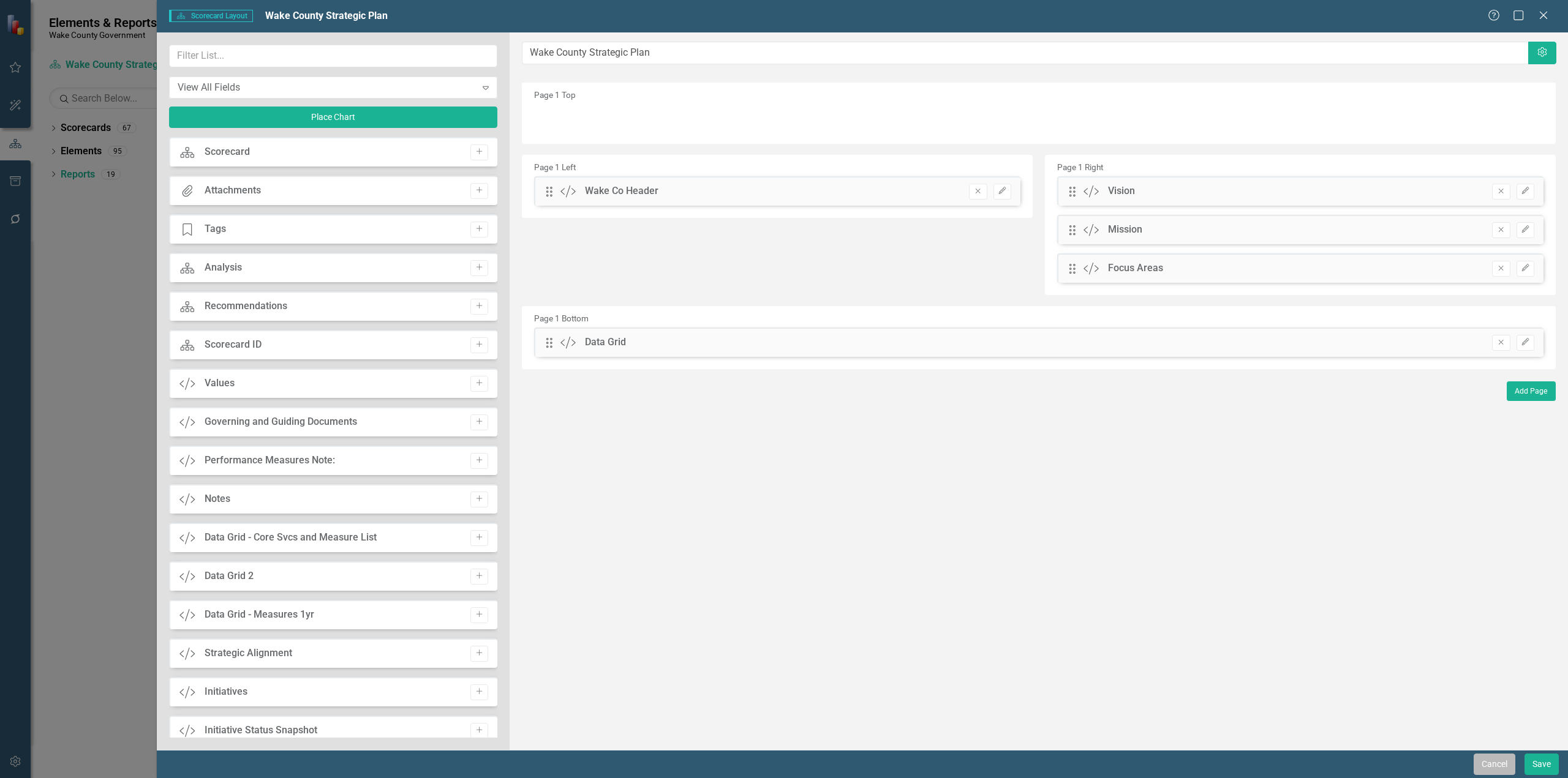
click at [1495, 760] on button "Cancel" at bounding box center [1494, 764] width 41 height 22
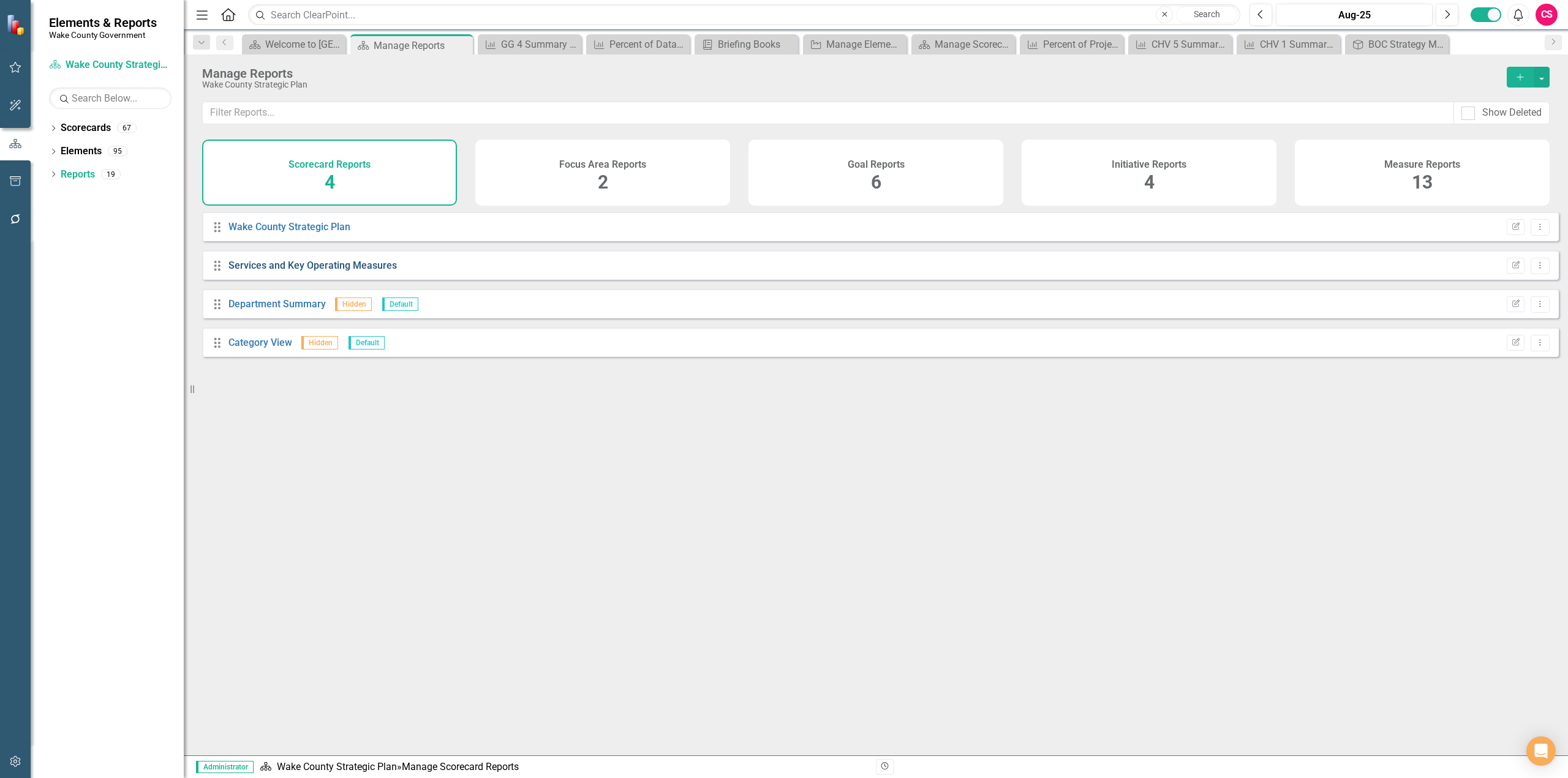
click at [366, 271] on link "Services and Key Operating Measures" at bounding box center [312, 266] width 168 height 12
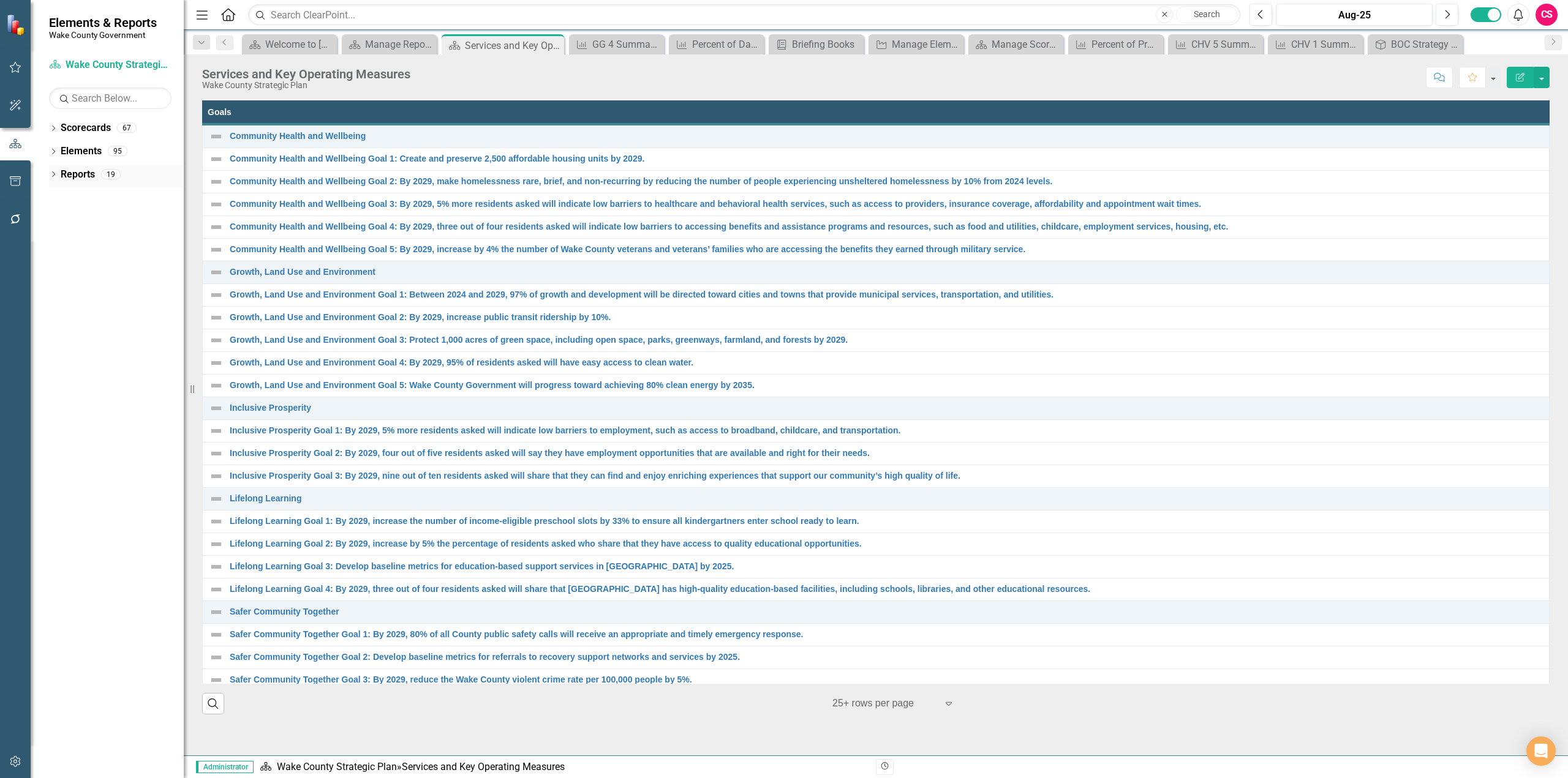
click at [58, 169] on div "Dropdown Reports 19" at bounding box center [116, 176] width 135 height 24
click at [53, 173] on icon "Dropdown" at bounding box center [53, 175] width 9 height 7
click at [53, 333] on div "Dropdown Scorecard Scorecards 2 Wake County Strategic Plan Services and Key Ope…" at bounding box center [116, 266] width 135 height 159
click at [52, 333] on div "Dropdown Scorecard Scorecards 2 Wake County Strategic Plan Services and Key Ope…" at bounding box center [116, 266] width 135 height 159
click at [56, 335] on icon "Dropdown" at bounding box center [58, 333] width 9 height 7
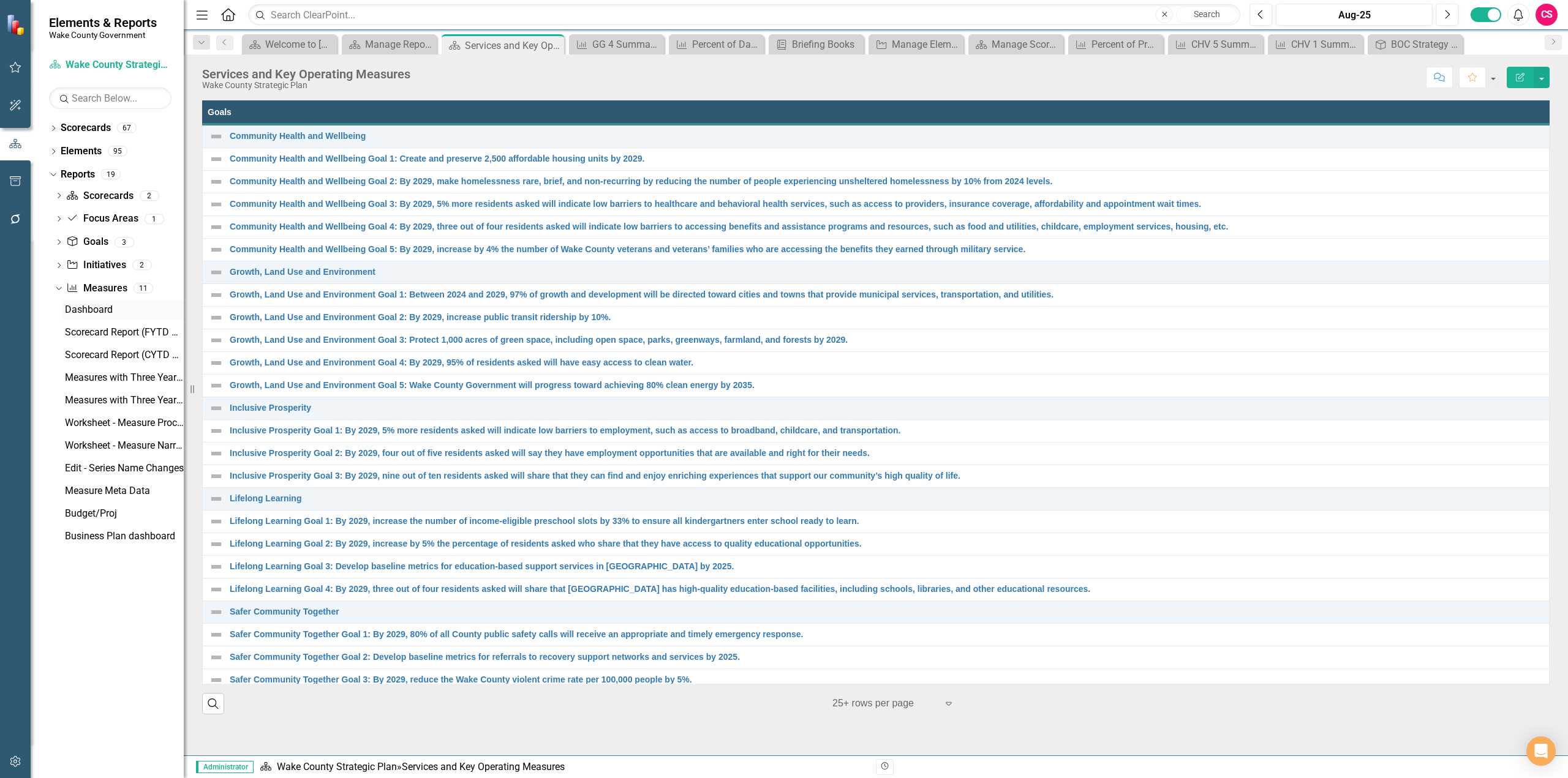
click at [88, 312] on div "Dashboard" at bounding box center [124, 309] width 119 height 11
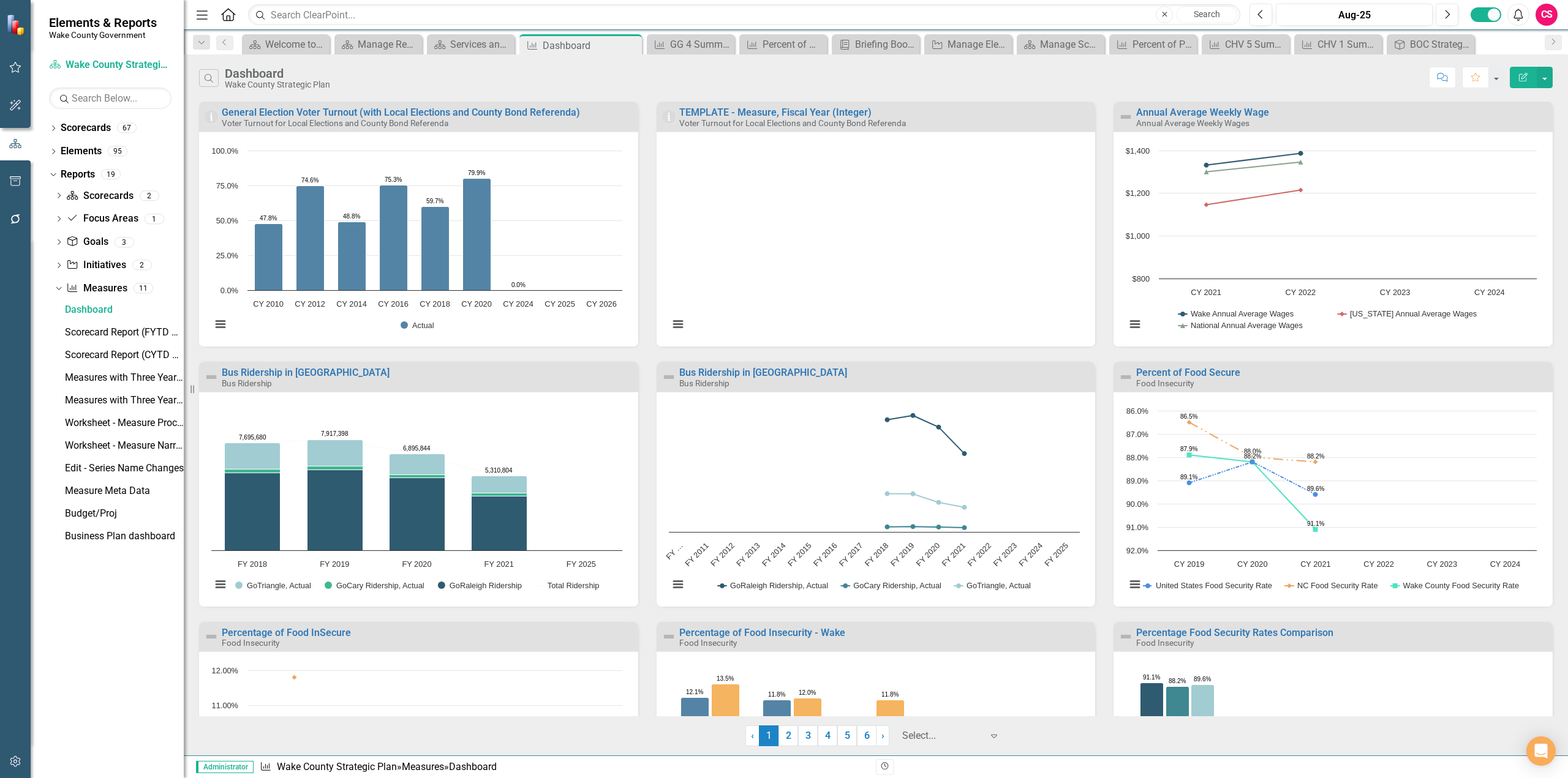
click at [1515, 72] on button "Edit Report" at bounding box center [1522, 78] width 27 height 22
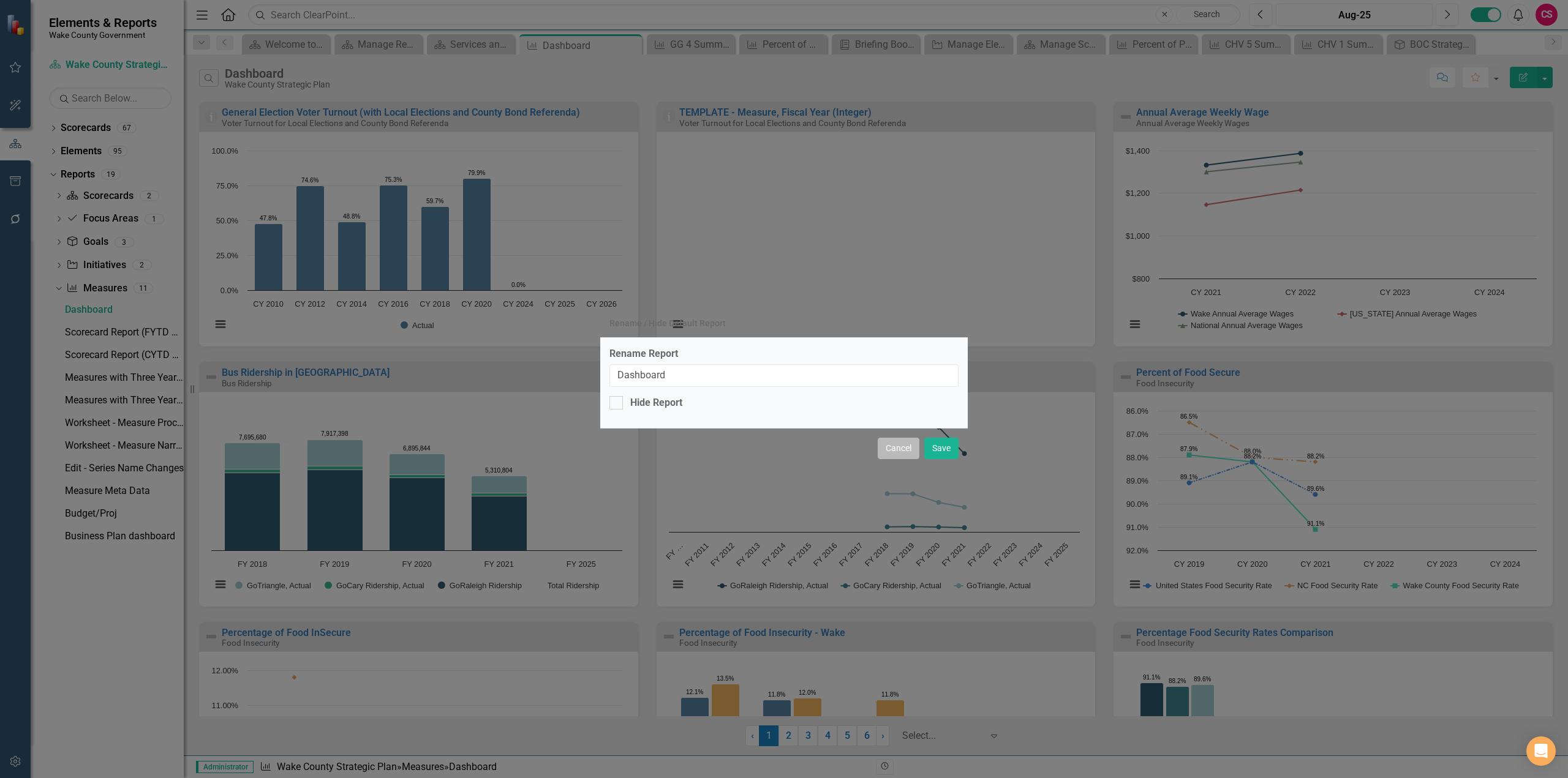
click at [895, 448] on button "Cancel" at bounding box center [898, 449] width 41 height 22
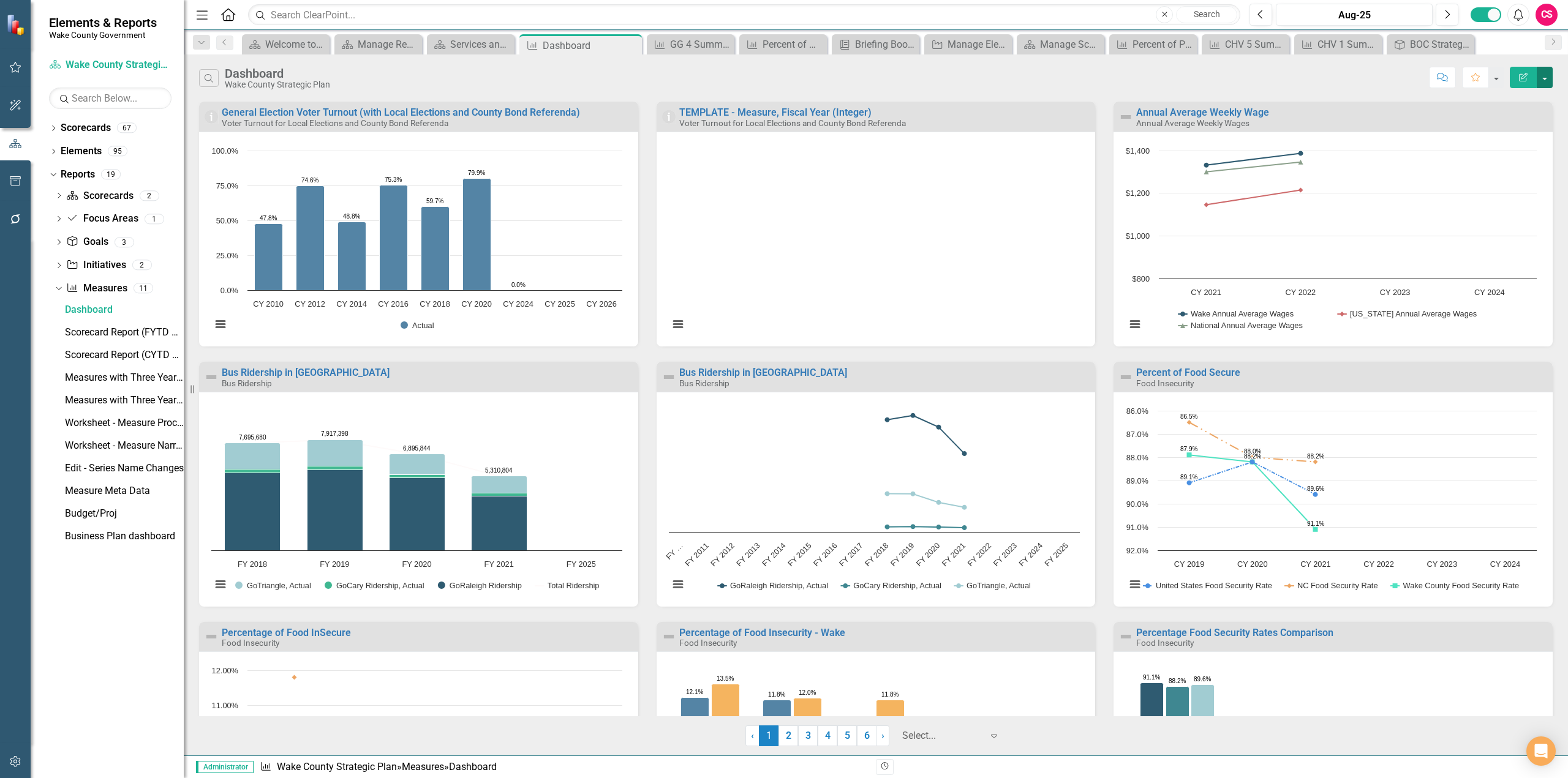
click at [1540, 75] on button "button" at bounding box center [1544, 78] width 16 height 22
click at [1506, 103] on link "Edit Report Edit Report" at bounding box center [1491, 99] width 120 height 23
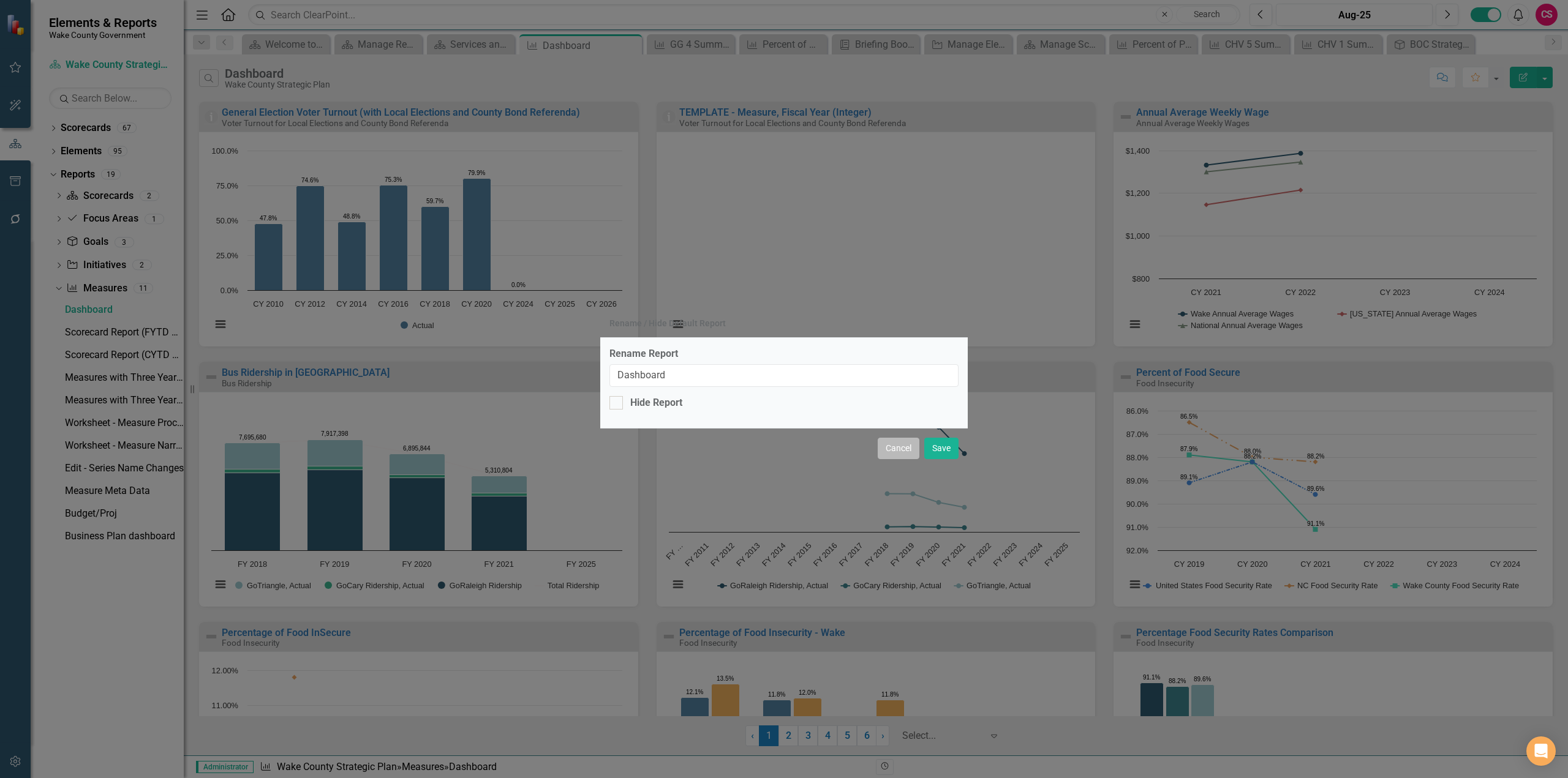
click at [899, 452] on button "Cancel" at bounding box center [898, 449] width 41 height 22
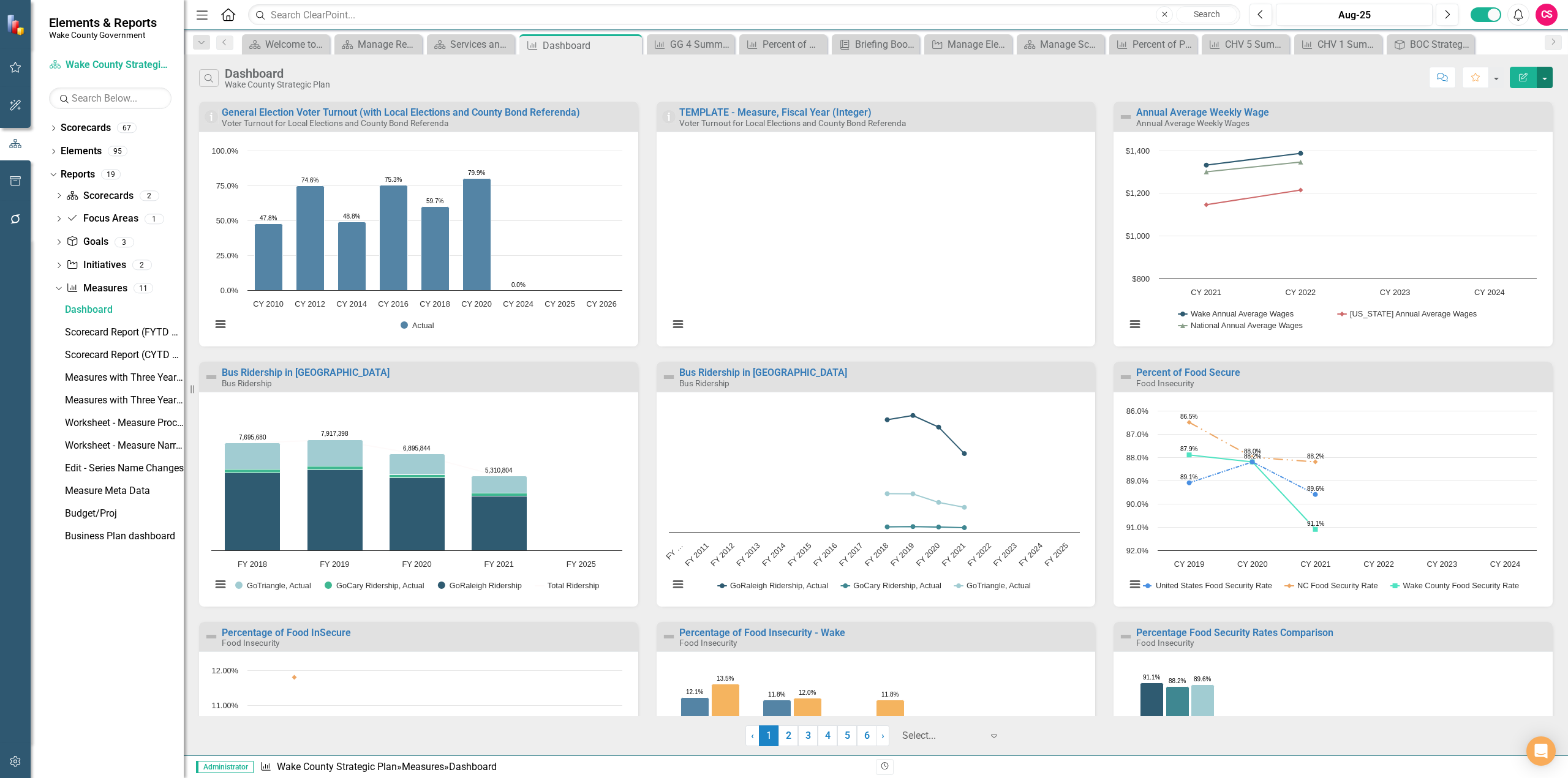
click at [1540, 82] on button "button" at bounding box center [1544, 78] width 16 height 22
click at [1513, 123] on link "PDF Export to PDF" at bounding box center [1491, 124] width 120 height 23
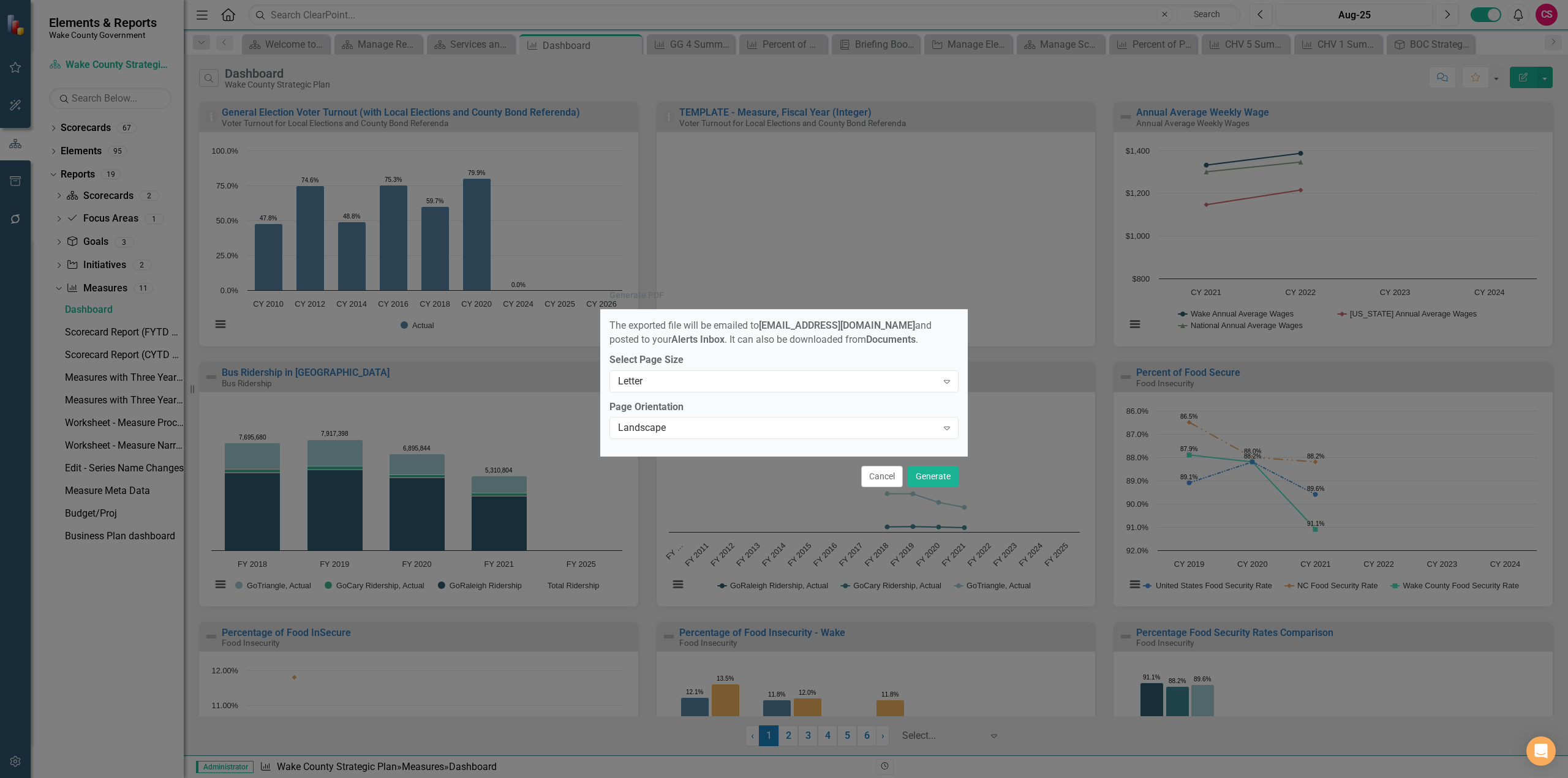
click at [888, 476] on button "Cancel" at bounding box center [881, 477] width 41 height 22
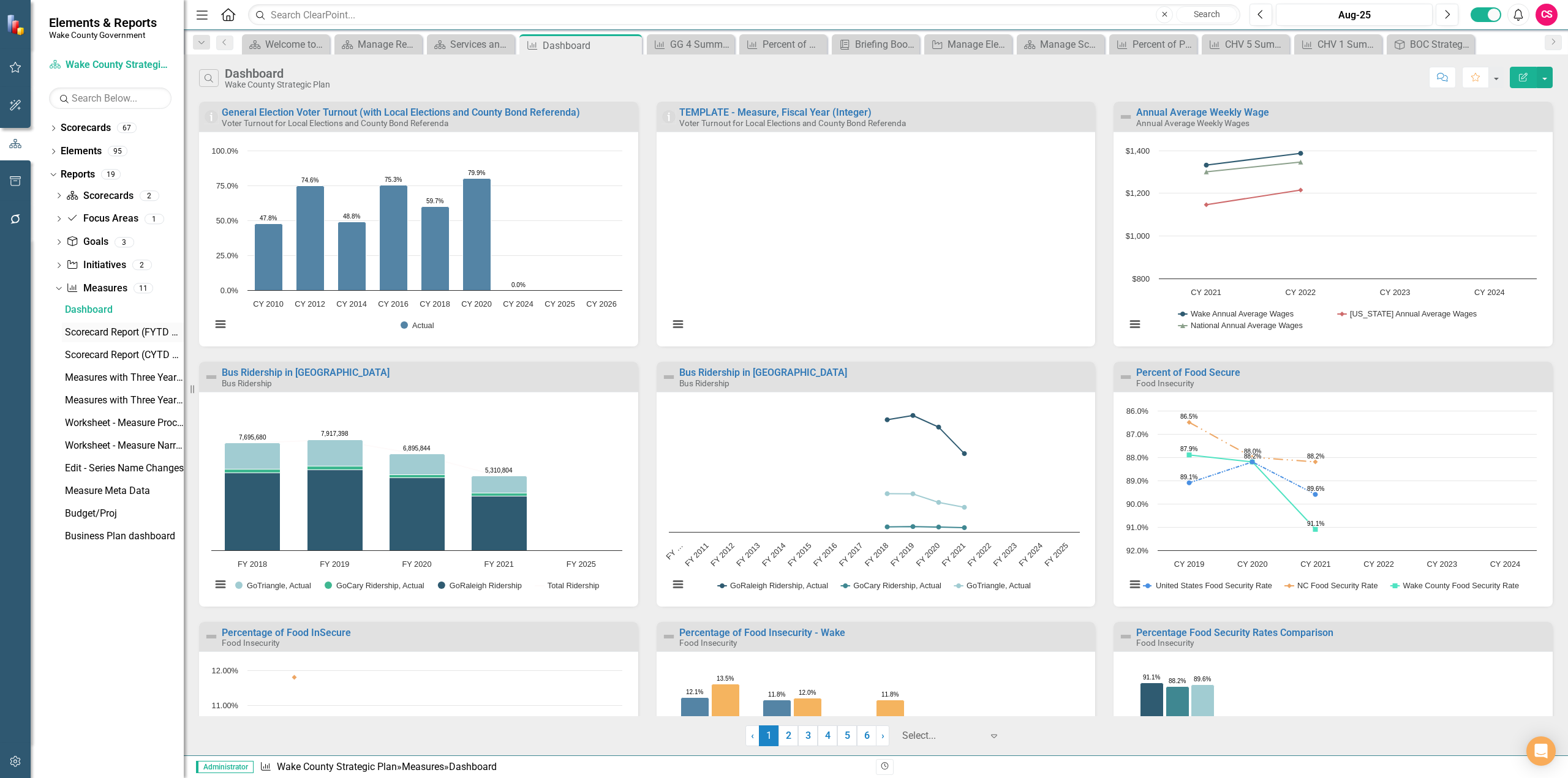
click at [106, 335] on div "Scorecard Report (FYTD Quarters)" at bounding box center [124, 331] width 119 height 11
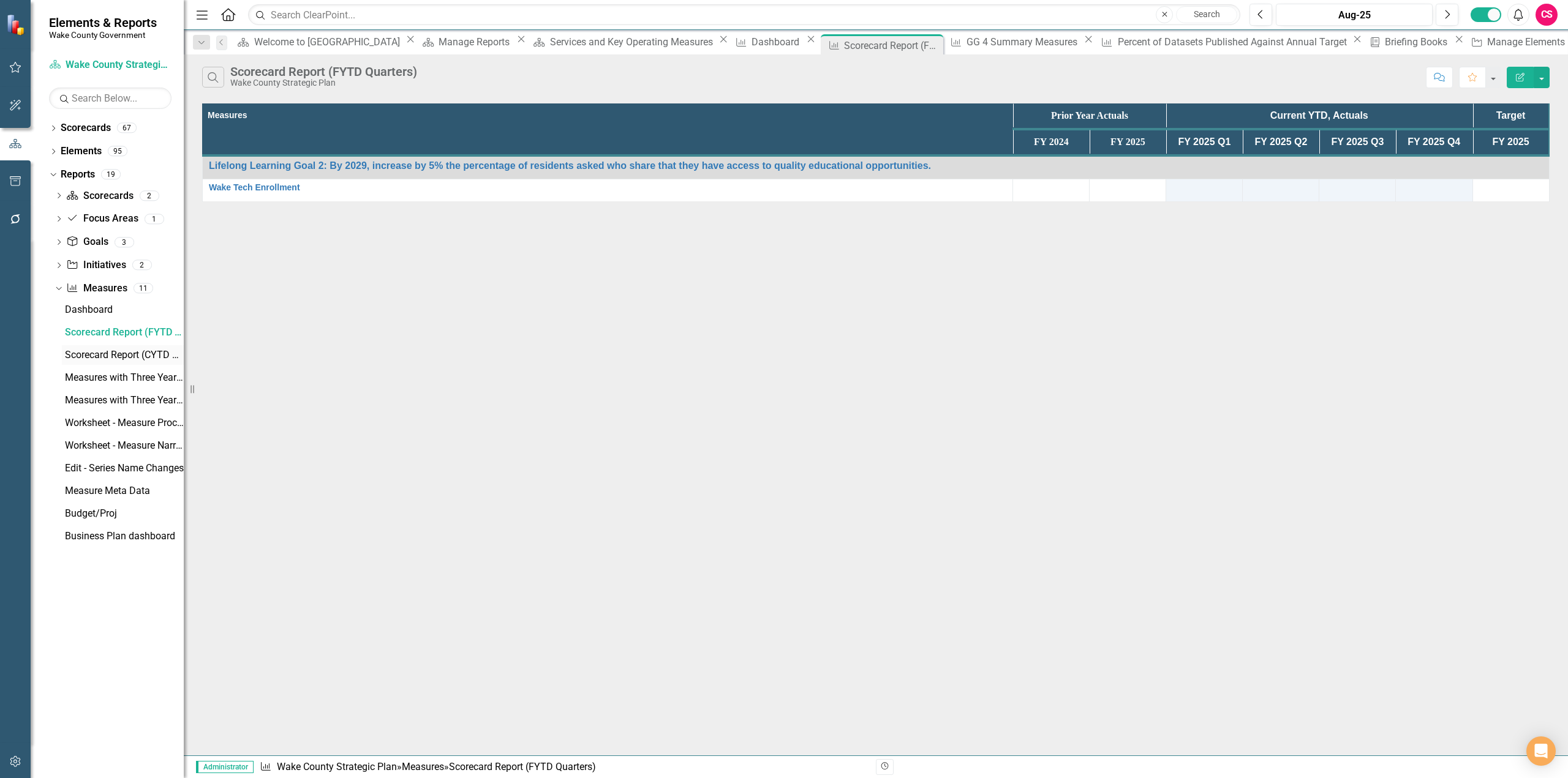
click at [96, 359] on div "Scorecard Report (CYTD Quarters)" at bounding box center [124, 354] width 119 height 11
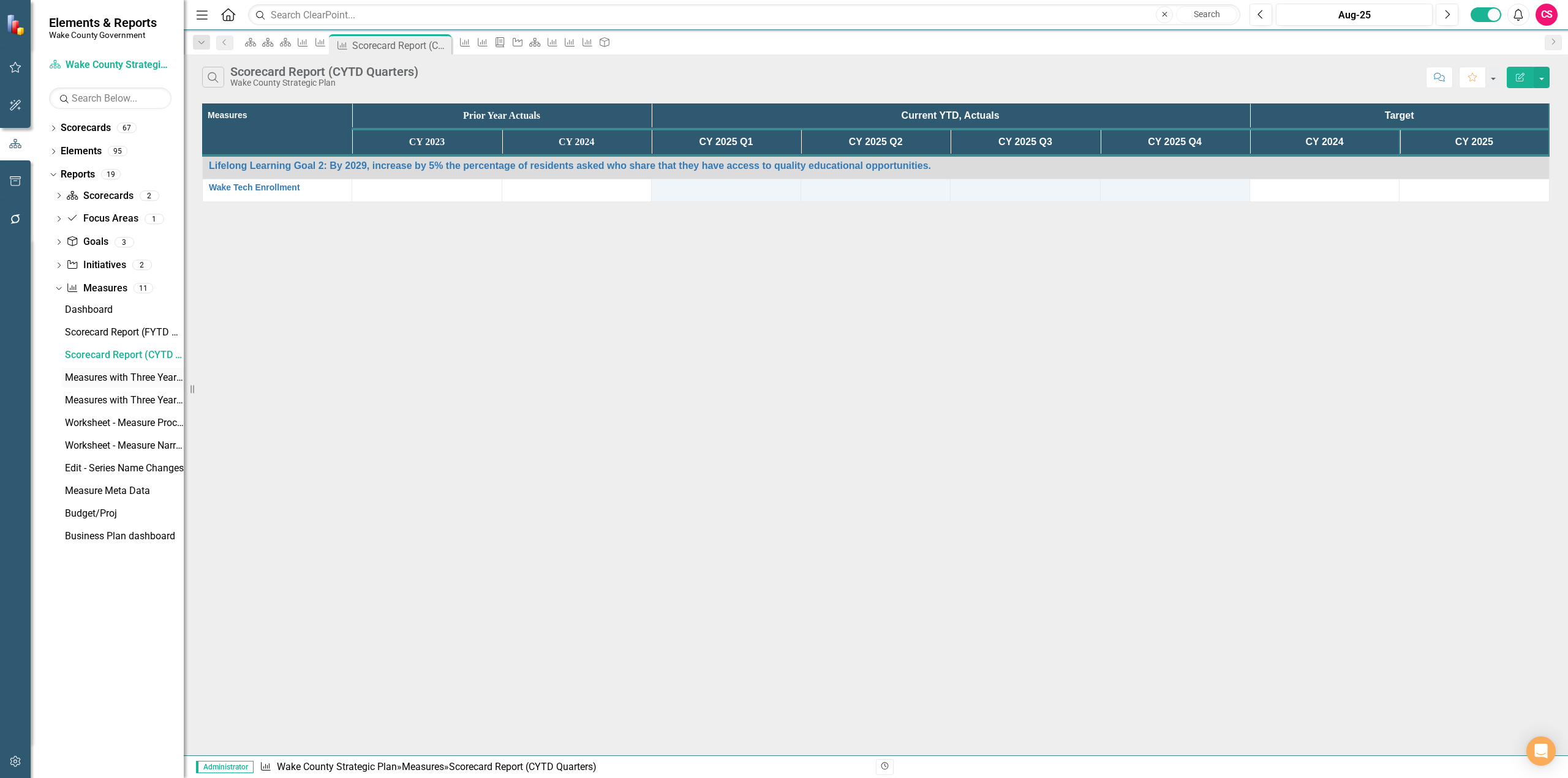
click at [96, 376] on div "Measures with Three Years of Actuals" at bounding box center [124, 377] width 119 height 11
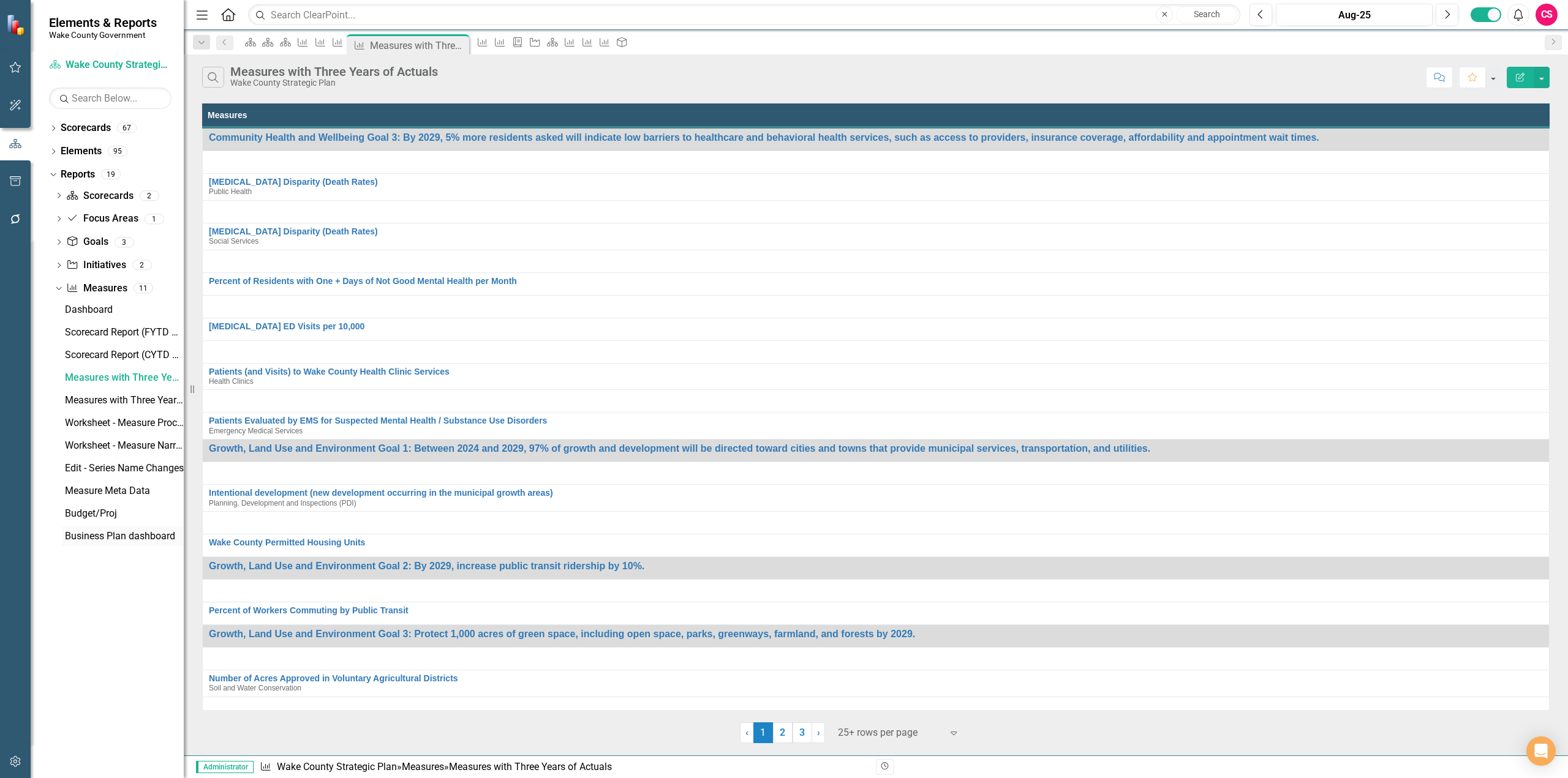
click at [90, 536] on div "Business Plan dashboard" at bounding box center [124, 536] width 119 height 11
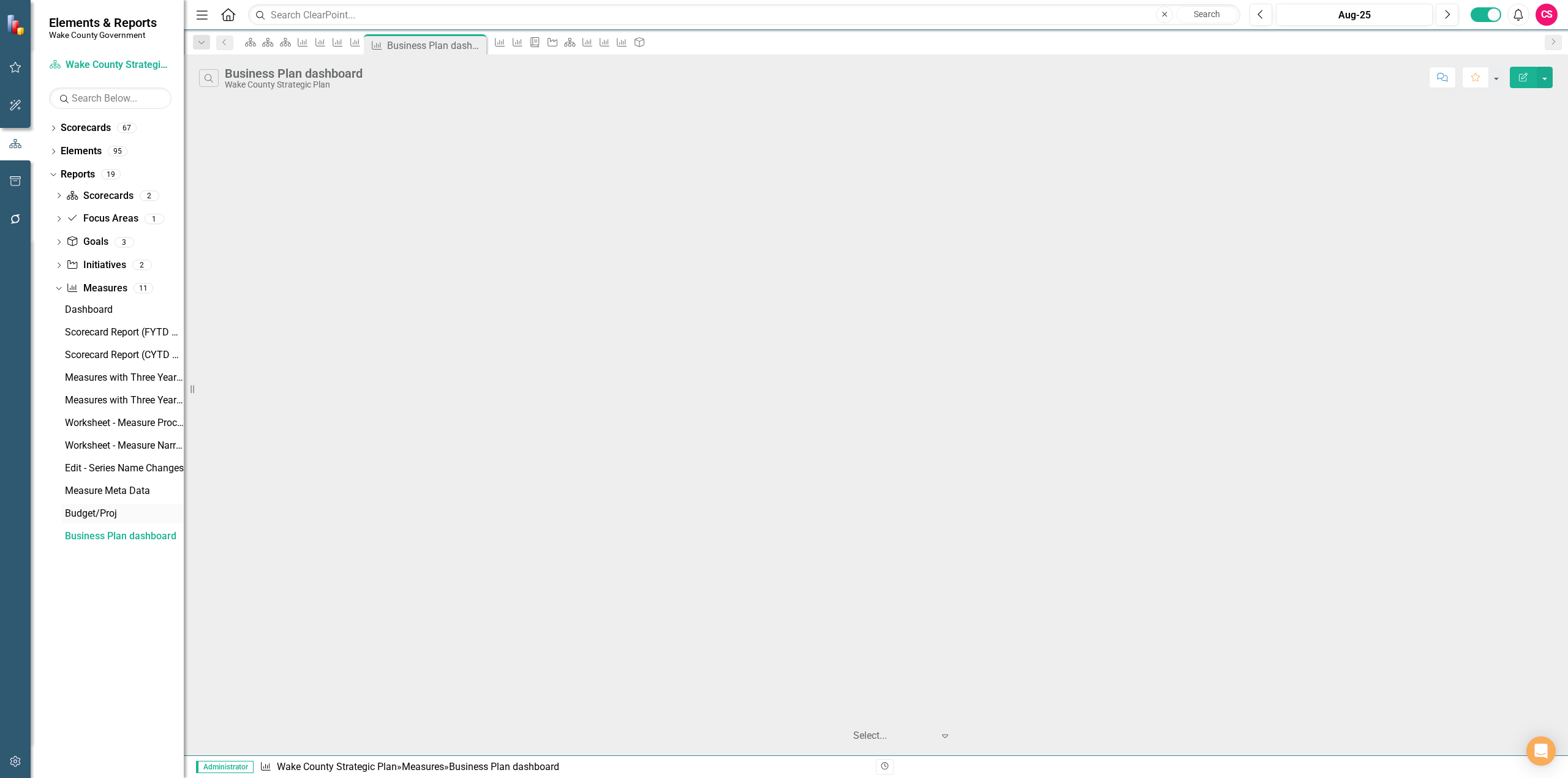
click at [93, 513] on div "Budget/Proj" at bounding box center [124, 513] width 119 height 11
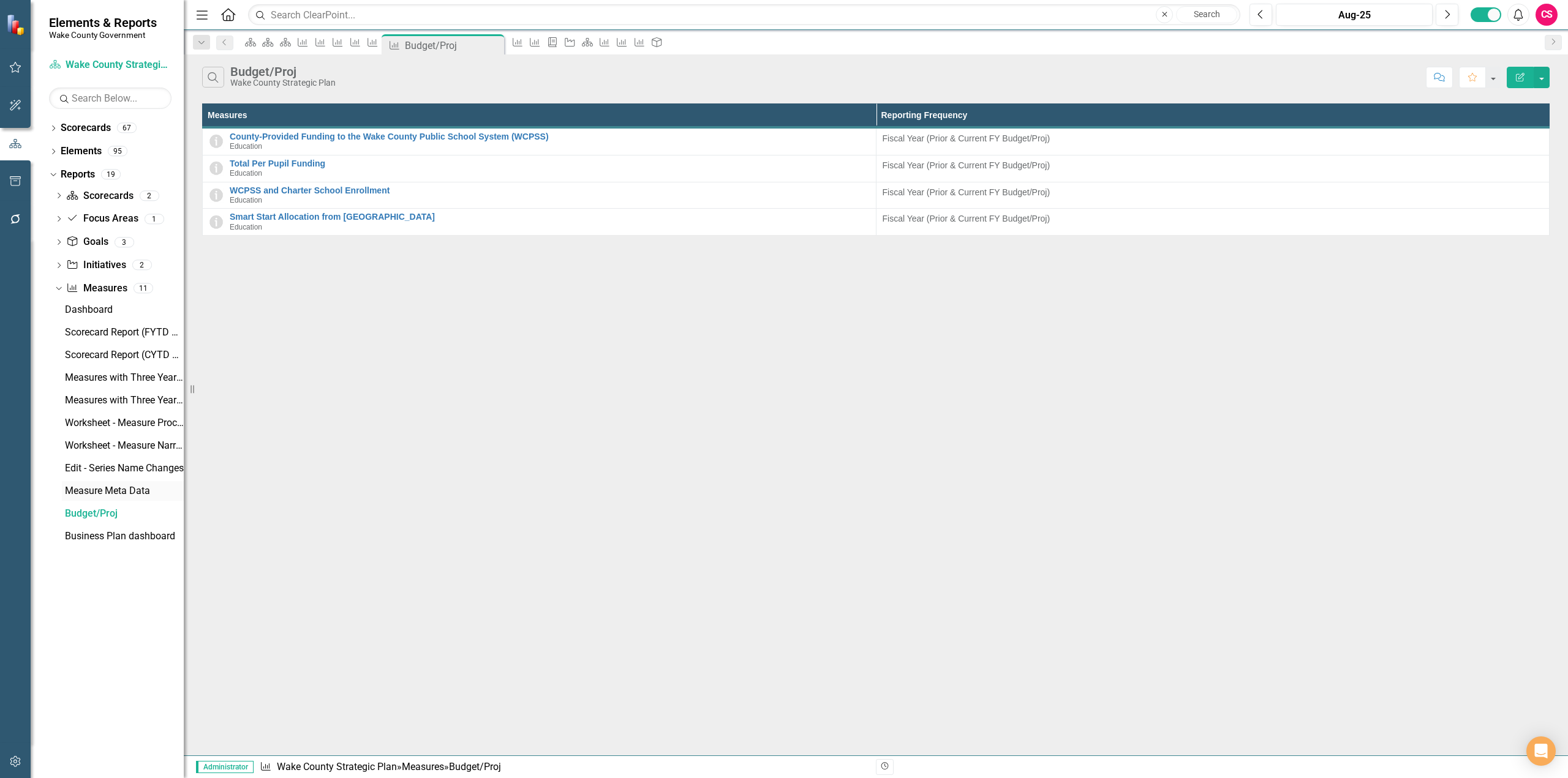
click at [96, 481] on link "Measure Meta Data" at bounding box center [123, 491] width 122 height 20
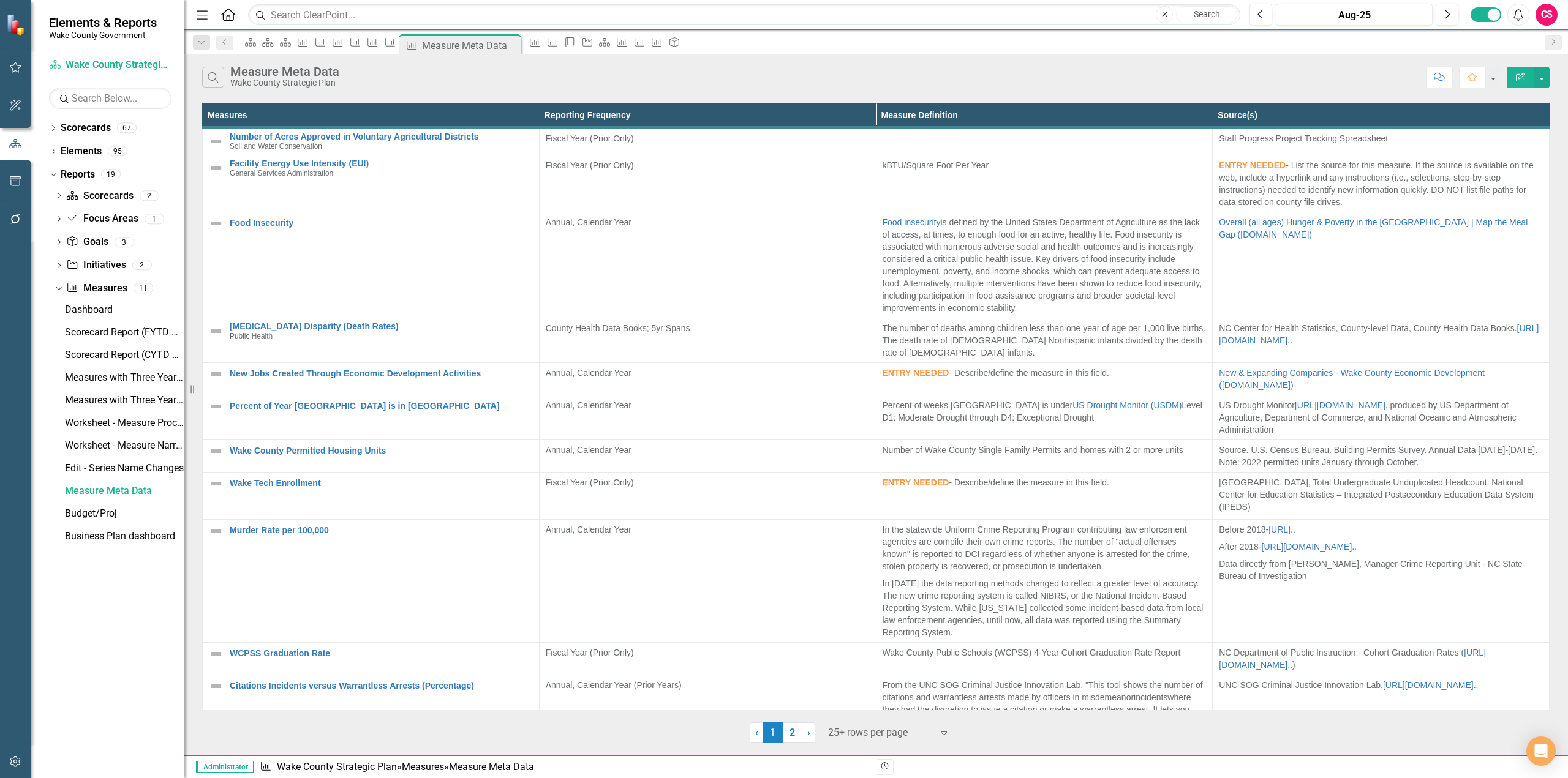
click at [1520, 81] on icon "button" at bounding box center [1520, 77] width 9 height 9
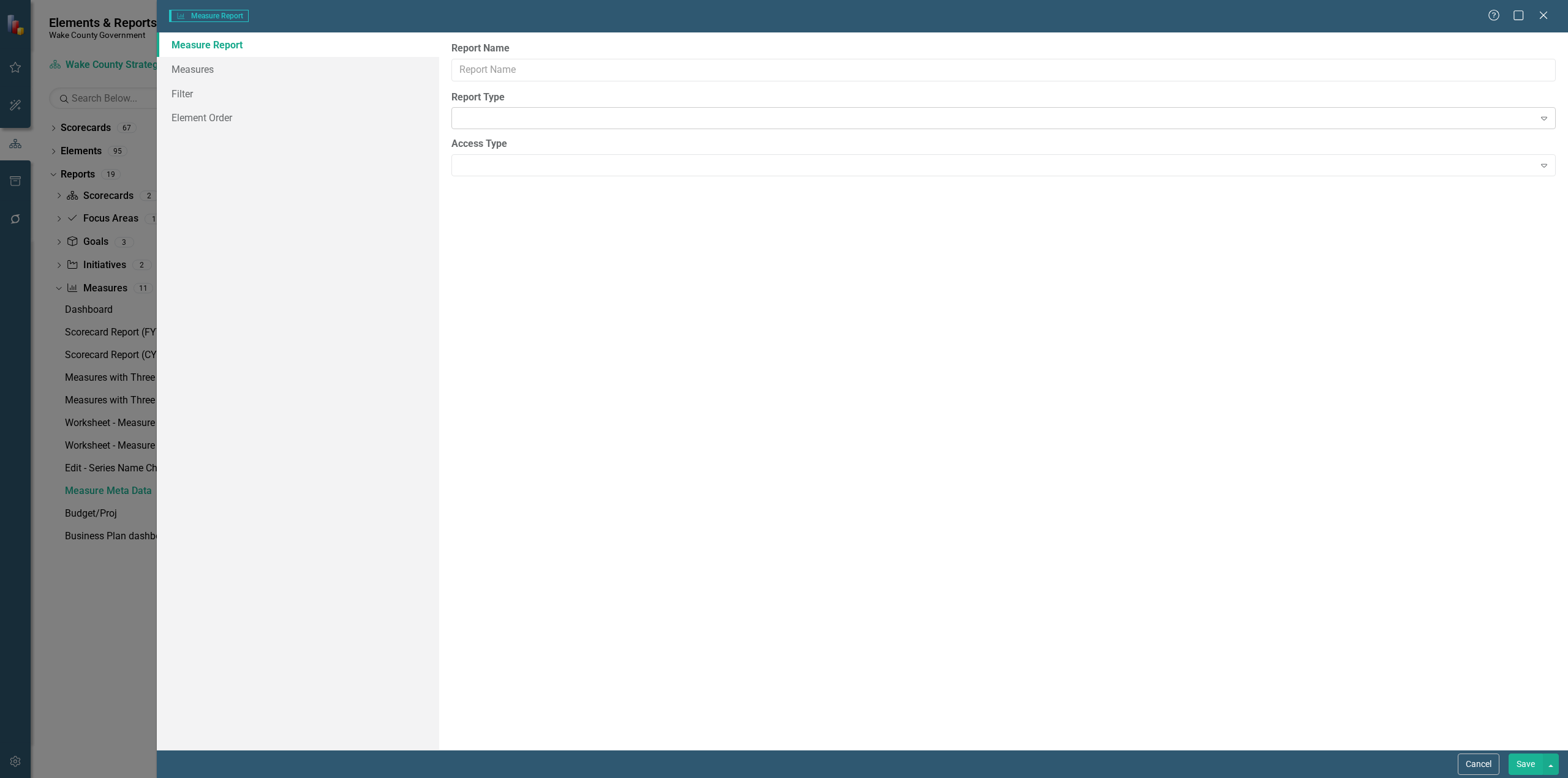
type input "Measure Meta Data"
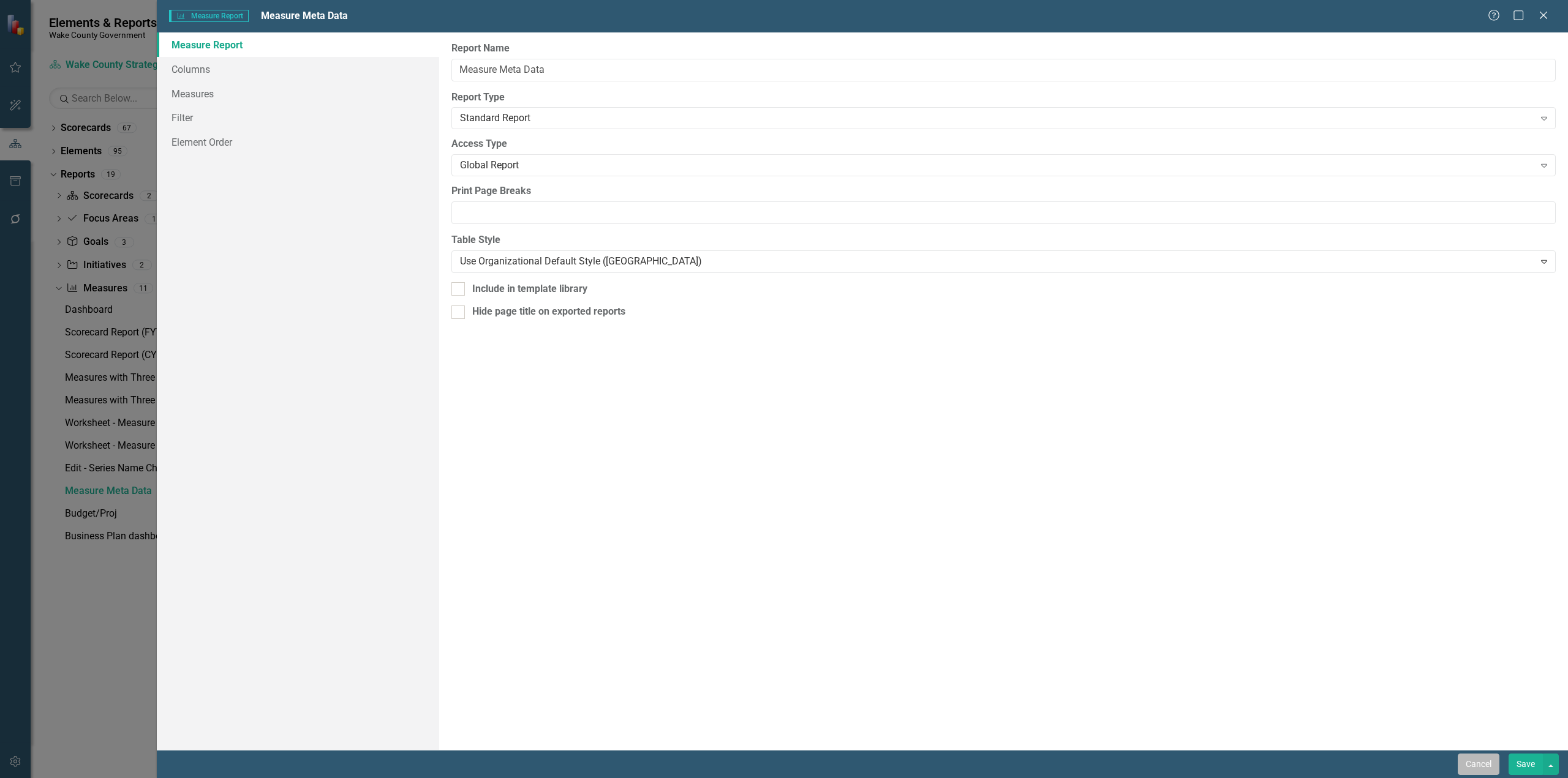
click at [1467, 755] on button "Cancel" at bounding box center [1478, 764] width 41 height 22
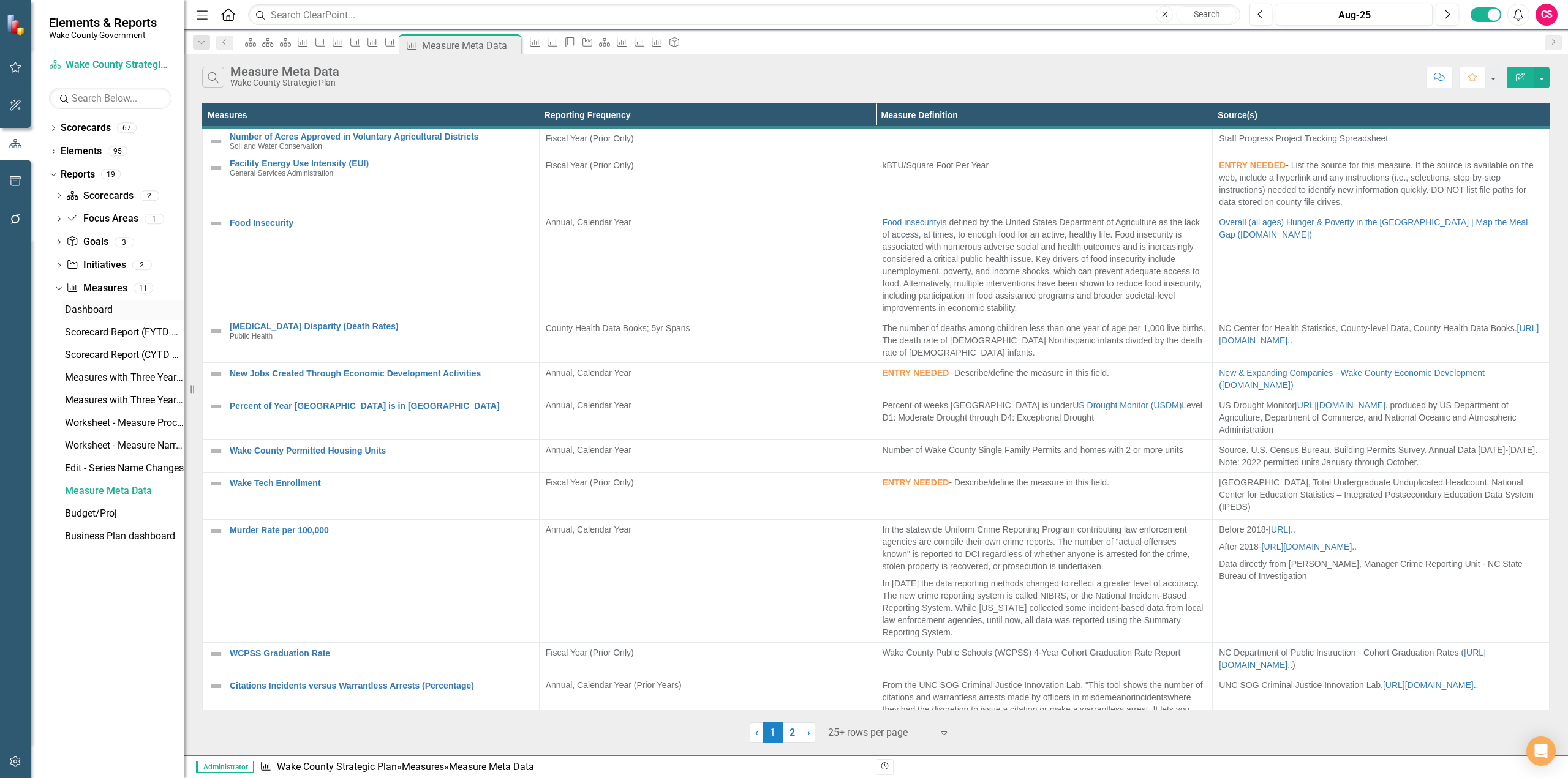
click at [123, 304] on div "Dashboard" at bounding box center [124, 309] width 119 height 11
click at [132, 309] on div "Dashboard" at bounding box center [124, 309] width 119 height 11
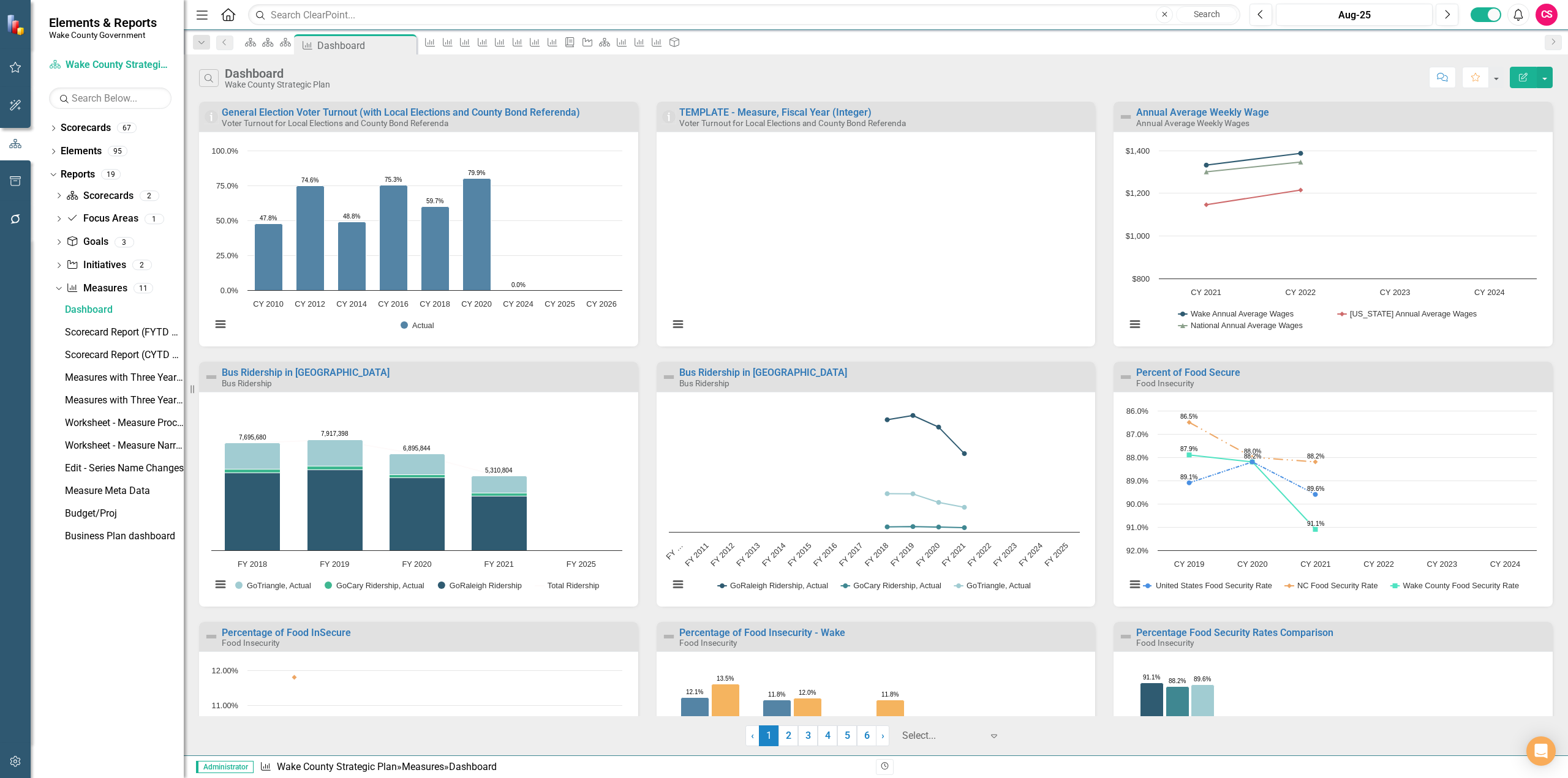
click at [438, 90] on div "Search Dashboard Wake County Strategic Plan Comment Favorite Edit Report Genera…" at bounding box center [875, 404] width 1384 height 701
click at [438, 96] on div "Search Dashboard Wake County Strategic Plan Comment Favorite Edit Report Genera…" at bounding box center [875, 404] width 1384 height 701
click at [602, 111] on div "General Election Voter Turnout (with Local Elections and County Bond Referenda)" at bounding box center [428, 113] width 413 height 11
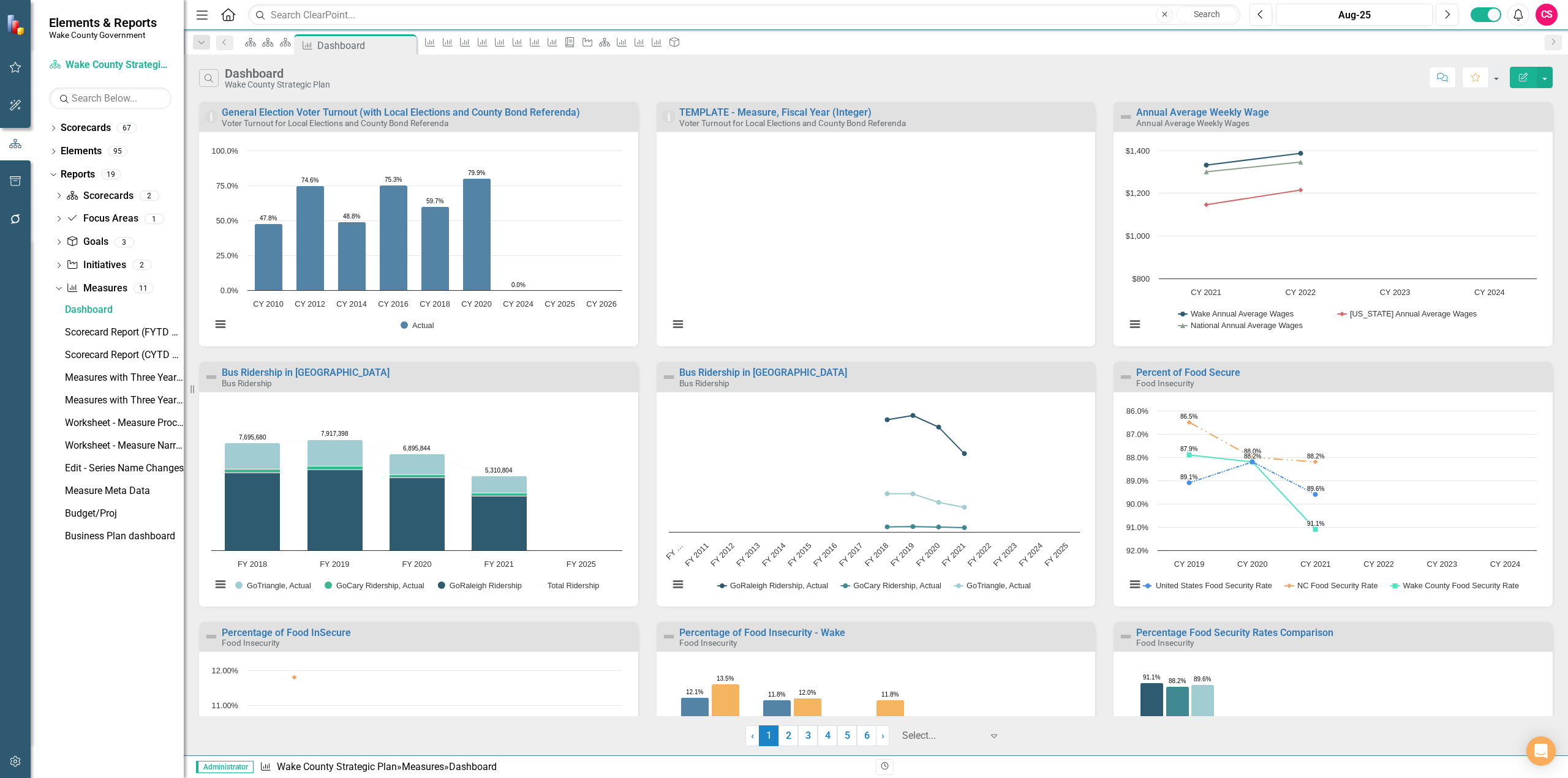
click at [602, 111] on div "General Election Voter Turnout (with Local Elections and County Bond Referenda)" at bounding box center [428, 113] width 413 height 11
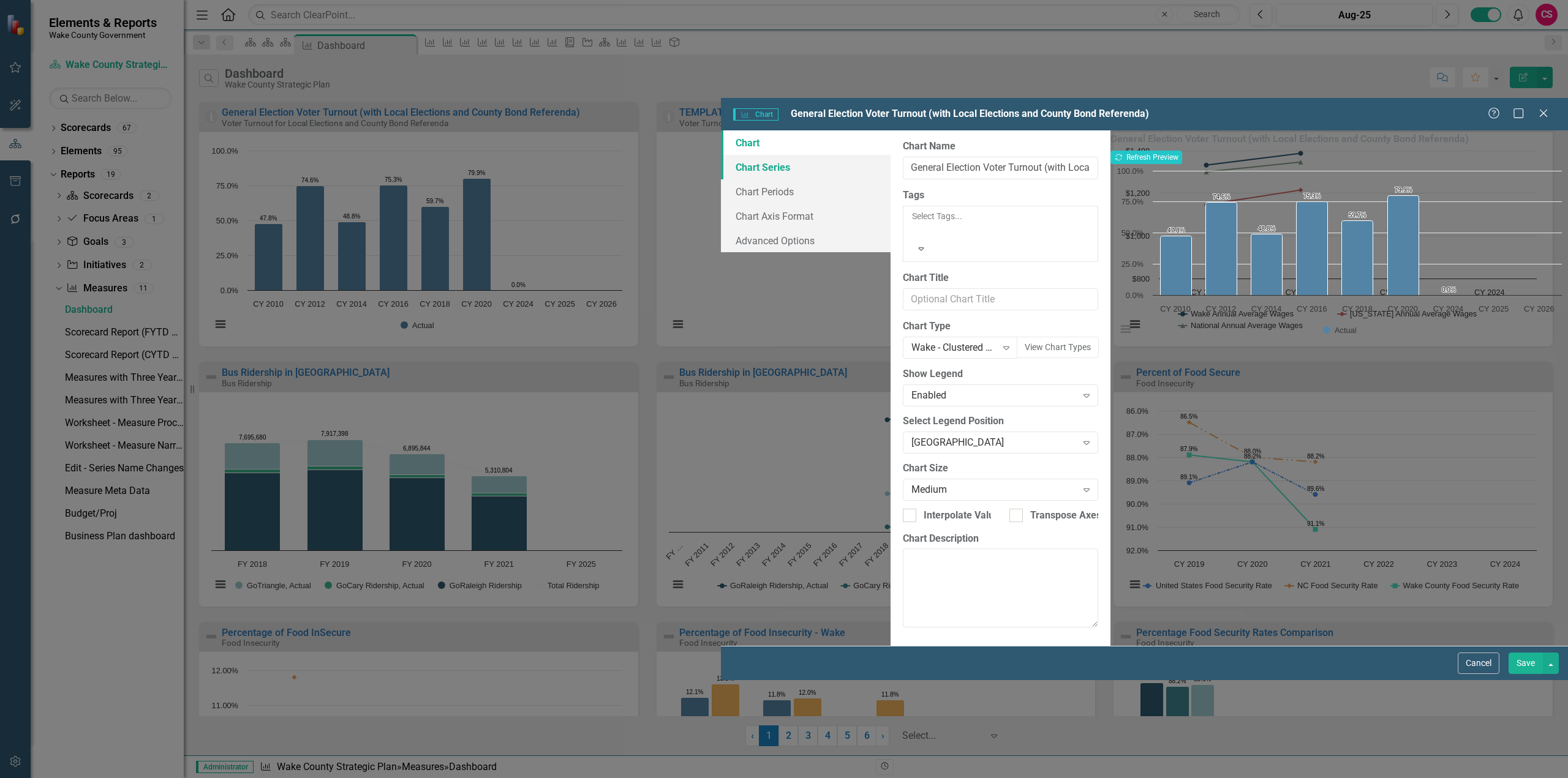
click at [721, 154] on link "Chart Series" at bounding box center [806, 166] width 169 height 25
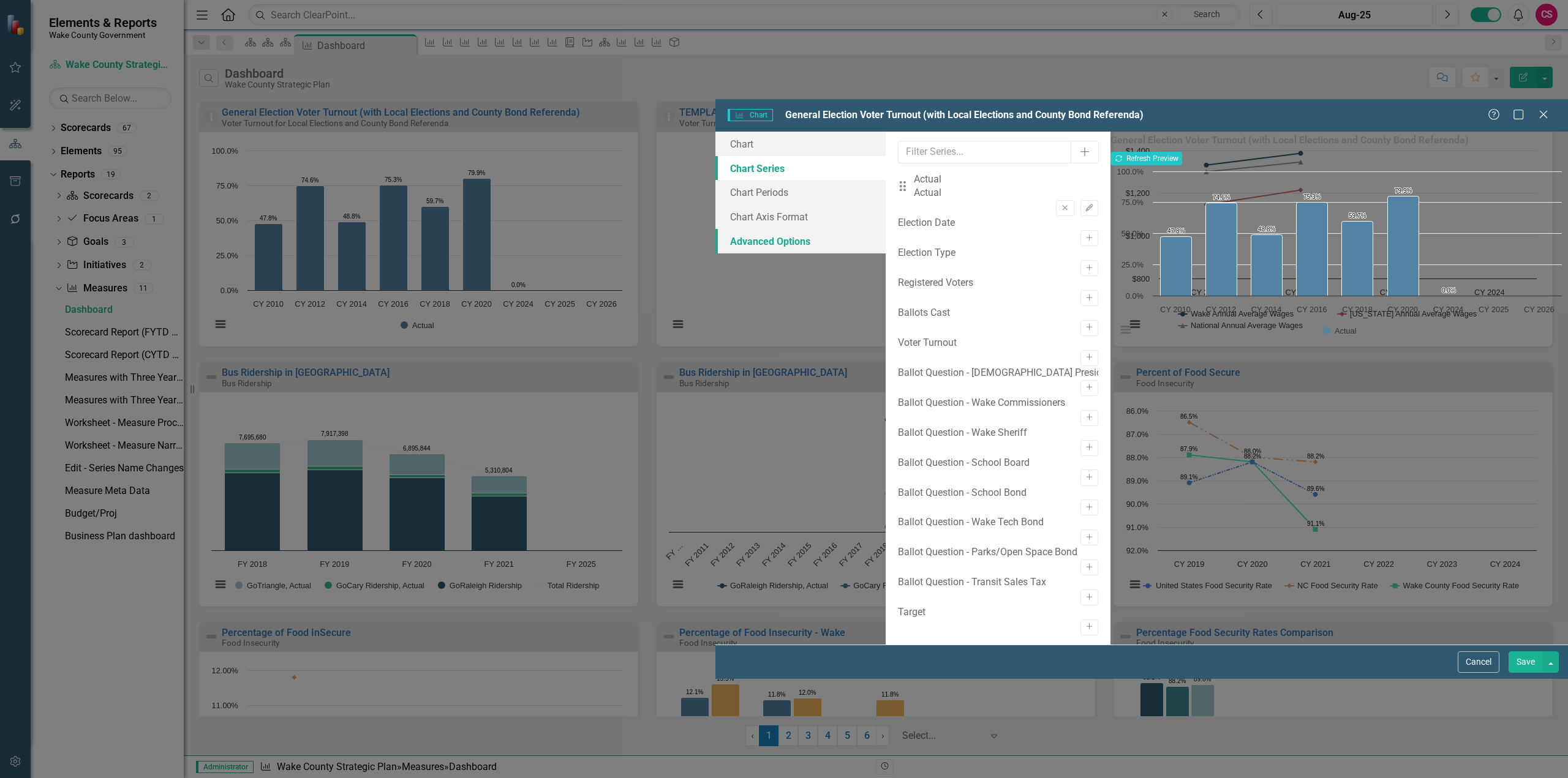
click at [715, 229] on link "Advanced Options" at bounding box center [800, 241] width 170 height 25
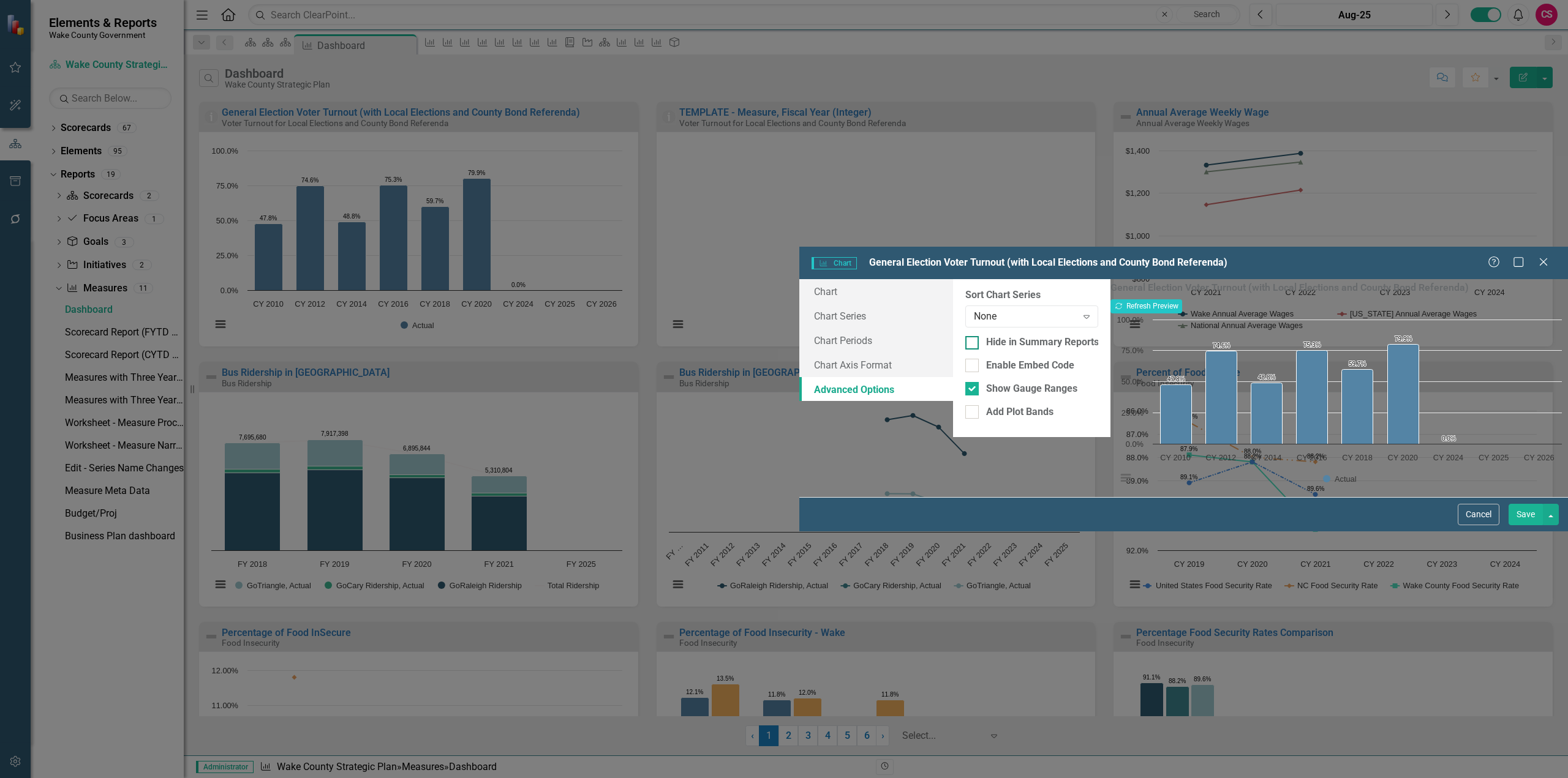
click at [965, 336] on input "Hide in Summary Reports" at bounding box center [969, 340] width 8 height 8
checkbox input "true"
click at [1522, 525] on button "Save" at bounding box center [1525, 514] width 34 height 22
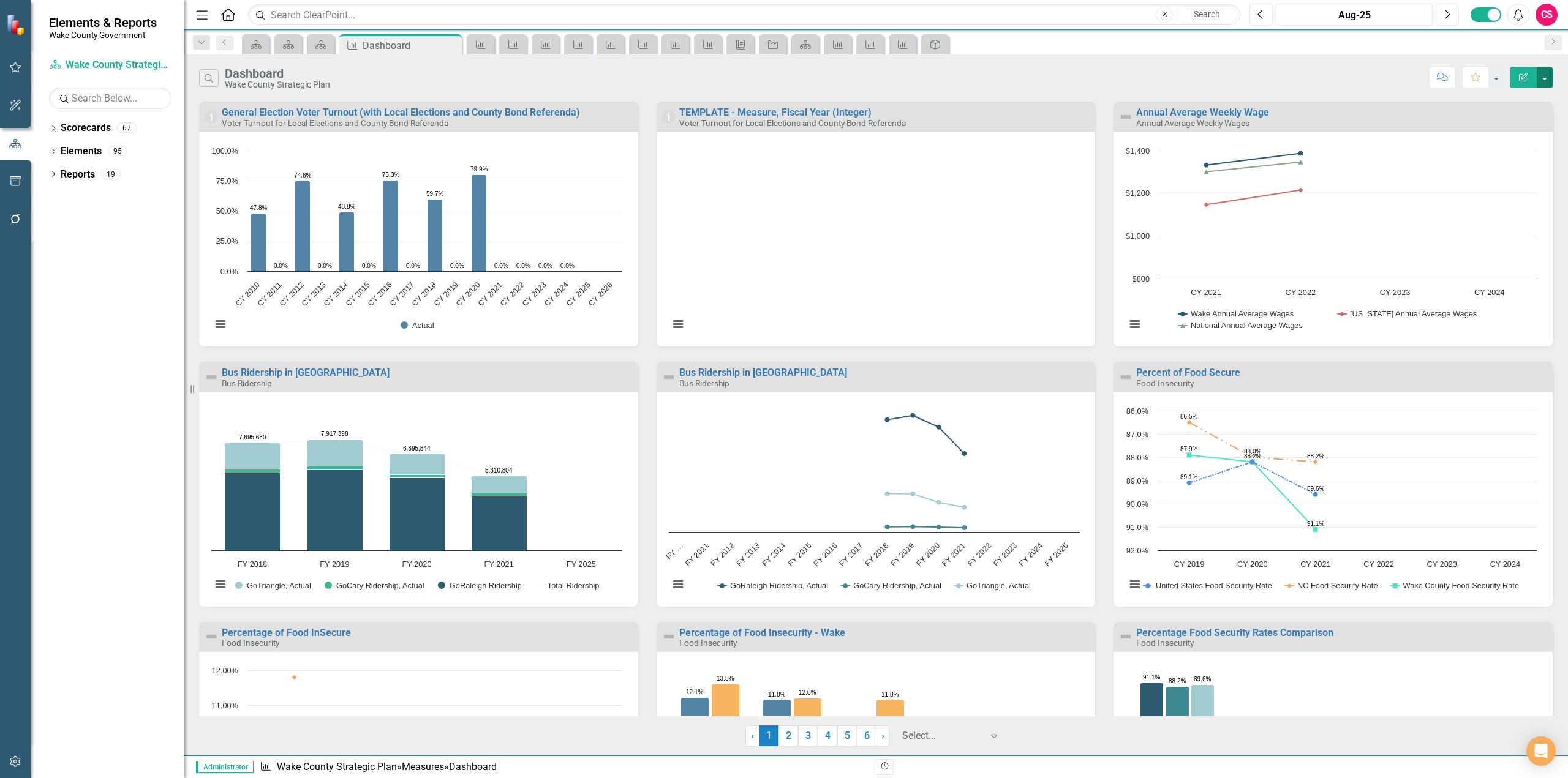
click at [1546, 79] on button "button" at bounding box center [1544, 78] width 16 height 22
click at [1507, 120] on link "PDF Export to PDF" at bounding box center [1491, 124] width 120 height 23
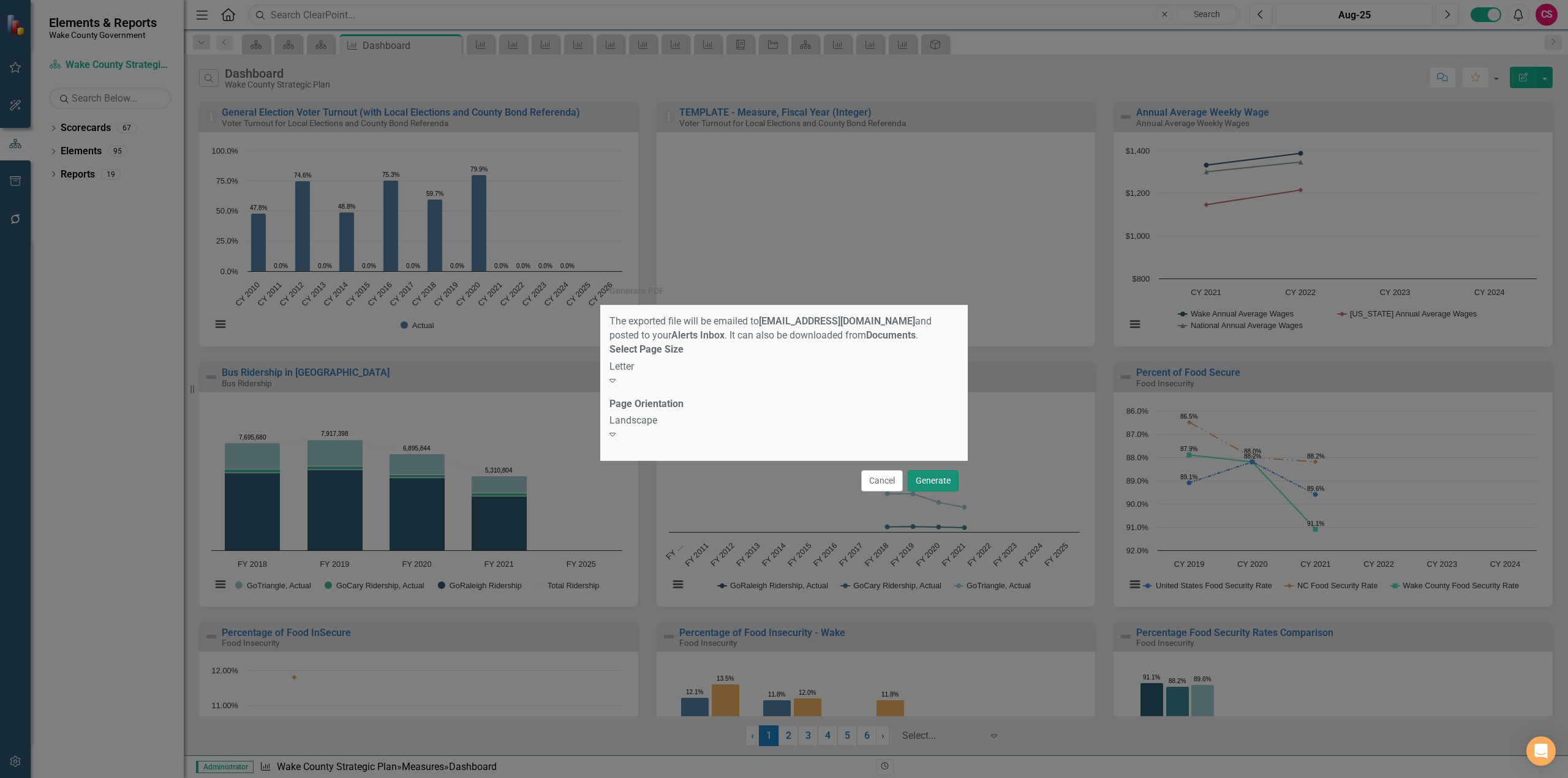
click at [943, 474] on button "Generate" at bounding box center [934, 481] width 51 height 22
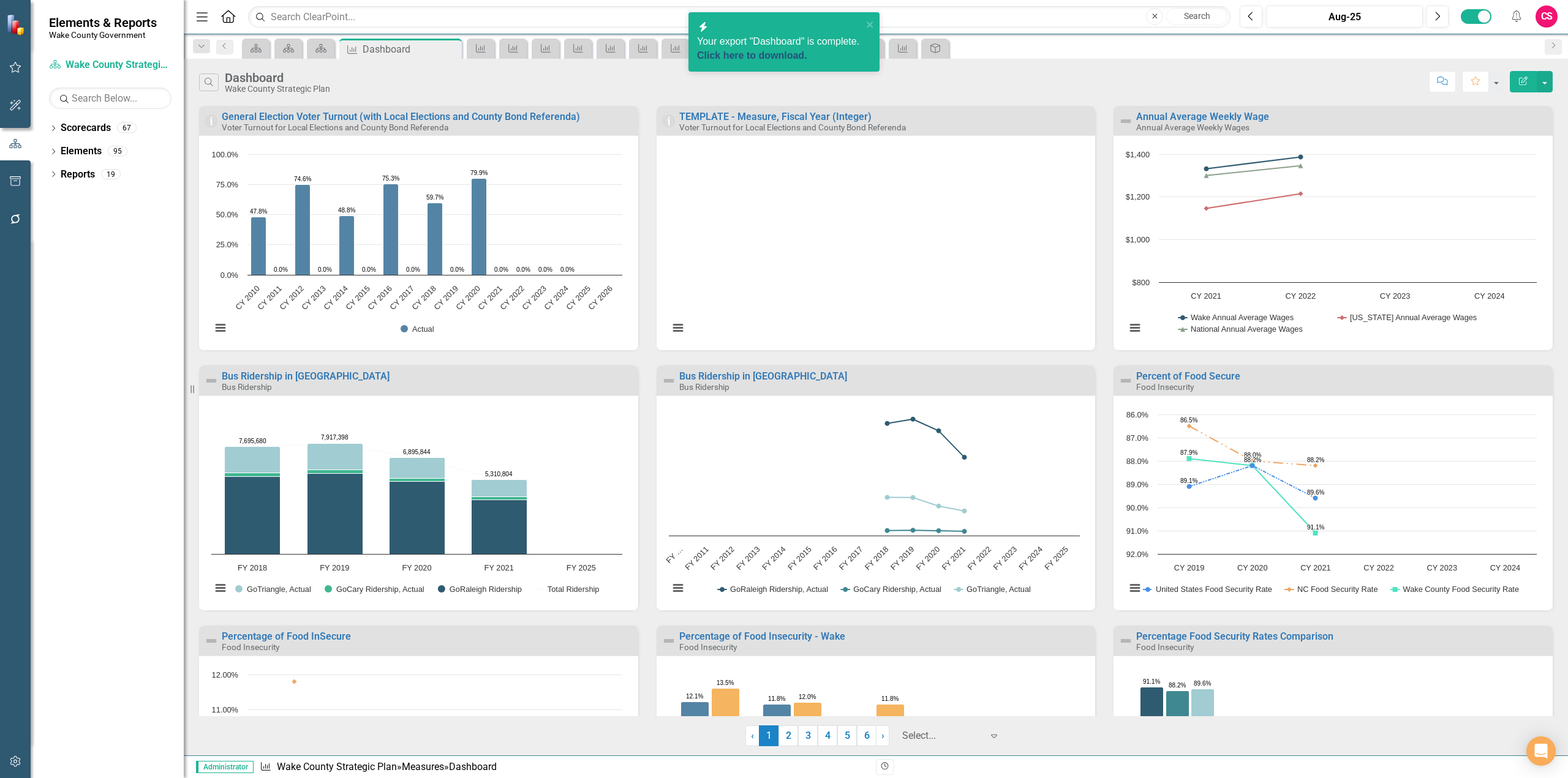
click at [761, 57] on link "Click here to download." at bounding box center [752, 55] width 110 height 11
click at [1540, 73] on button "button" at bounding box center [1544, 82] width 16 height 22
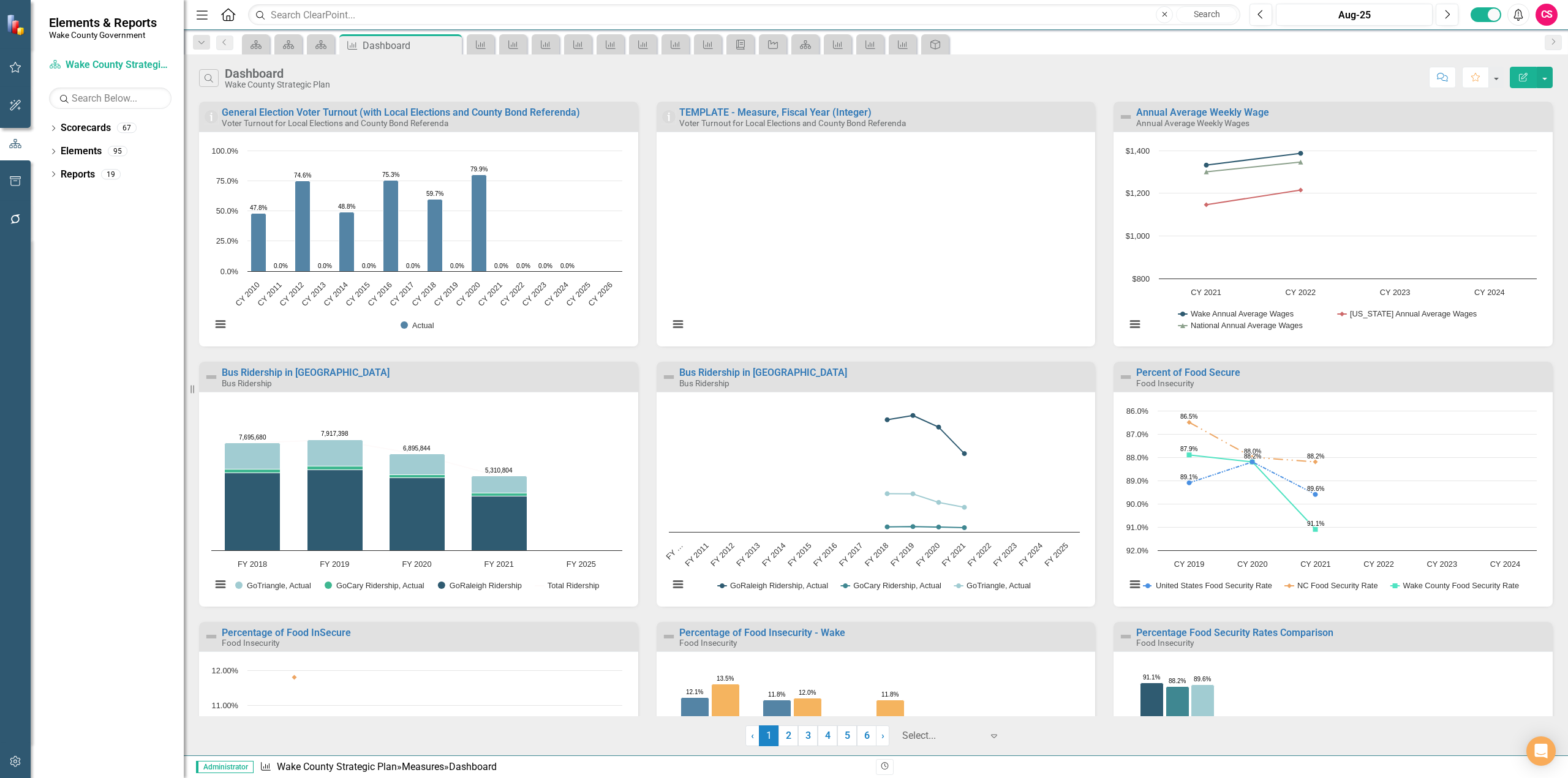
click at [601, 119] on div "Voter Turnout for Local Elections and County Bond Referenda" at bounding box center [428, 123] width 413 height 11
click at [602, 120] on div "Voter Turnout for Local Elections and County Bond Referenda" at bounding box center [428, 123] width 413 height 11
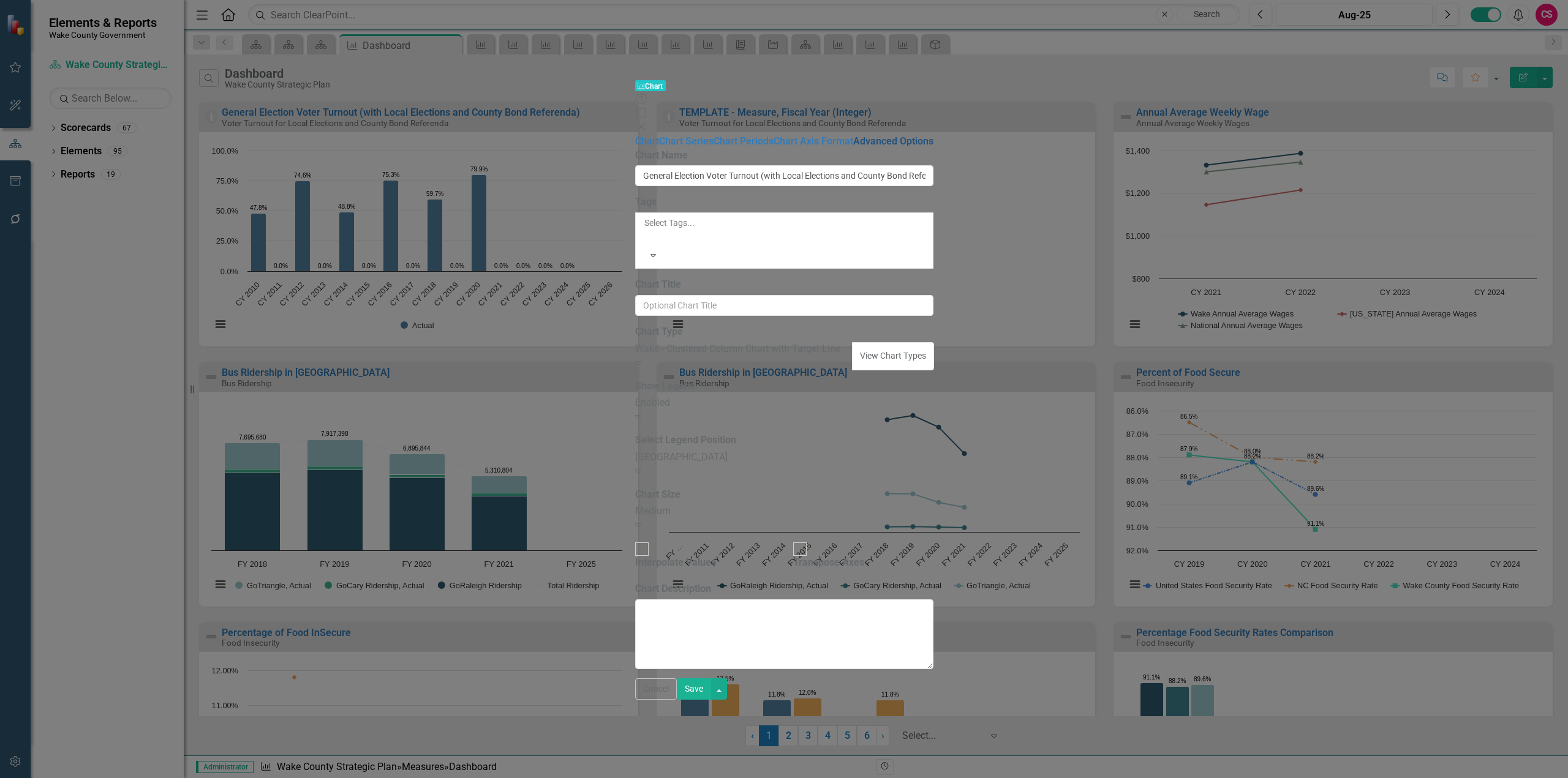
click at [853, 137] on link "Advanced Options" at bounding box center [893, 142] width 81 height 12
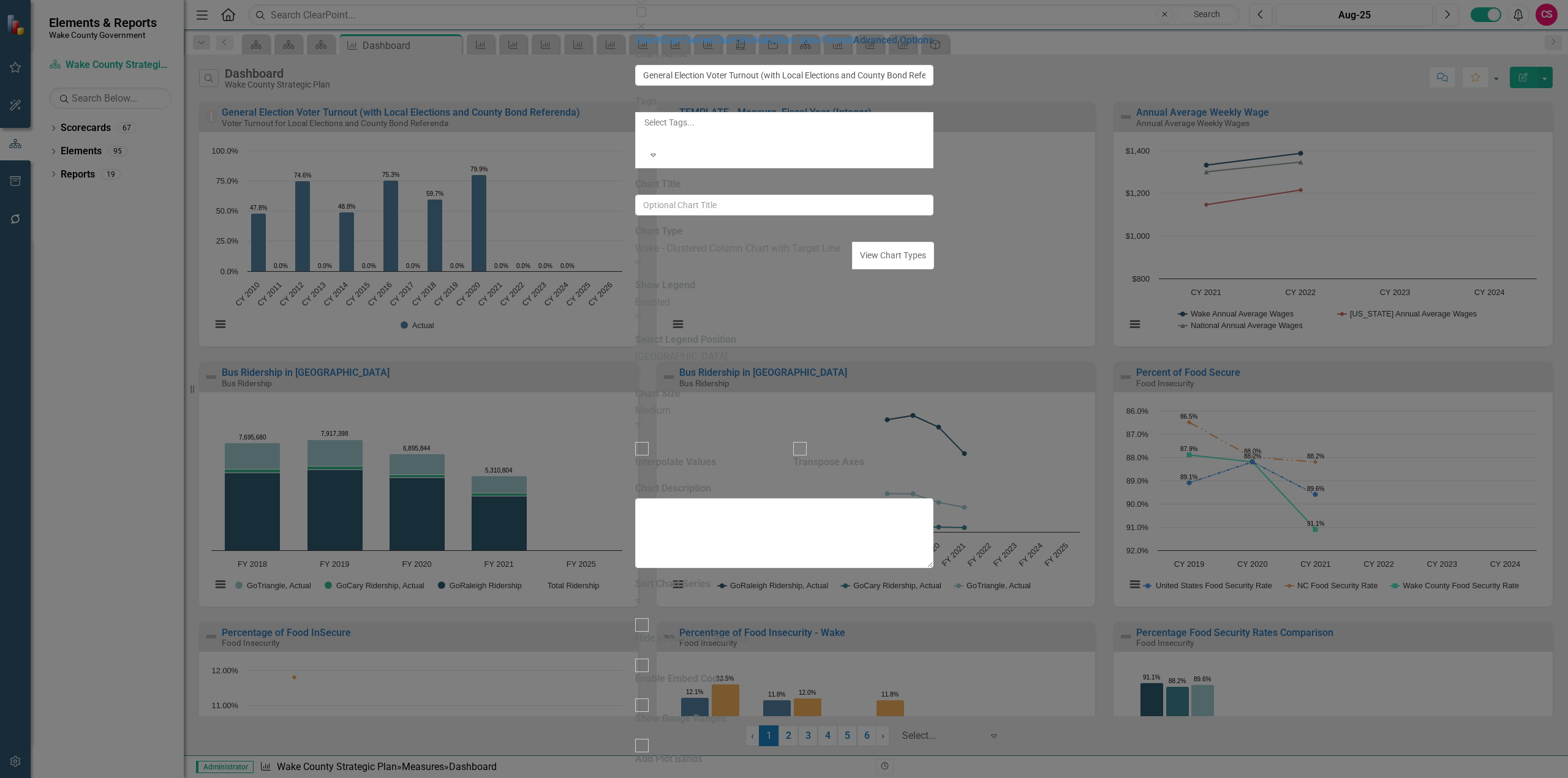
checkbox input "true"
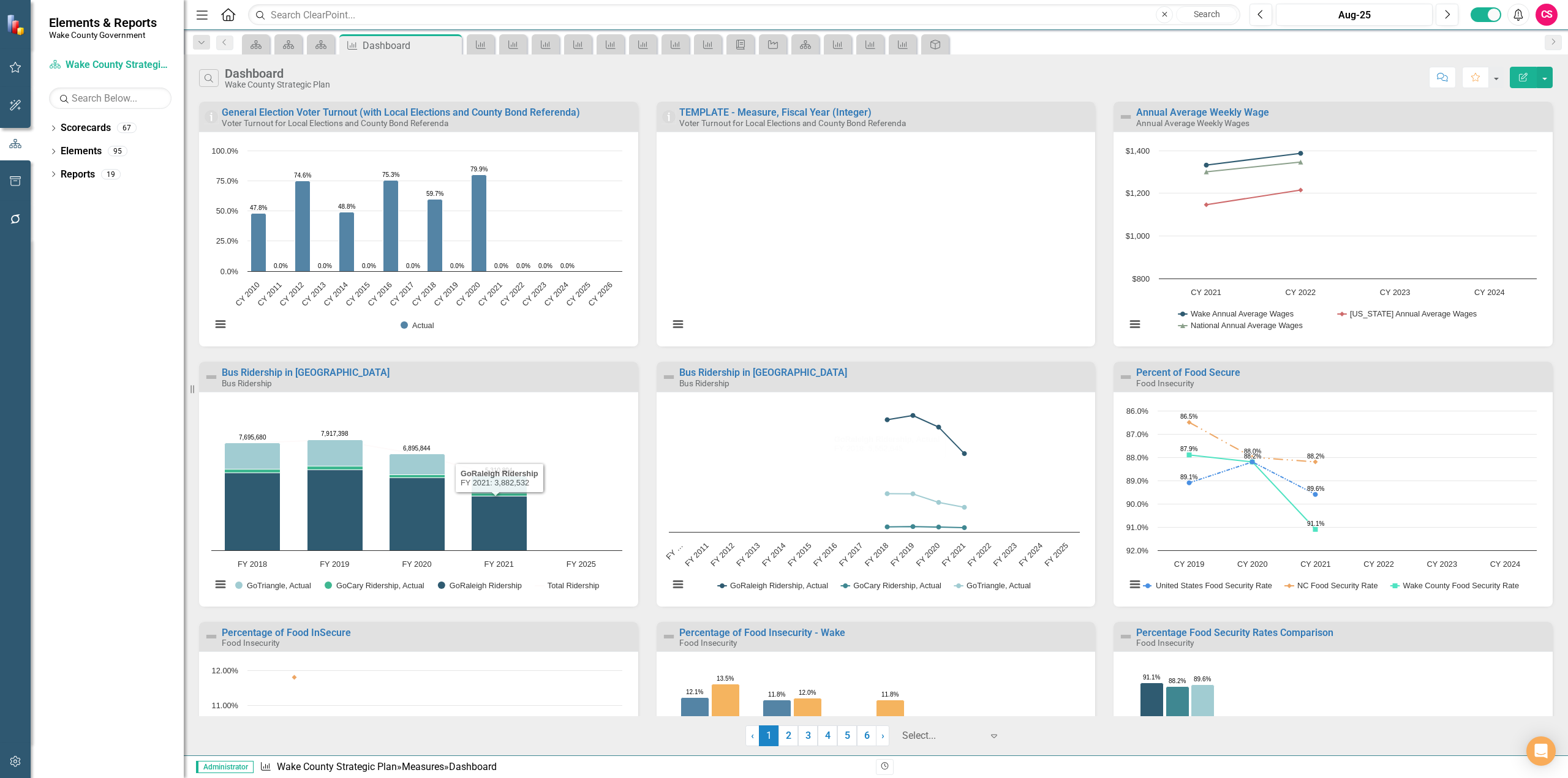
click at [17, 759] on icon "button" at bounding box center [15, 761] width 13 height 10
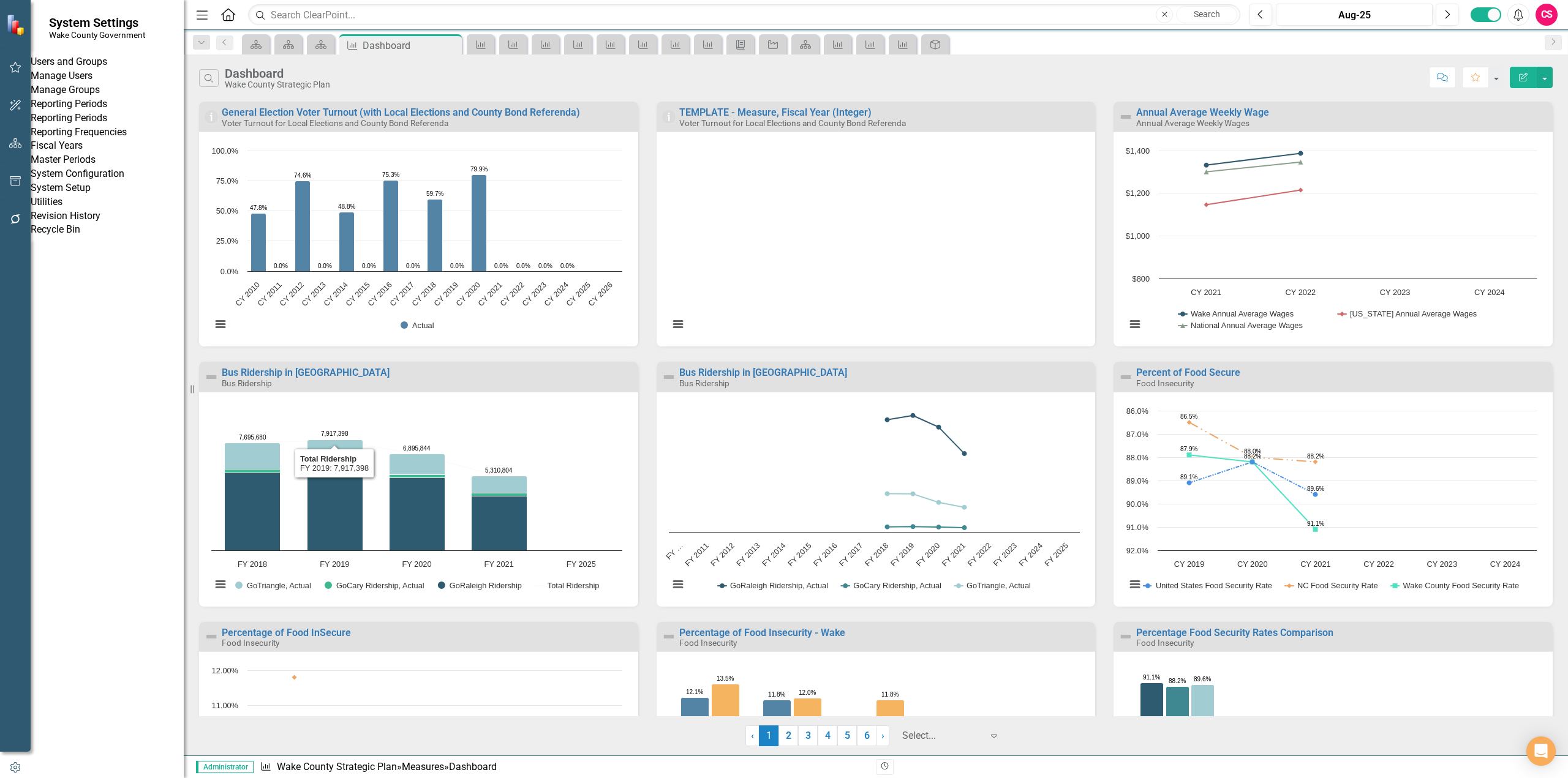
click at [110, 196] on link "System Setup" at bounding box center [107, 188] width 153 height 14
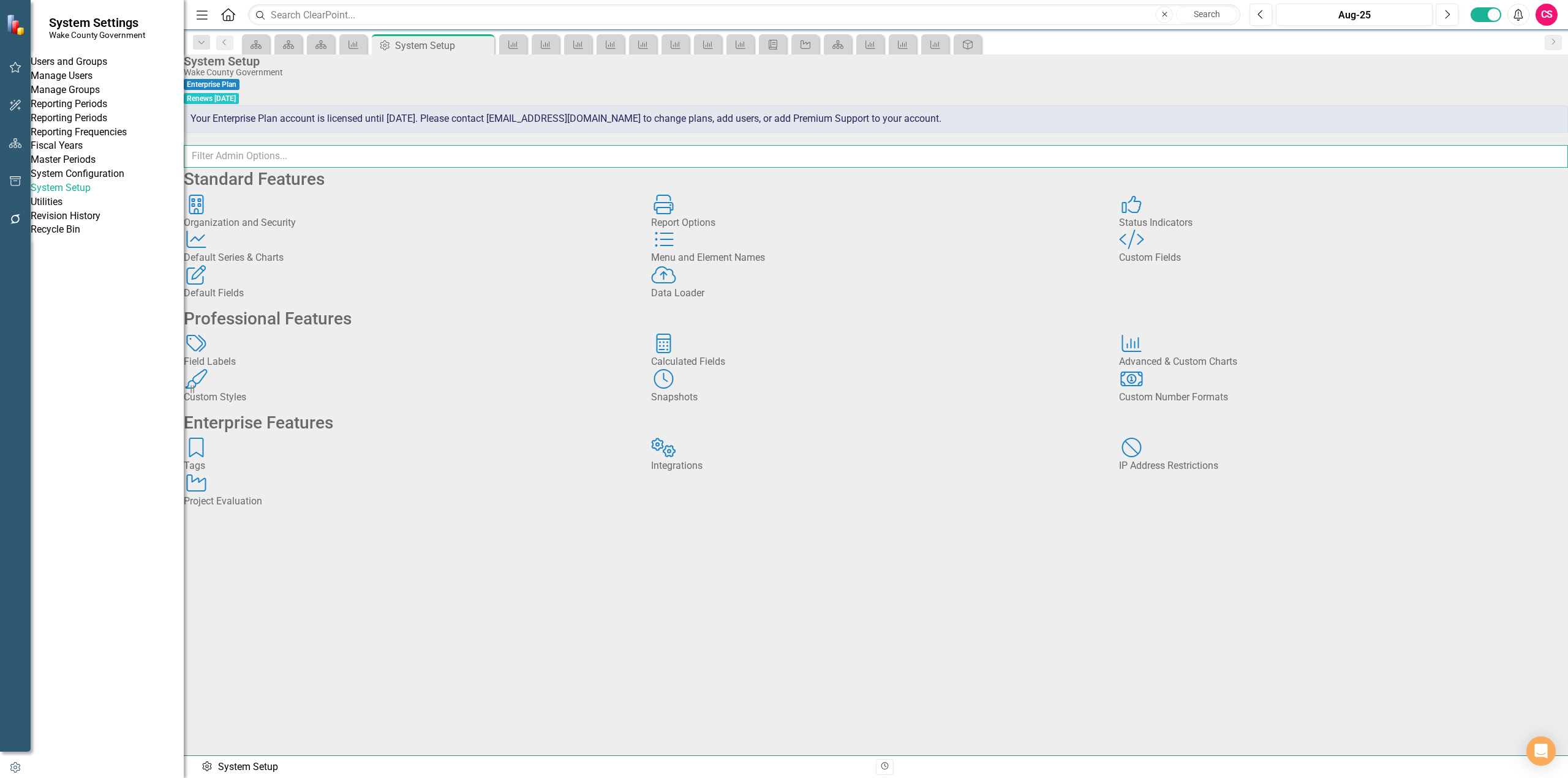
click at [509, 156] on input "text" at bounding box center [875, 156] width 1384 height 23
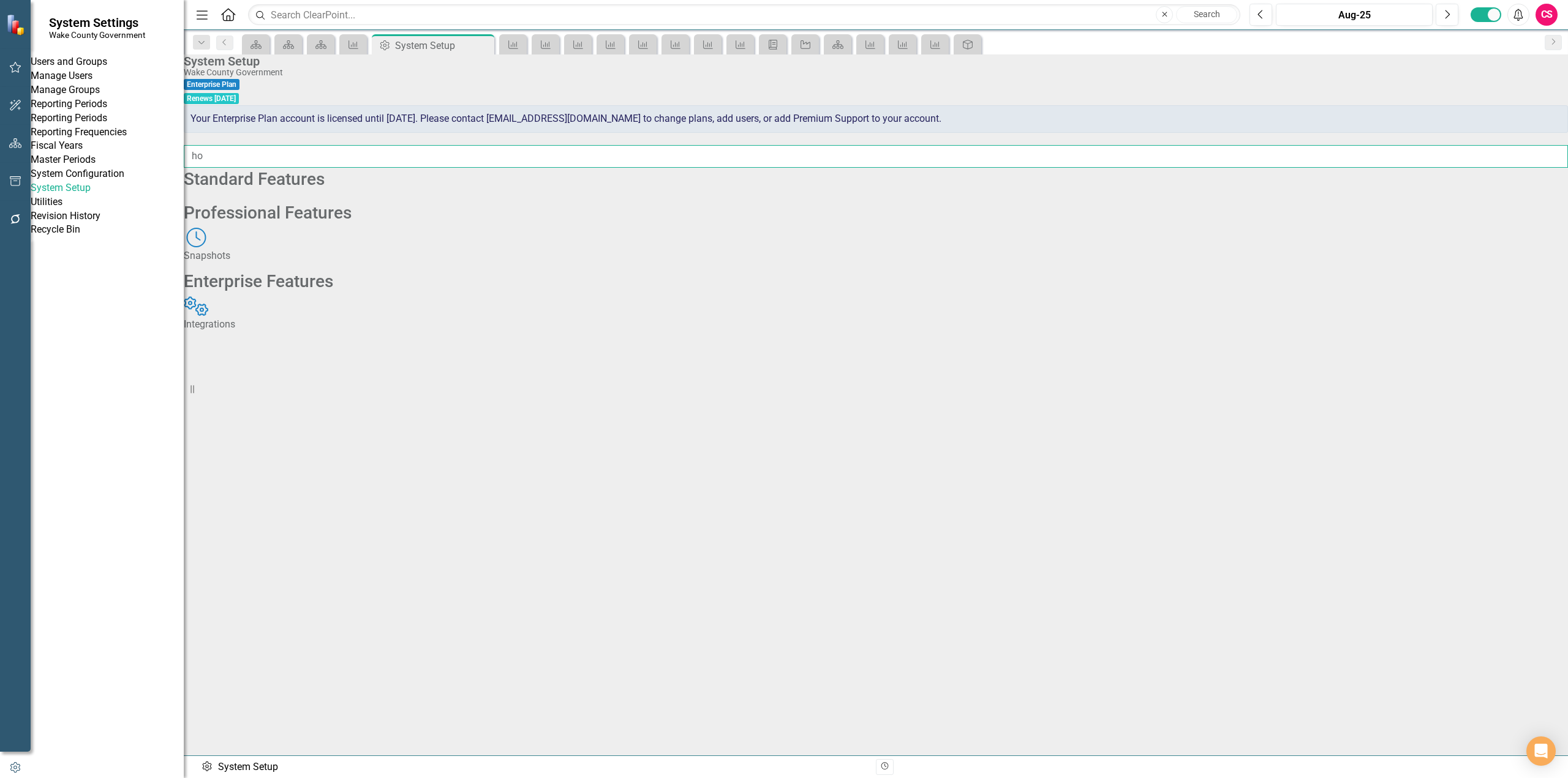
type input "h"
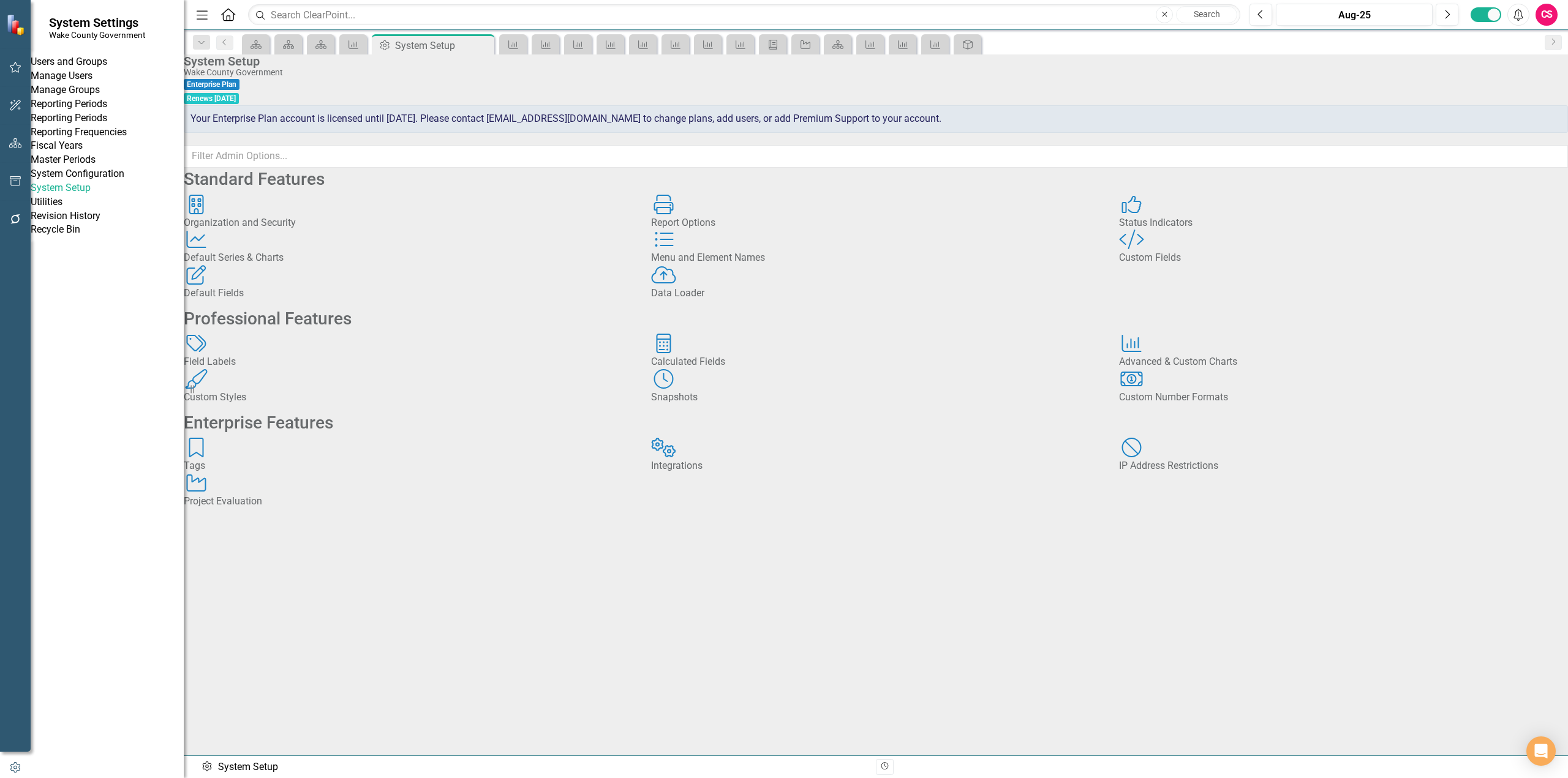
click at [482, 230] on div "Organization and Security Organization and Security" at bounding box center [408, 212] width 449 height 35
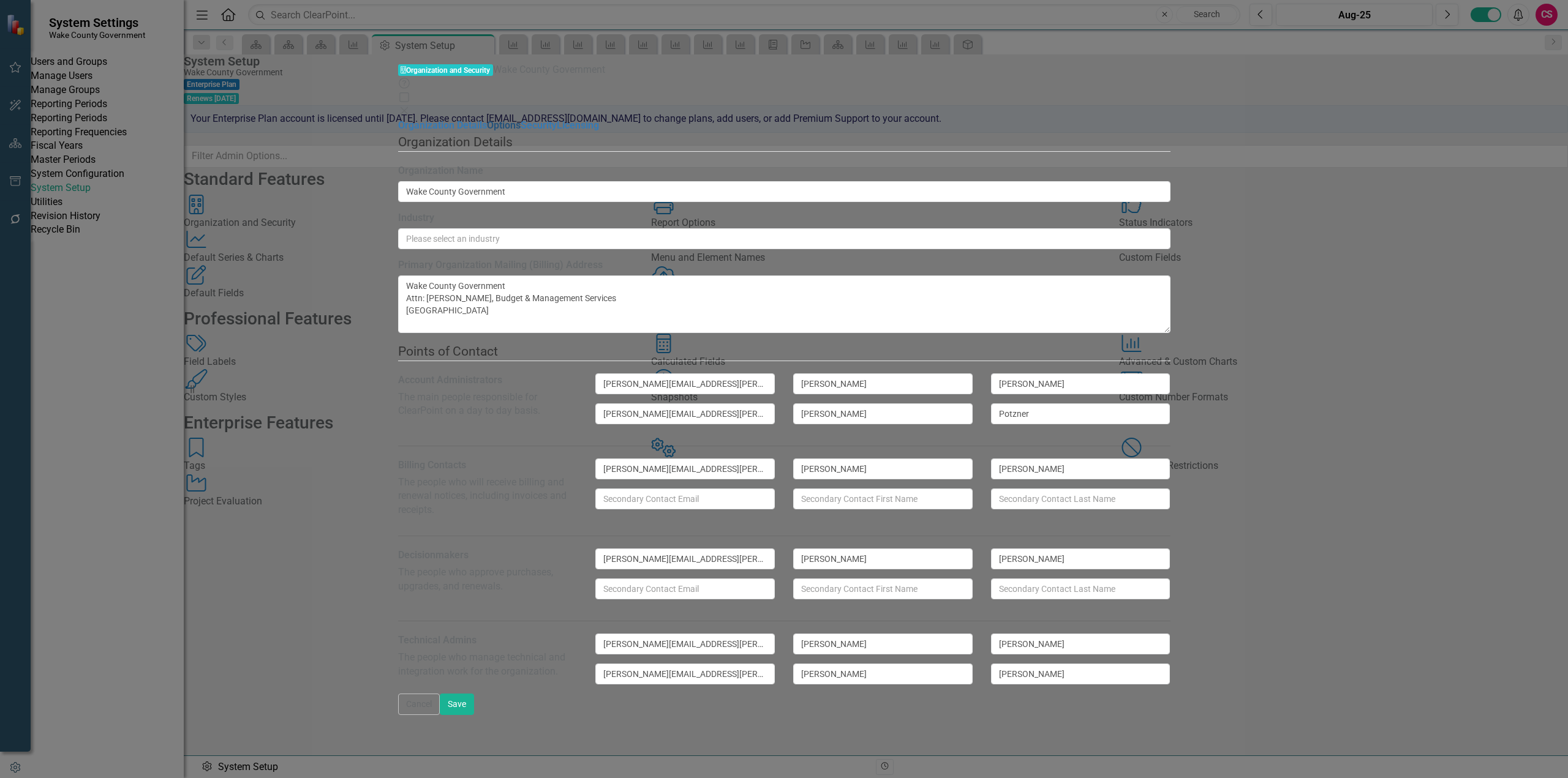
click at [487, 119] on link "Options" at bounding box center [504, 125] width 33 height 12
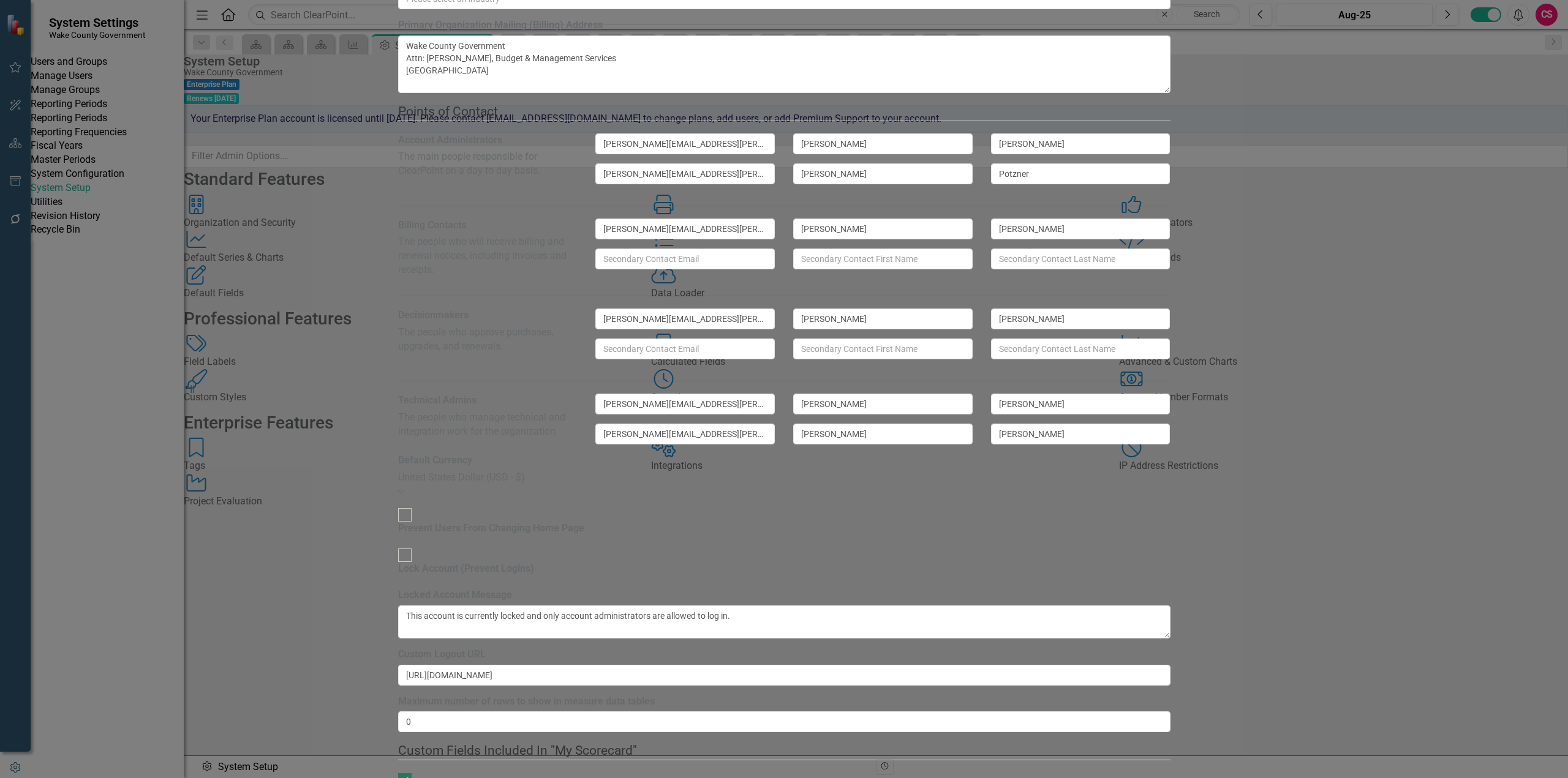
click at [414, 506] on input "Prevent Users From Changing Home Page" at bounding box center [404, 514] width 19 height 19
checkbox input "true"
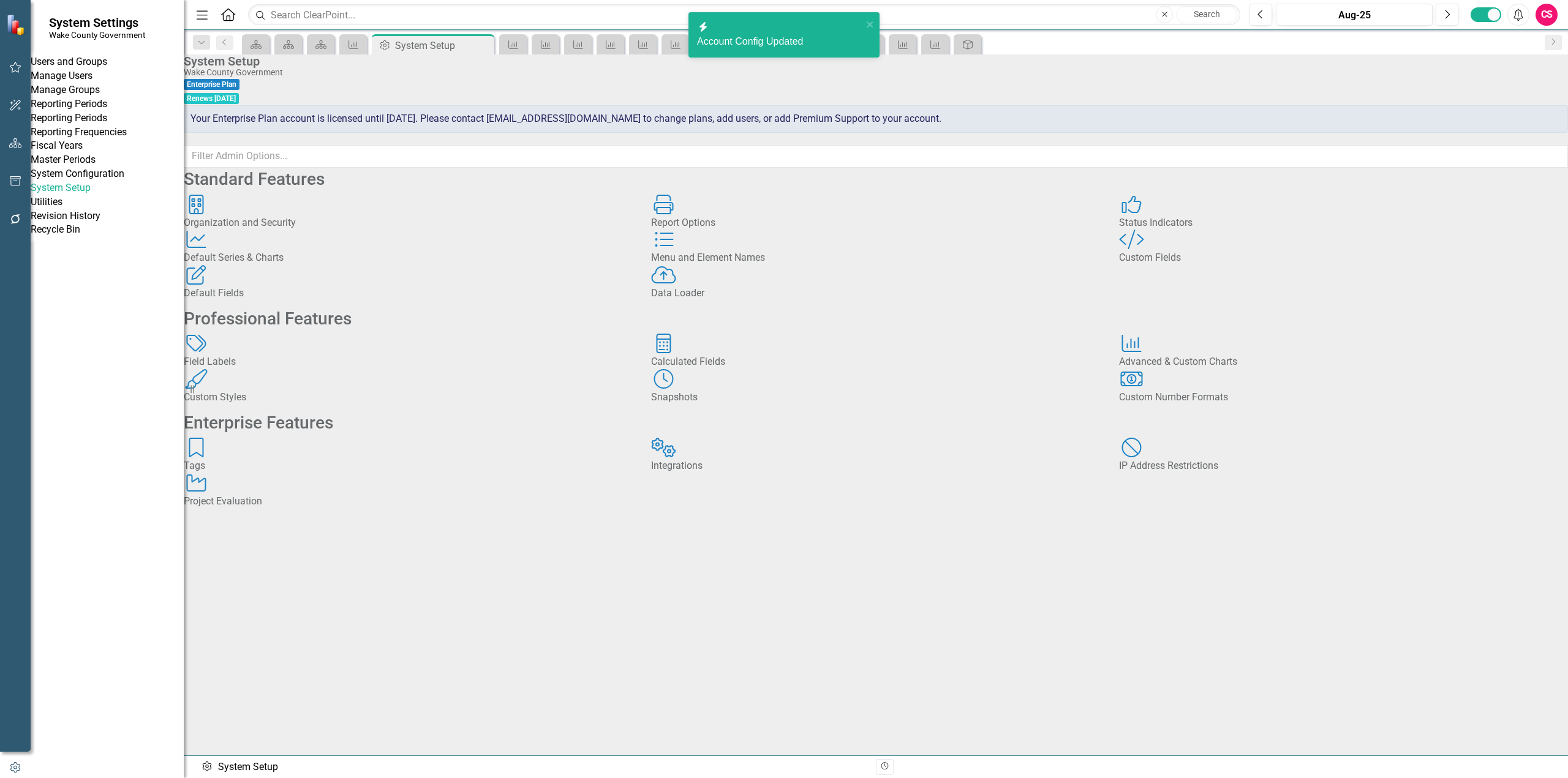
click at [385, 230] on div "Organization and Security Organization and Security" at bounding box center [408, 212] width 449 height 35
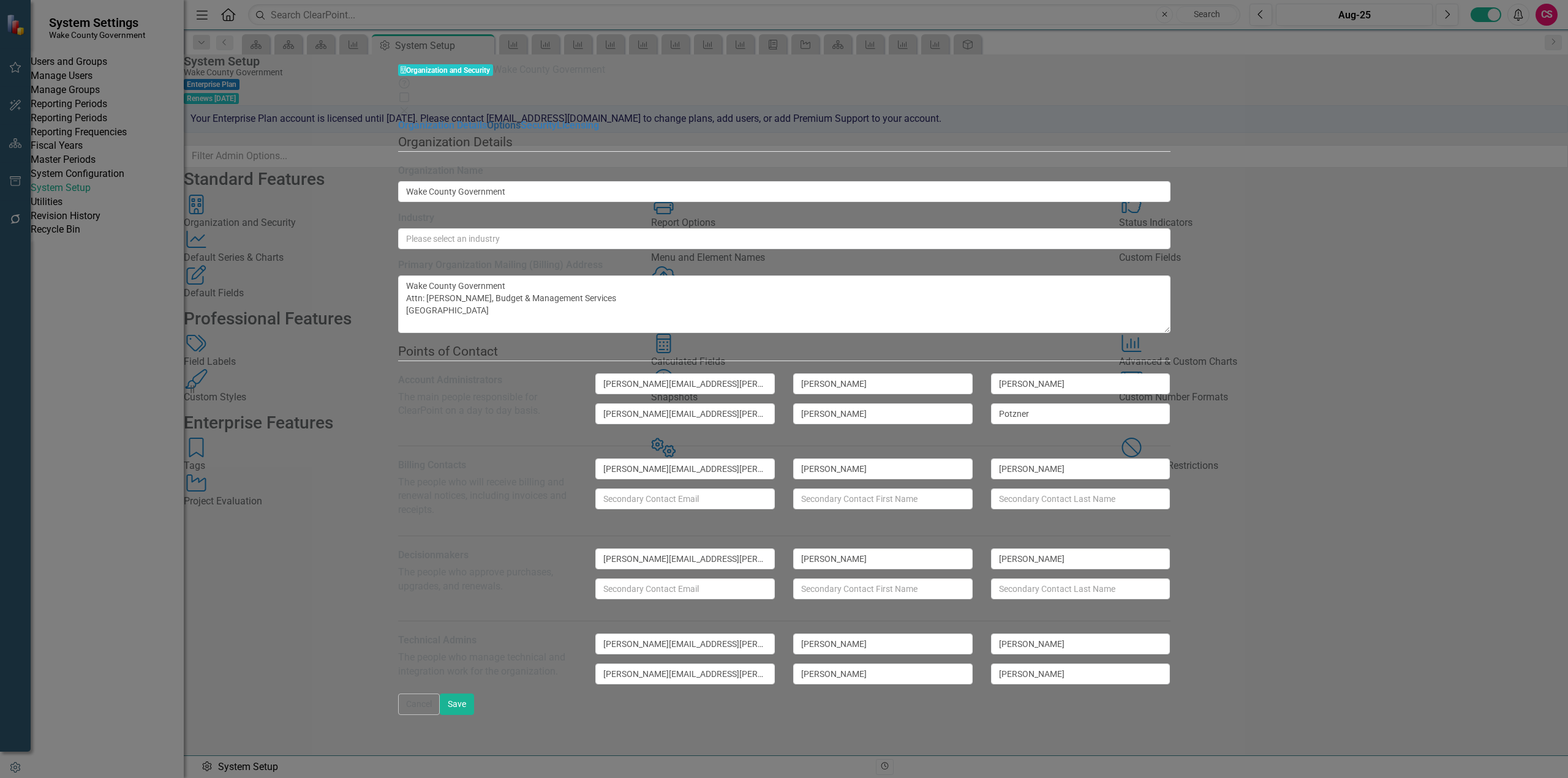
click at [487, 119] on link "Options" at bounding box center [504, 125] width 33 height 12
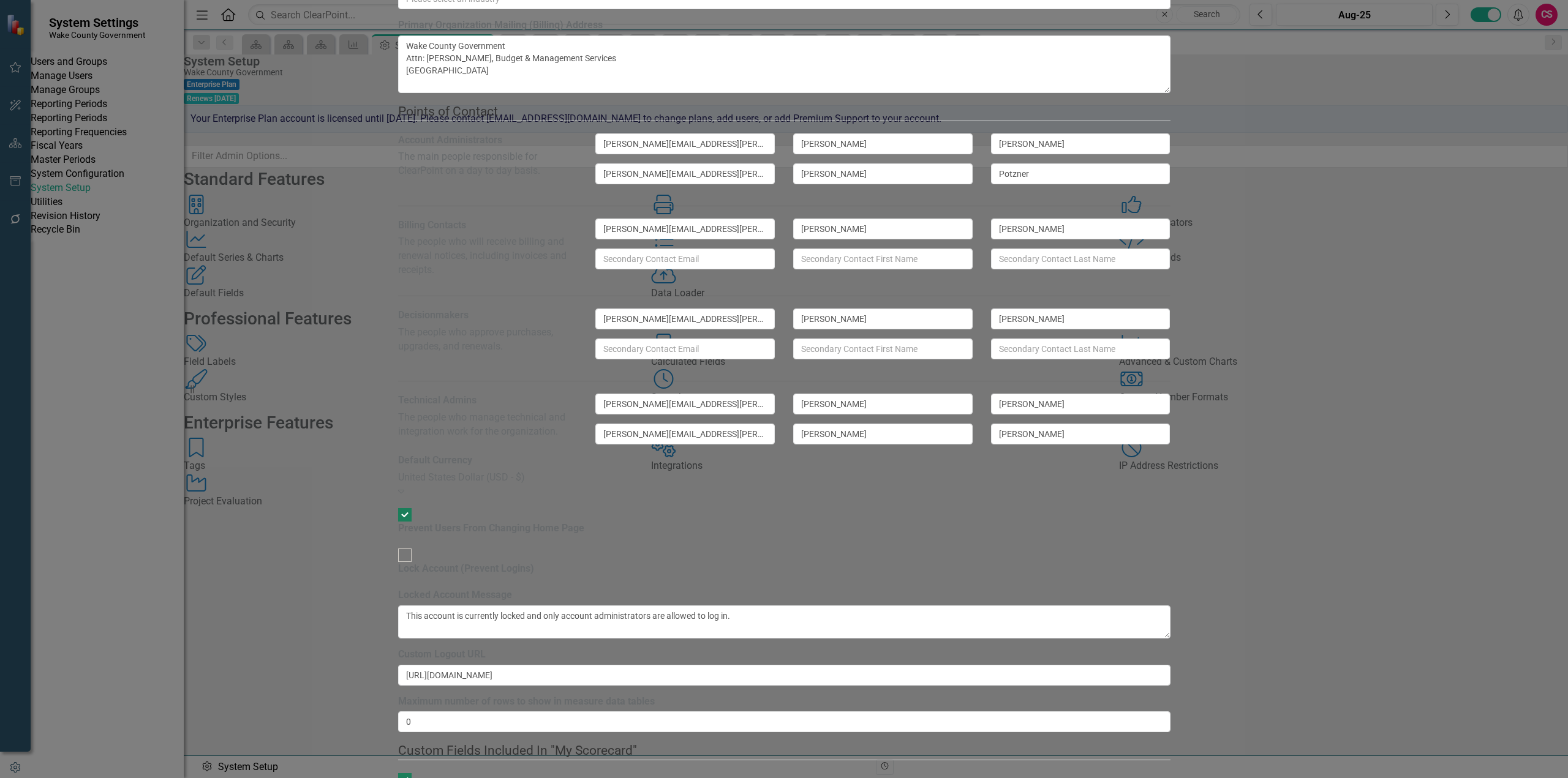
click at [414, 506] on input "Prevent Users From Changing Home Page" at bounding box center [404, 514] width 19 height 19
checkbox input "false"
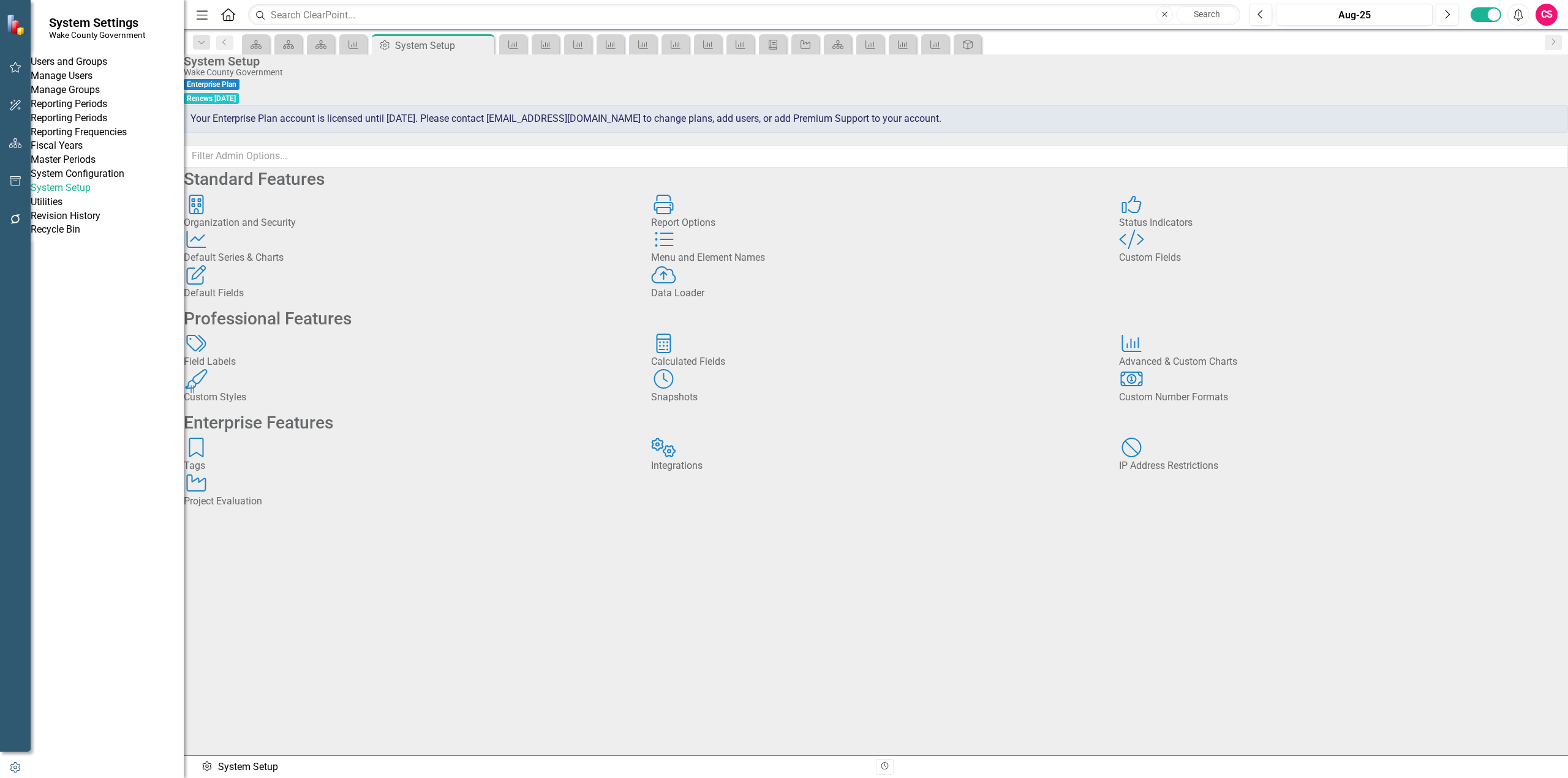
click at [789, 301] on div "Data Loader Data Loader" at bounding box center [875, 283] width 449 height 35
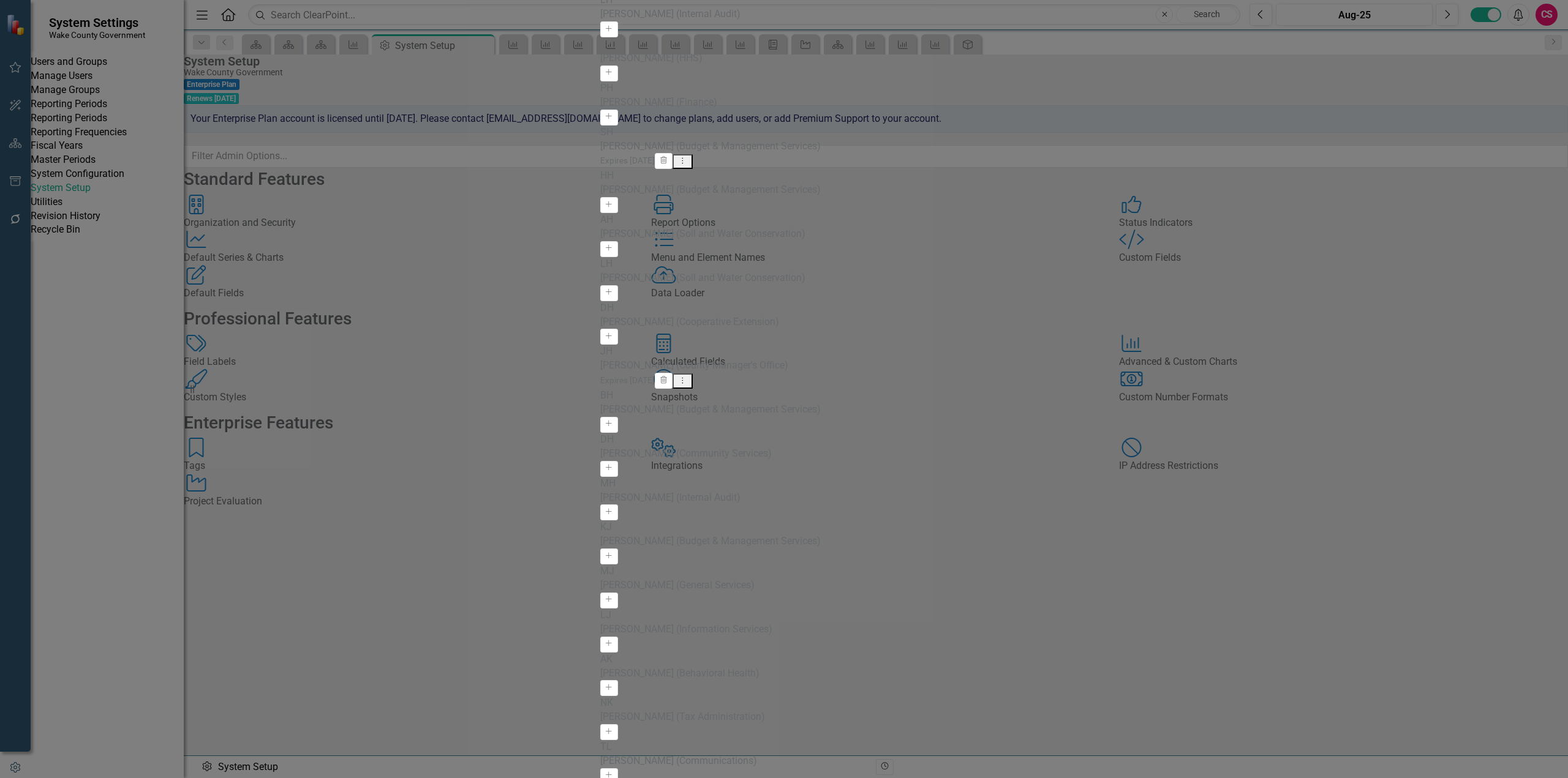
scroll to position [2264, 0]
click at [1501, 353] on link "API Key View API Key" at bounding box center [1488, 351] width 96 height 23
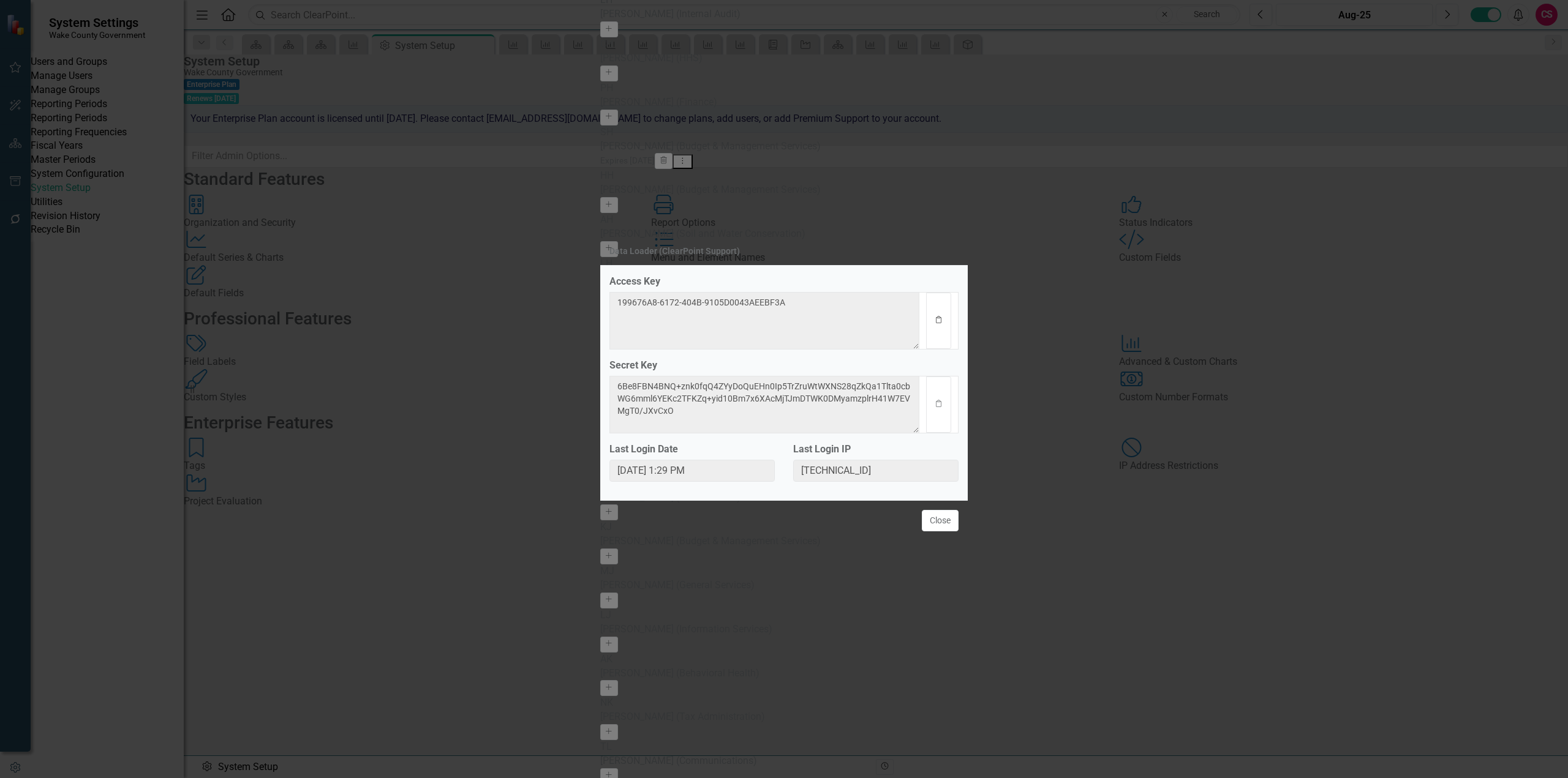
click at [938, 319] on icon "Clipboard" at bounding box center [937, 320] width 9 height 7
click at [934, 403] on button "Clipboard" at bounding box center [938, 404] width 26 height 56
click at [936, 531] on button "Close" at bounding box center [939, 521] width 36 height 22
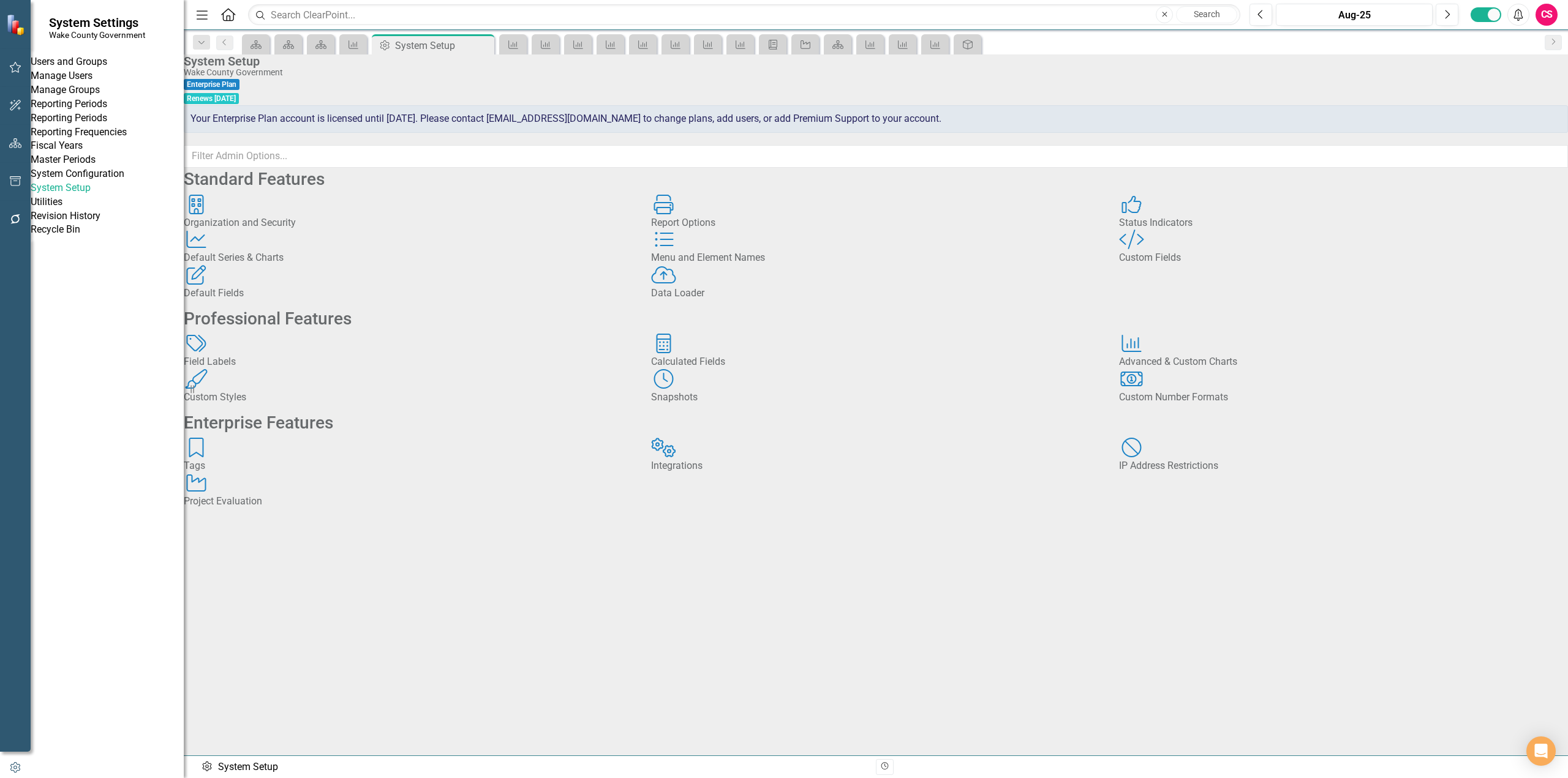
click at [8, 142] on button "button" at bounding box center [16, 144] width 28 height 26
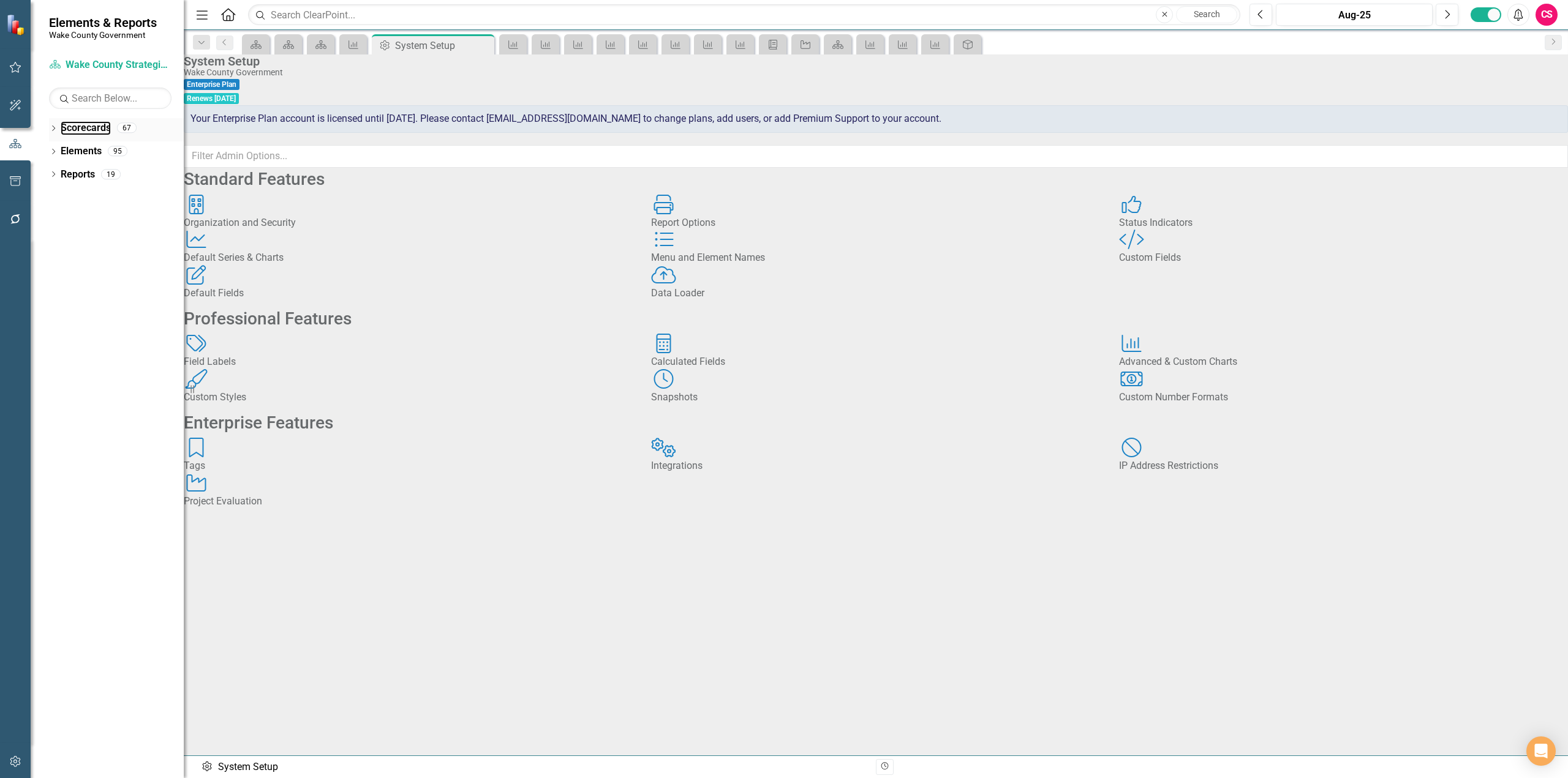
drag, startPoint x: 87, startPoint y: 128, endPoint x: 169, endPoint y: 134, distance: 82.2
click at [87, 127] on link "Scorecards" at bounding box center [86, 128] width 50 height 14
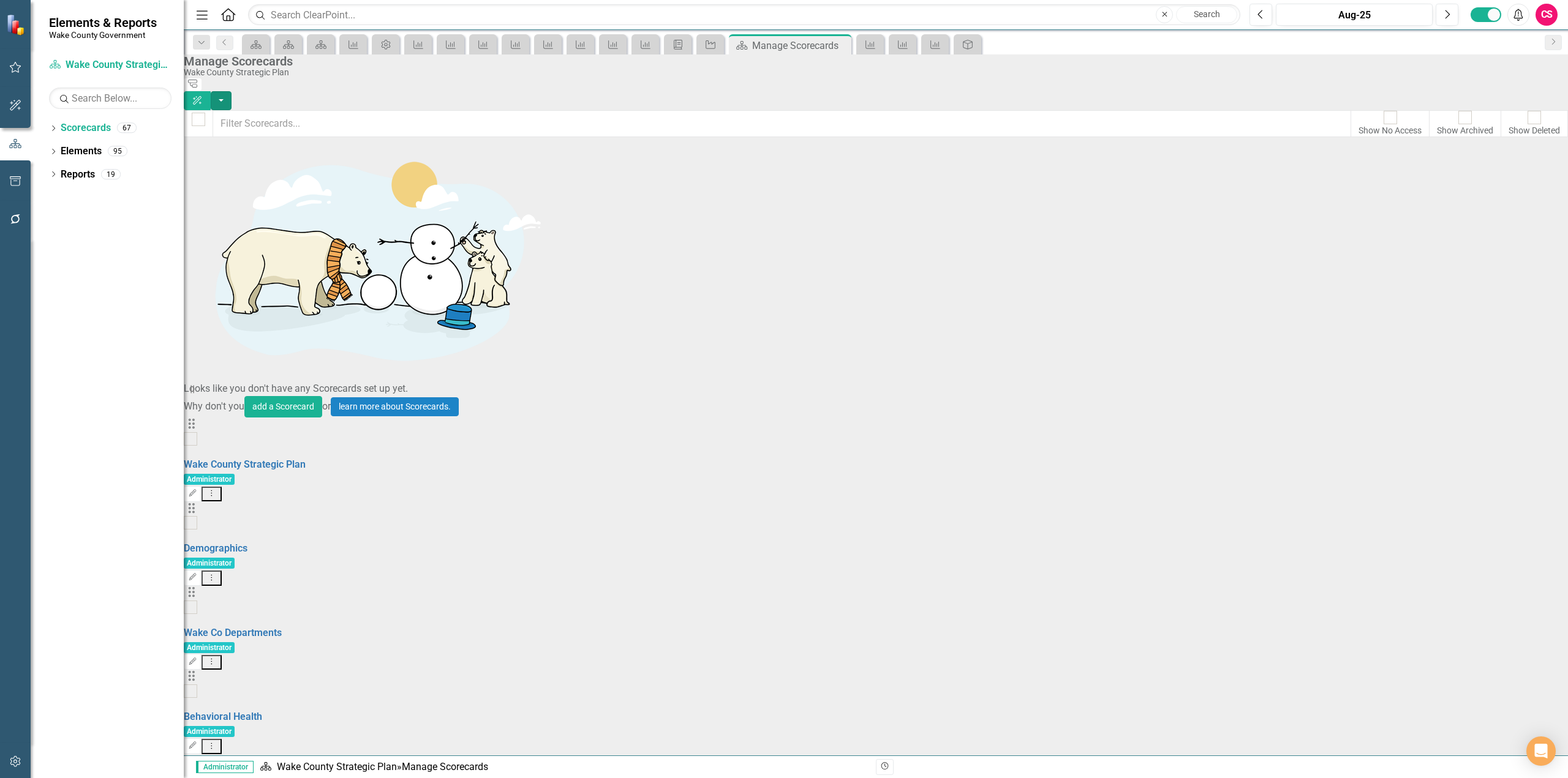
click at [231, 91] on button "button" at bounding box center [220, 100] width 21 height 19
click at [1507, 113] on link "Add Add Scorecard" at bounding box center [1484, 124] width 127 height 23
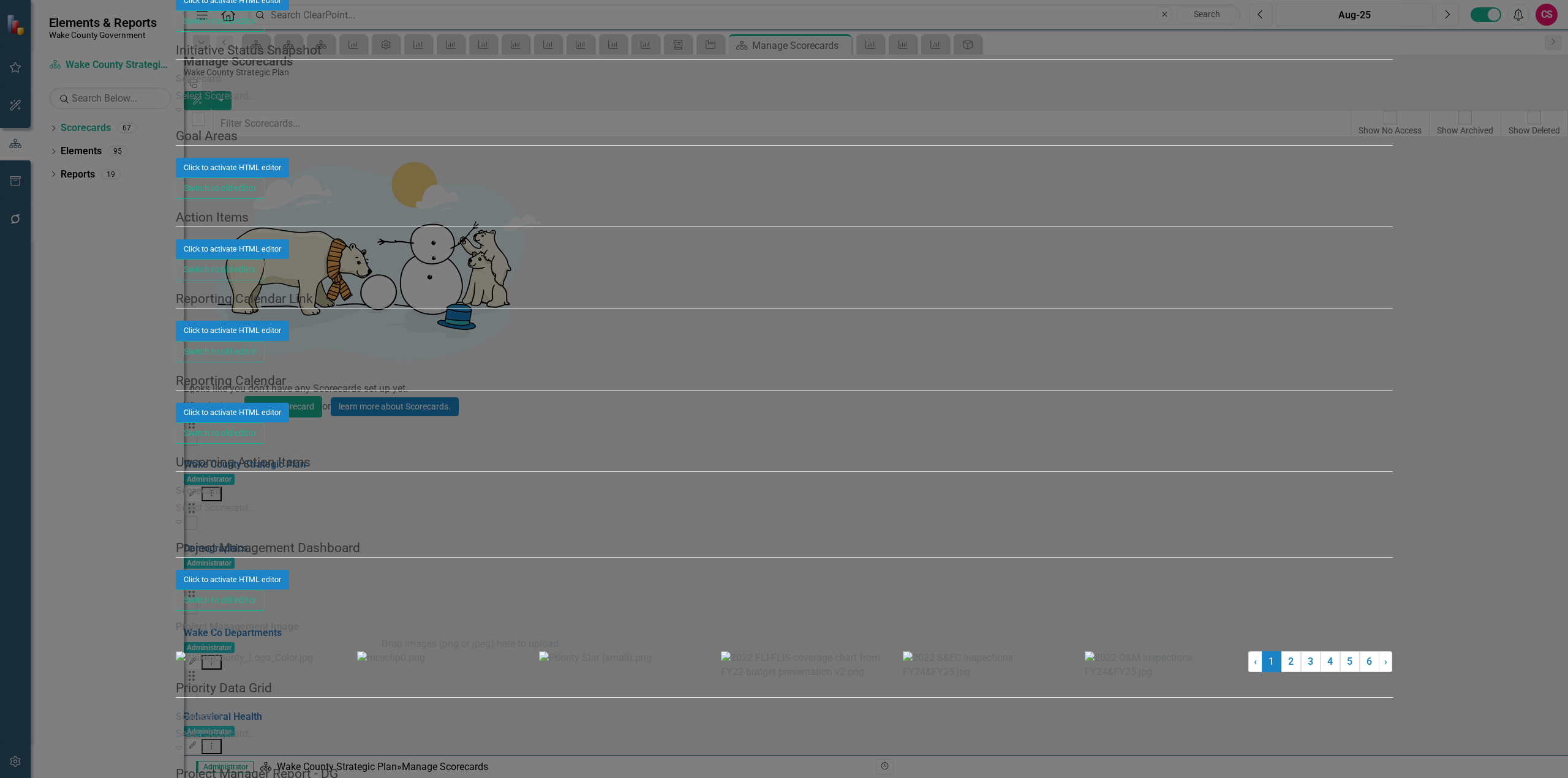
scroll to position [2204, 0]
type input "Test Upload"
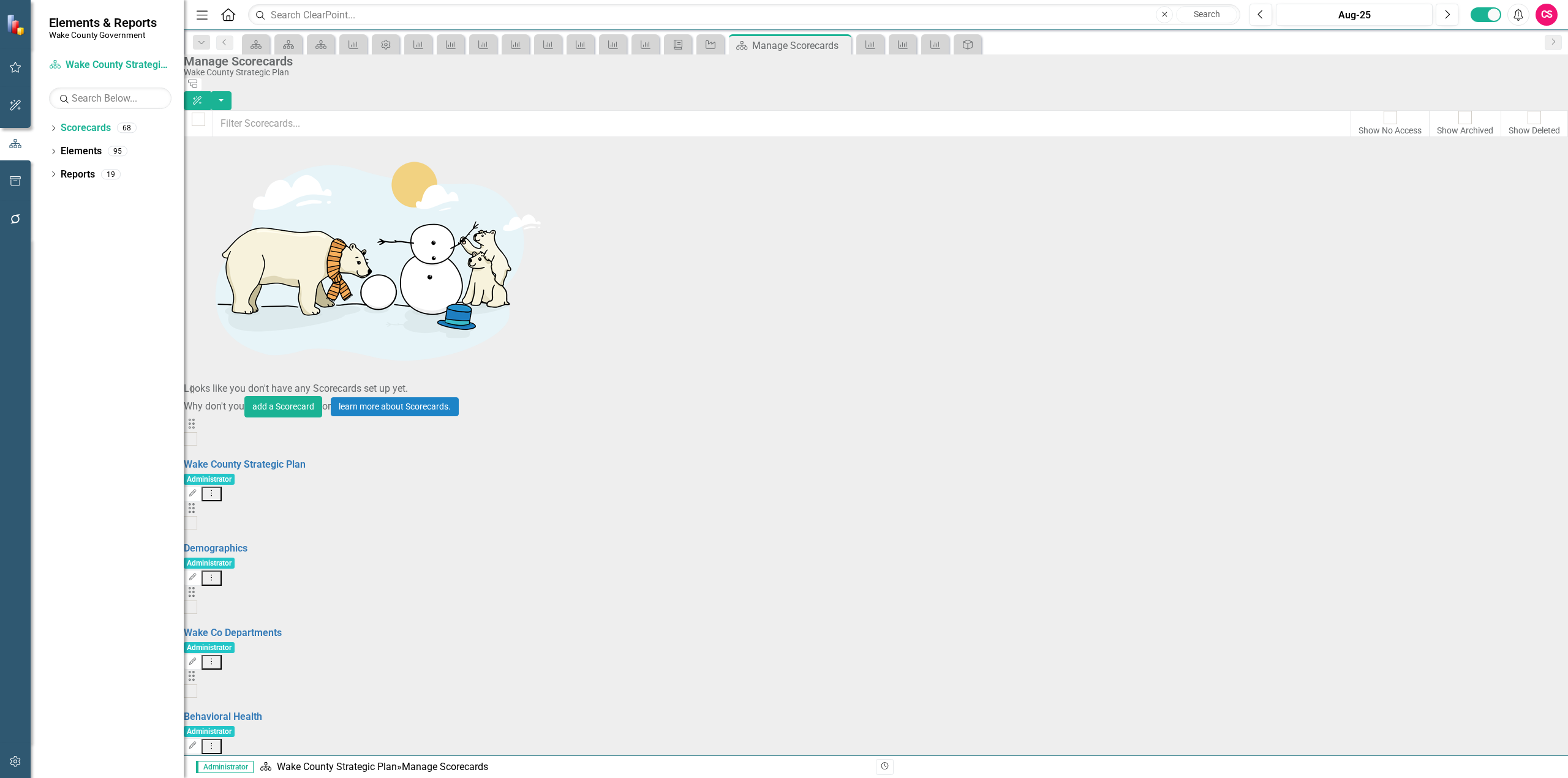
scroll to position [2001, 0]
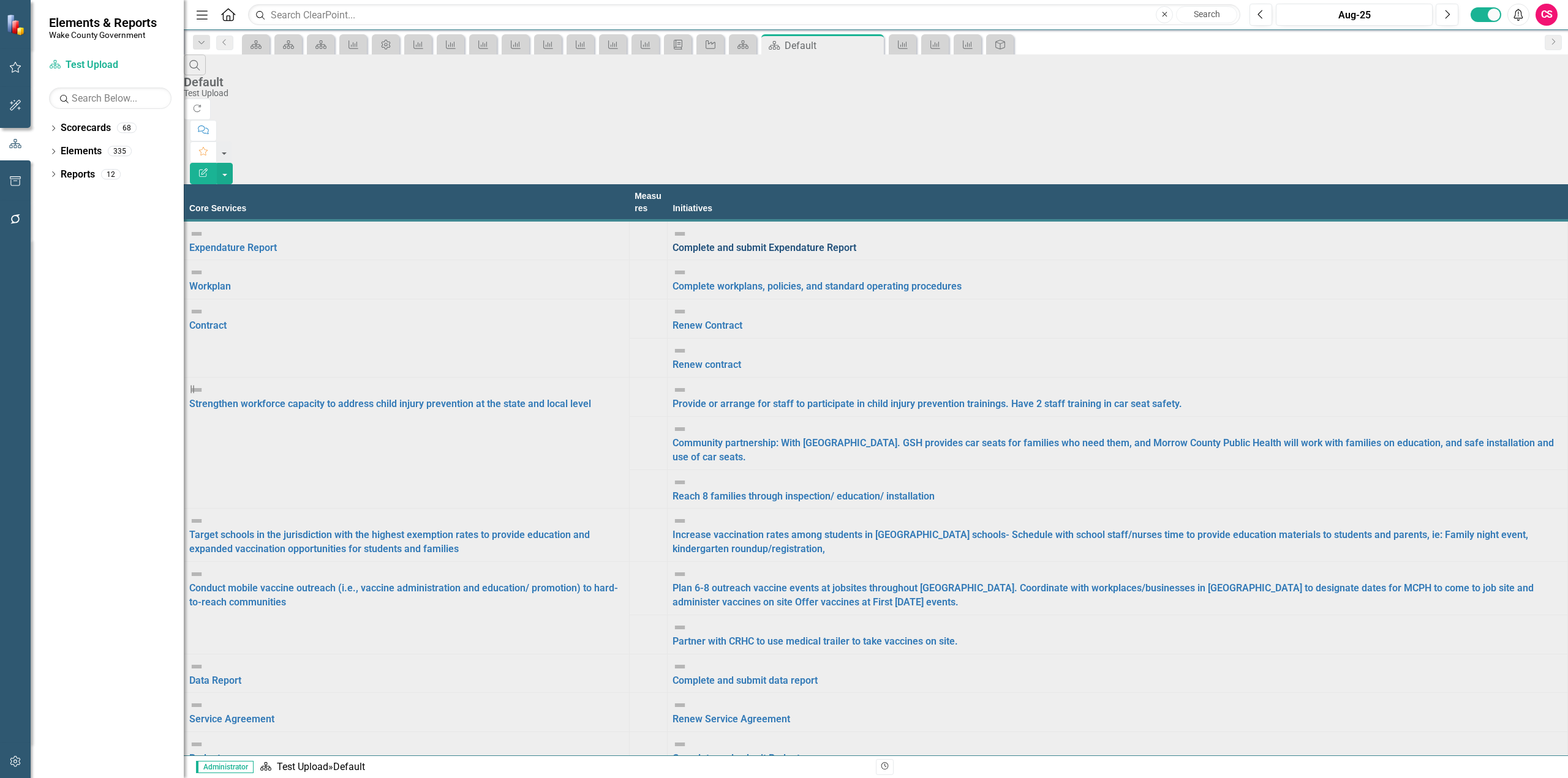
click at [856, 242] on link "Complete and submit Expendature Report" at bounding box center [764, 248] width 184 height 12
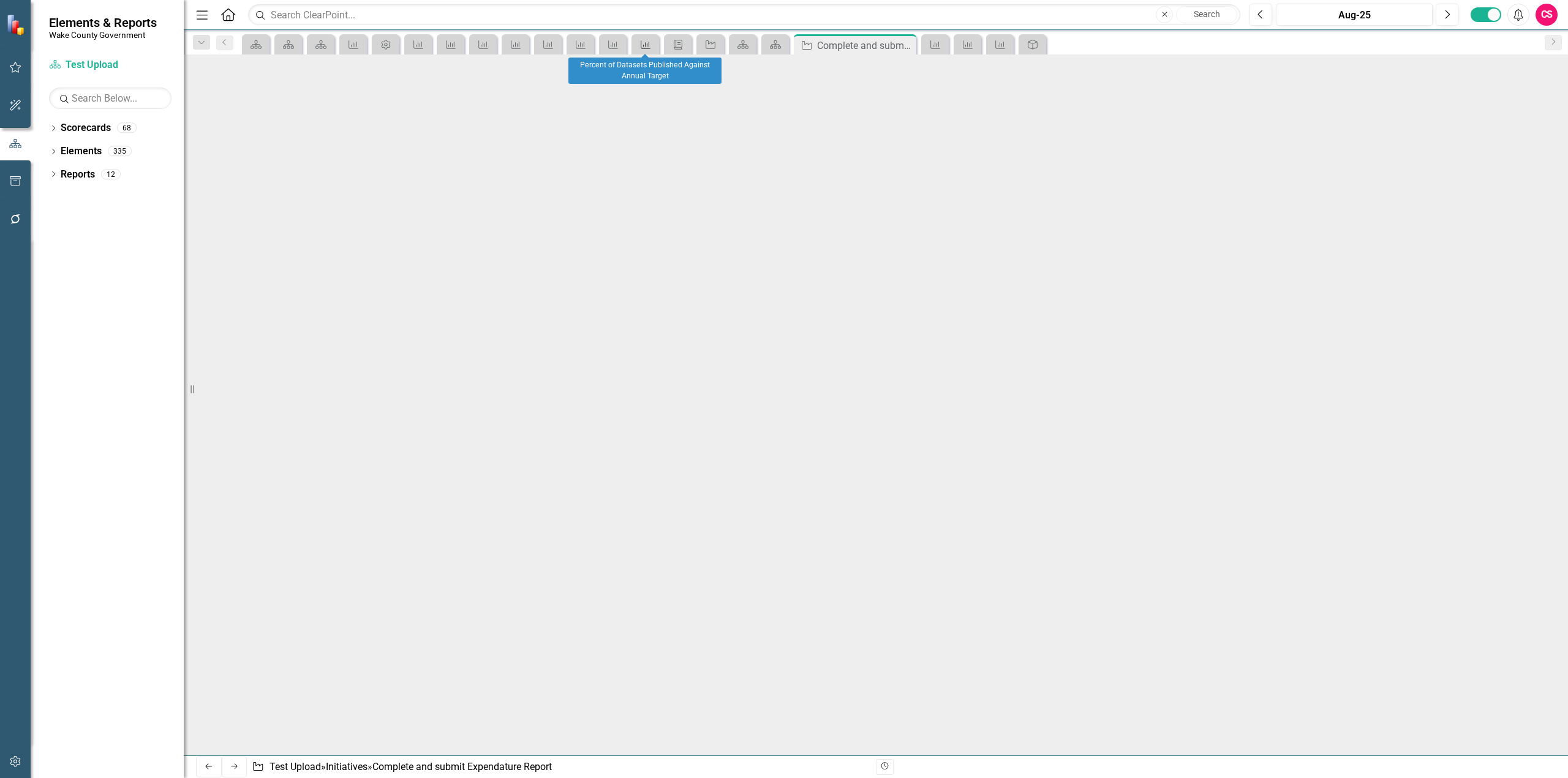
click at [645, 44] on icon at bounding box center [645, 44] width 10 height 9
